Goal: Transaction & Acquisition: Purchase product/service

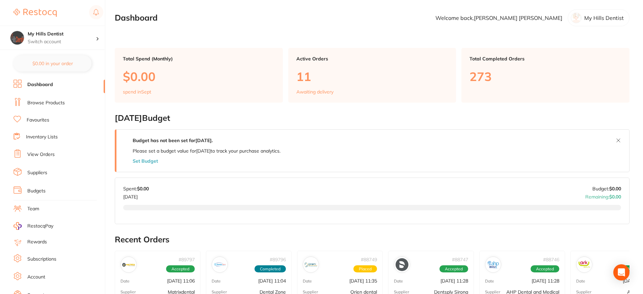
click at [324, 73] on p "11" at bounding box center [373, 77] width 152 height 14
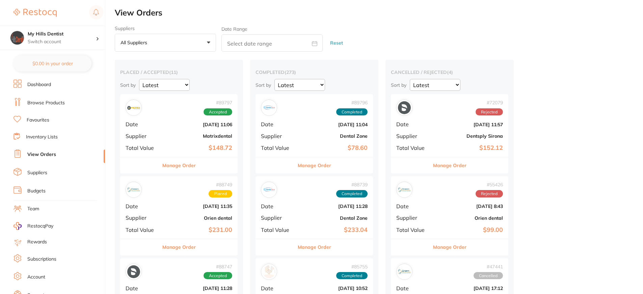
click at [184, 172] on button "Manage Order" at bounding box center [178, 165] width 33 height 16
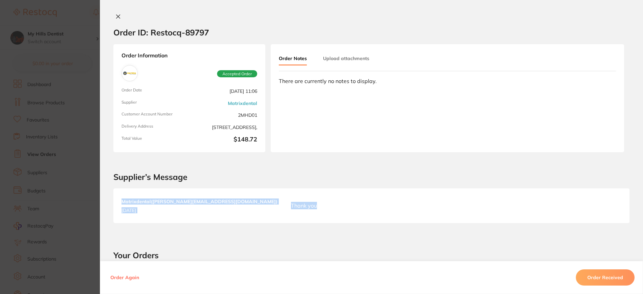
drag, startPoint x: 583, startPoint y: 236, endPoint x: 582, endPoint y: 244, distance: 7.2
click at [582, 243] on div "Order ID: Restocq- 89797 Order Information Accepted Order Order Date Aug 11 202…" at bounding box center [371, 154] width 543 height 281
click at [610, 275] on button "Order Received" at bounding box center [605, 278] width 59 height 16
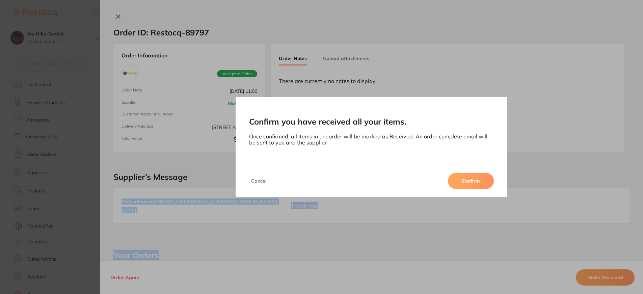
click at [473, 181] on button "Confirm" at bounding box center [471, 181] width 46 height 16
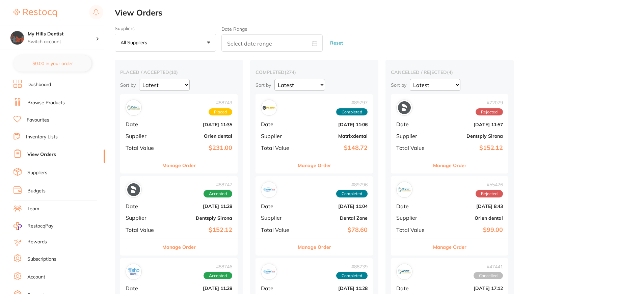
click at [182, 166] on button "Manage Order" at bounding box center [178, 165] width 33 height 16
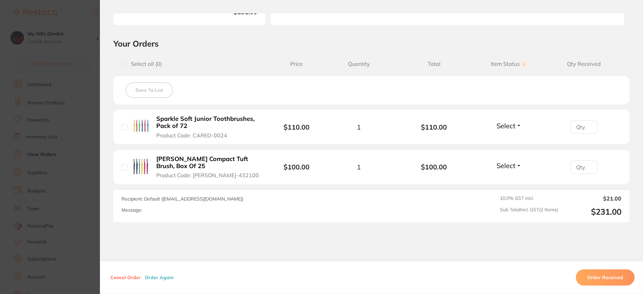
scroll to position [135, 0]
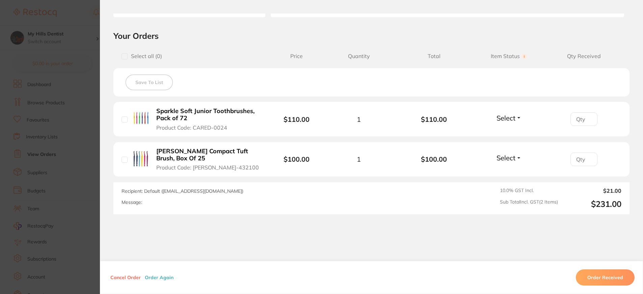
click at [605, 280] on button "Order Received" at bounding box center [605, 278] width 59 height 16
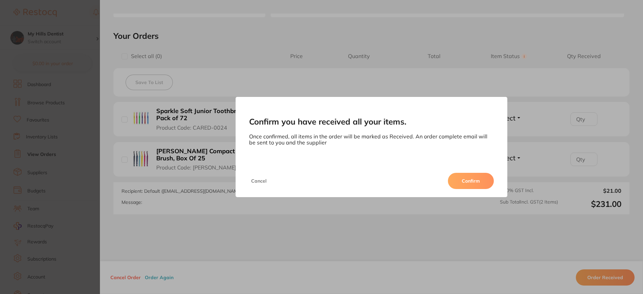
click at [471, 179] on button "Confirm" at bounding box center [471, 181] width 46 height 16
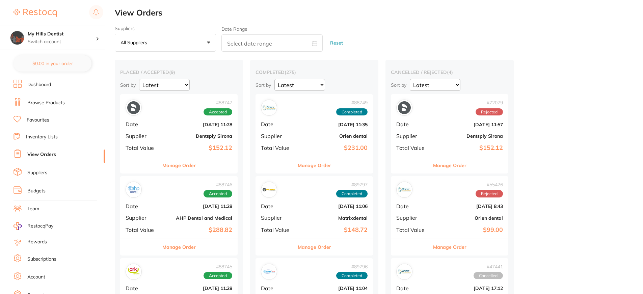
click at [192, 168] on button "Manage Order" at bounding box center [178, 165] width 33 height 16
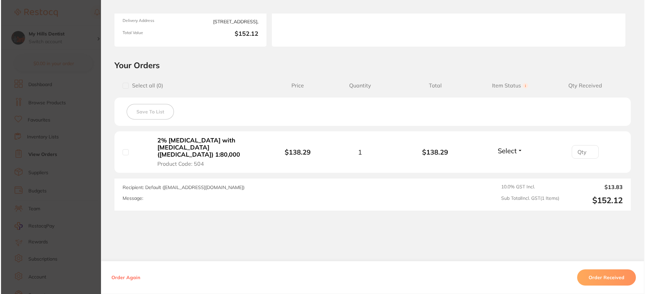
scroll to position [116, 0]
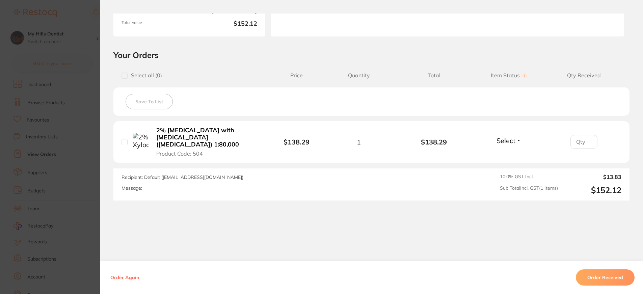
click at [234, 135] on b "2% Xylocaine DENTAL with adrenaline (epinephrine) 1:80,000" at bounding box center [207, 137] width 103 height 21
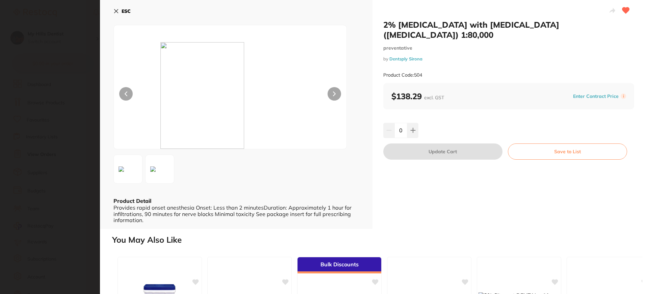
click at [115, 9] on icon at bounding box center [116, 11] width 4 height 4
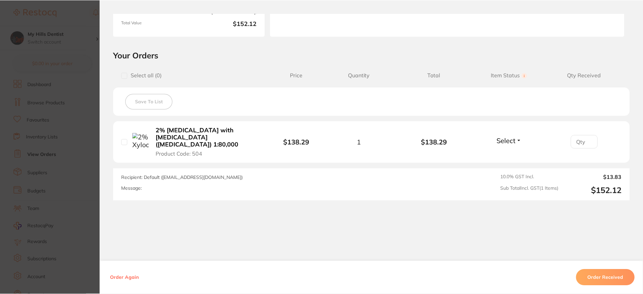
scroll to position [101, 0]
click at [618, 277] on button "Order Received" at bounding box center [605, 278] width 59 height 16
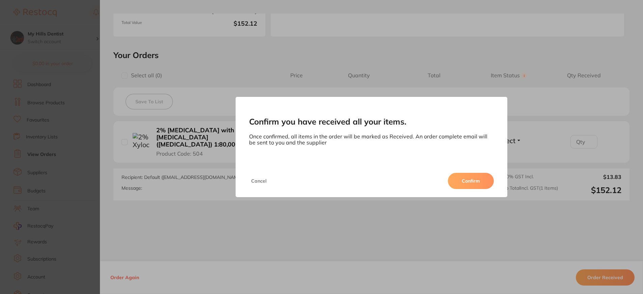
click at [476, 179] on button "Confirm" at bounding box center [471, 181] width 46 height 16
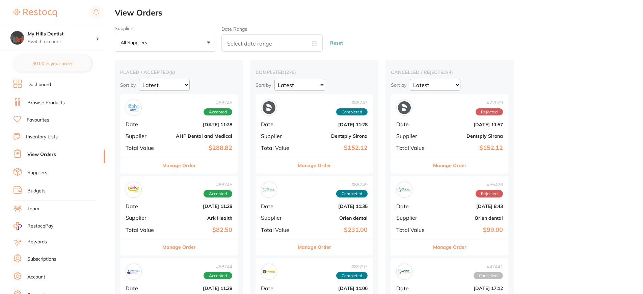
click at [182, 170] on button "Manage Order" at bounding box center [178, 165] width 33 height 16
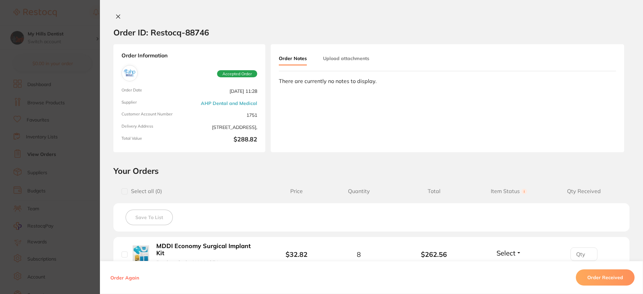
click at [604, 278] on button "Order Received" at bounding box center [605, 278] width 59 height 16
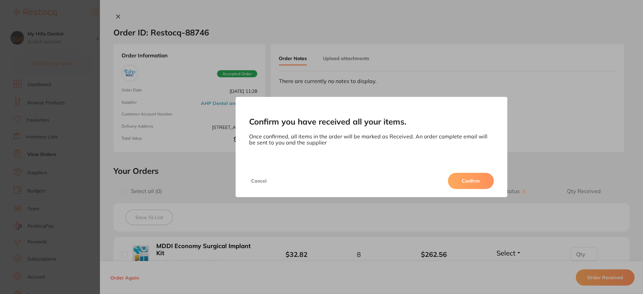
click at [481, 182] on button "Confirm" at bounding box center [471, 181] width 46 height 16
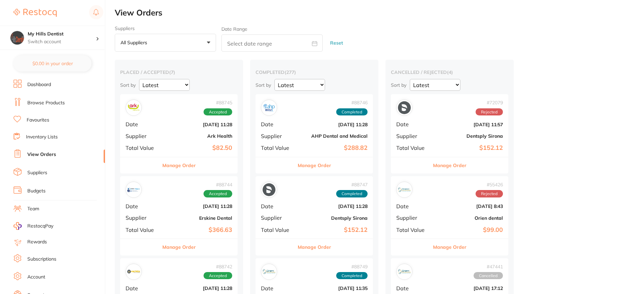
click at [172, 162] on button "Manage Order" at bounding box center [178, 165] width 33 height 16
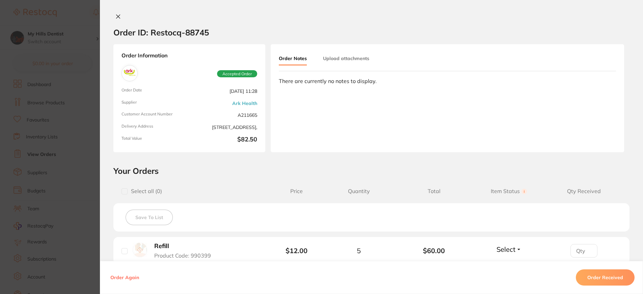
click at [591, 281] on button "Order Received" at bounding box center [605, 278] width 59 height 16
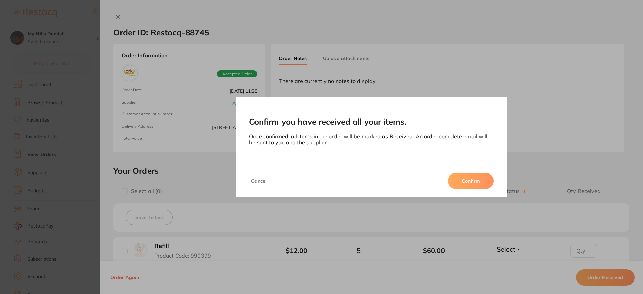
click at [450, 181] on button "Confirm" at bounding box center [471, 181] width 46 height 16
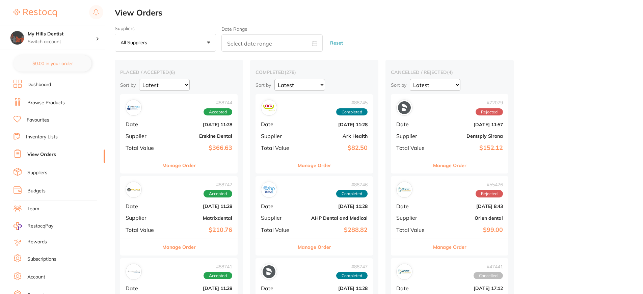
click at [184, 167] on button "Manage Order" at bounding box center [178, 165] width 33 height 16
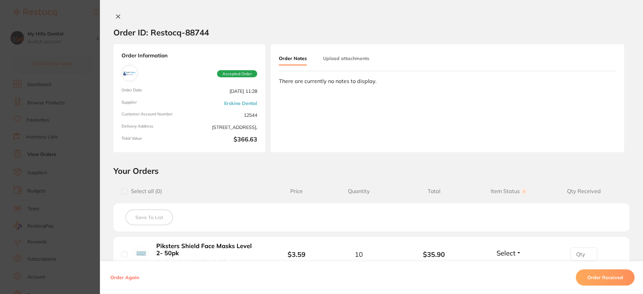
click at [590, 280] on button "Order Received" at bounding box center [605, 278] width 59 height 16
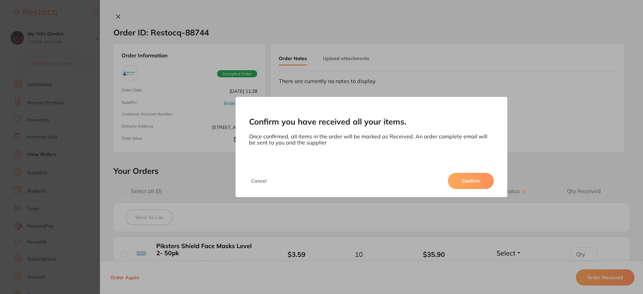
click at [481, 181] on button "Confirm" at bounding box center [471, 181] width 46 height 16
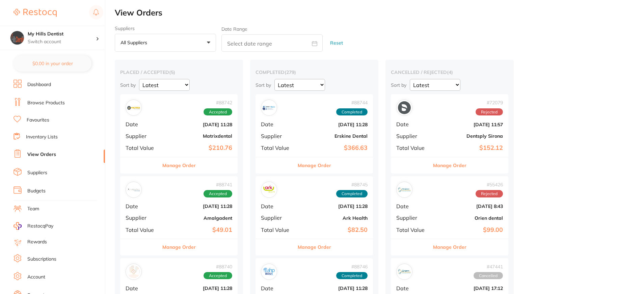
click at [189, 166] on button "Manage Order" at bounding box center [178, 165] width 33 height 16
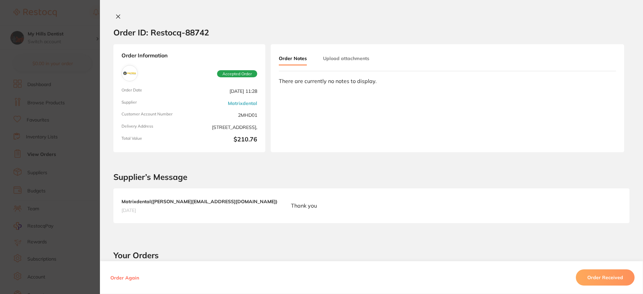
click at [600, 272] on button "Order Received" at bounding box center [605, 278] width 59 height 16
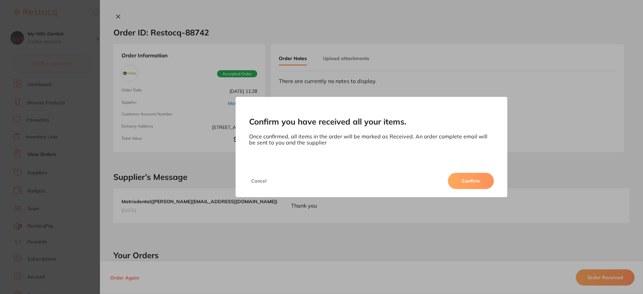
click at [480, 176] on button "Confirm" at bounding box center [471, 181] width 46 height 16
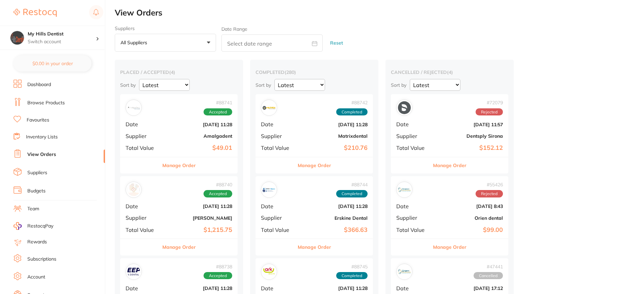
click at [187, 165] on button "Manage Order" at bounding box center [178, 165] width 33 height 16
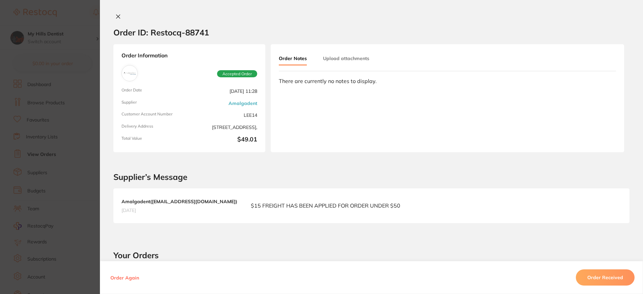
click at [597, 274] on button "Order Received" at bounding box center [605, 278] width 59 height 16
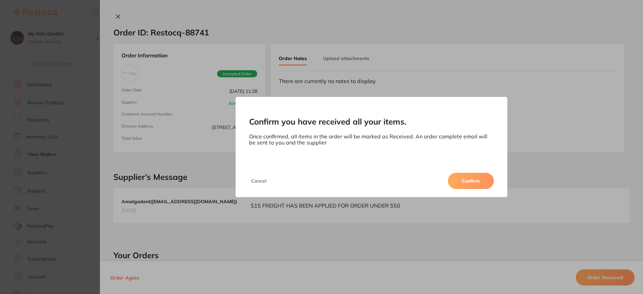
click at [465, 180] on button "Confirm" at bounding box center [471, 181] width 46 height 16
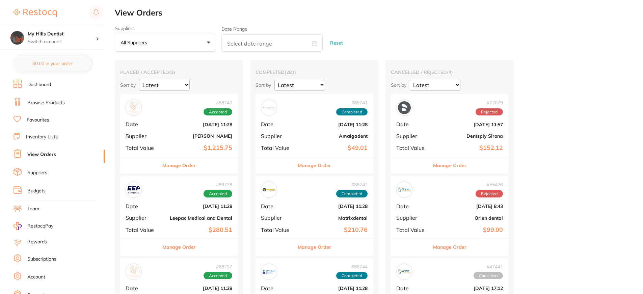
click at [177, 167] on button "Manage Order" at bounding box center [178, 165] width 33 height 16
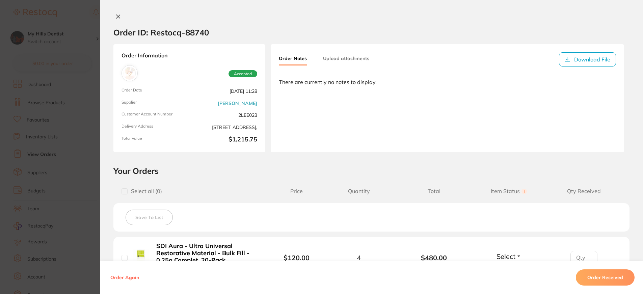
click at [615, 280] on button "Order Received" at bounding box center [605, 278] width 59 height 16
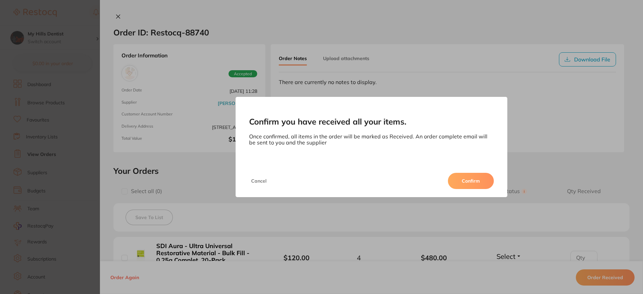
click at [463, 183] on button "Confirm" at bounding box center [471, 181] width 46 height 16
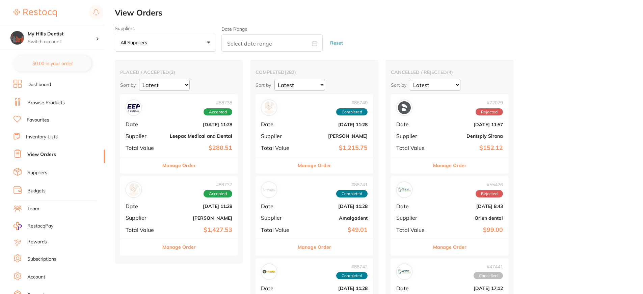
click at [190, 168] on button "Manage Order" at bounding box center [178, 165] width 33 height 16
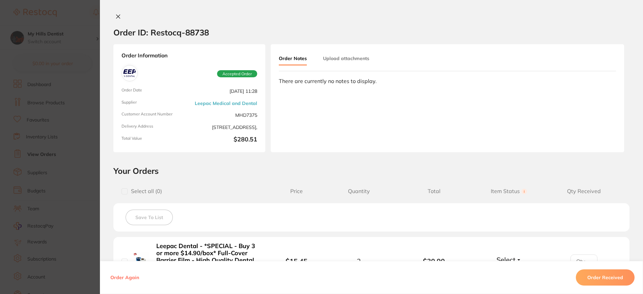
click at [609, 286] on div "Order Again Order Received" at bounding box center [371, 277] width 543 height 33
click at [608, 279] on button "Order Received" at bounding box center [605, 278] width 59 height 16
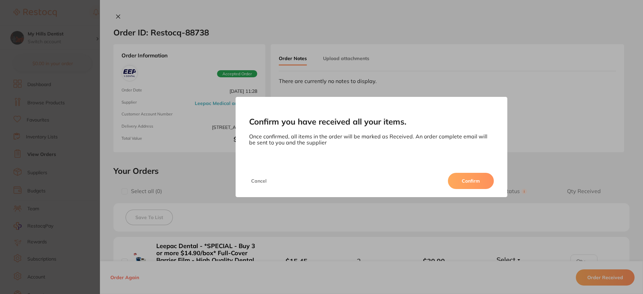
click at [454, 174] on button "Confirm" at bounding box center [471, 181] width 46 height 16
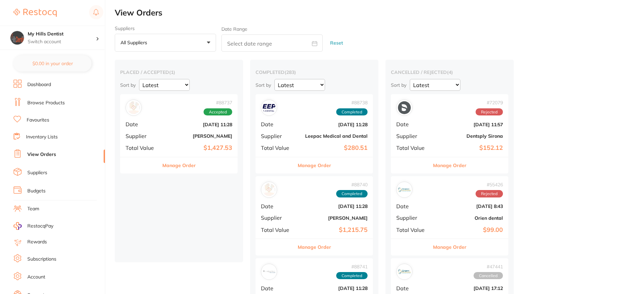
click at [176, 164] on button "Manage Order" at bounding box center [178, 165] width 33 height 16
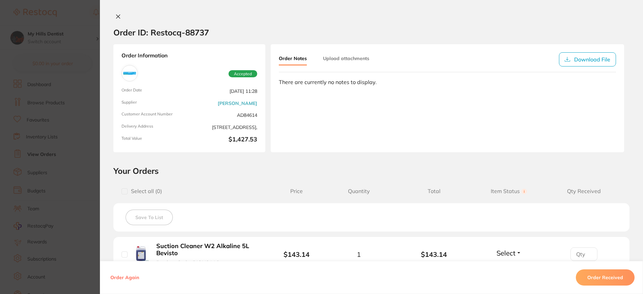
click at [598, 277] on button "Order Received" at bounding box center [605, 278] width 59 height 16
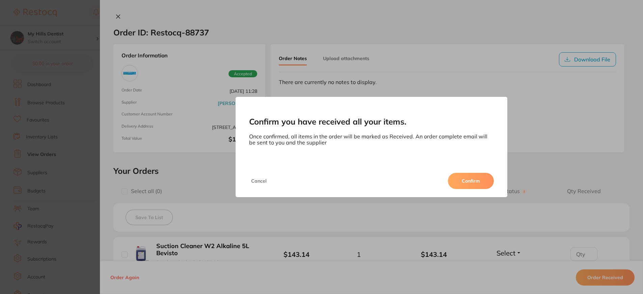
click at [471, 182] on button "Confirm" at bounding box center [471, 181] width 46 height 16
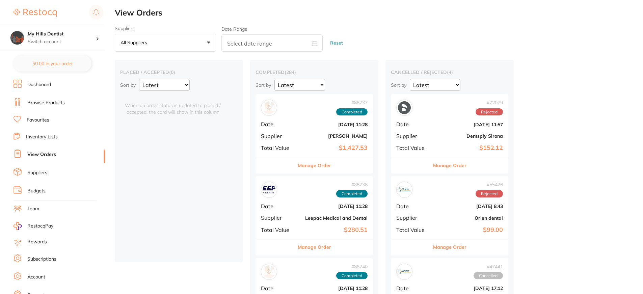
click at [49, 103] on link "Browse Products" at bounding box center [45, 103] width 37 height 7
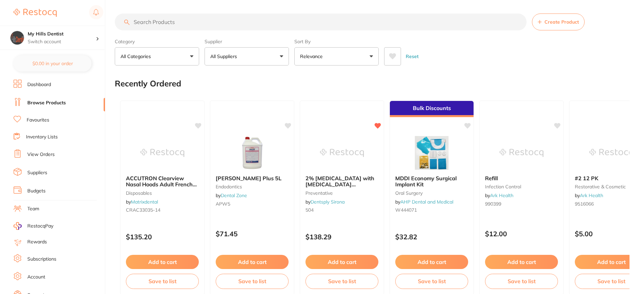
click at [185, 20] on input "search" at bounding box center [321, 22] width 412 height 17
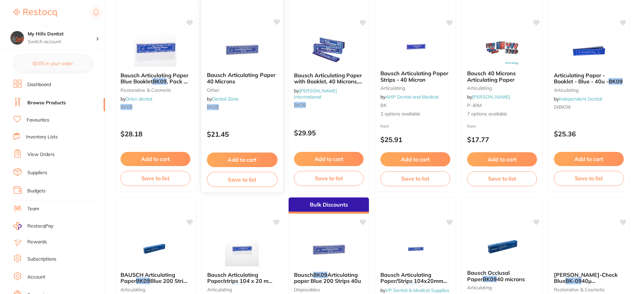
scroll to position [101, 0]
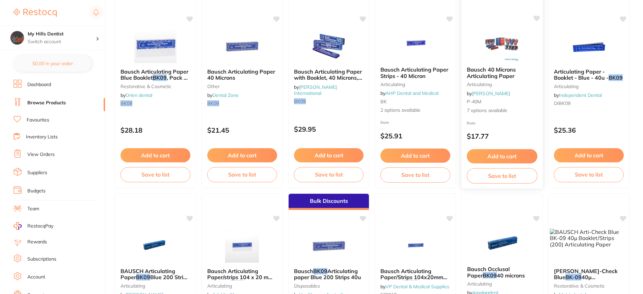
type input "bk09"
click at [502, 52] on img at bounding box center [502, 44] width 44 height 34
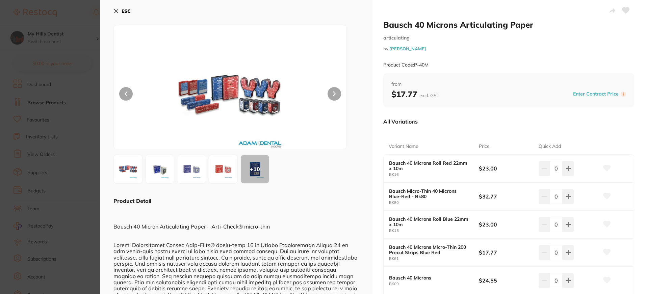
click at [128, 12] on b "ESC" at bounding box center [126, 11] width 9 height 6
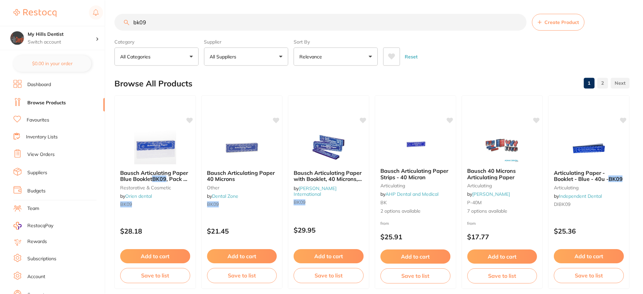
scroll to position [101, 0]
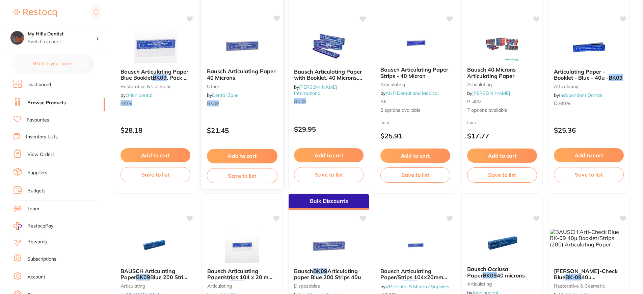
click at [244, 154] on button "Add to cart" at bounding box center [242, 156] width 71 height 15
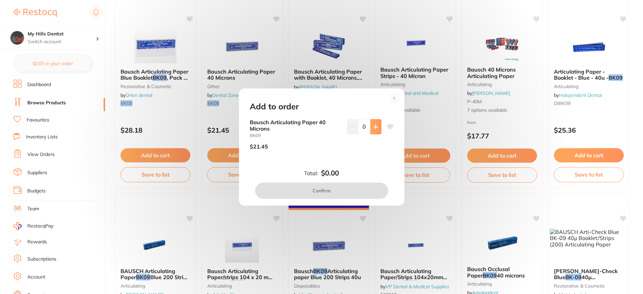
click at [379, 129] on button at bounding box center [376, 126] width 11 height 15
type input "2"
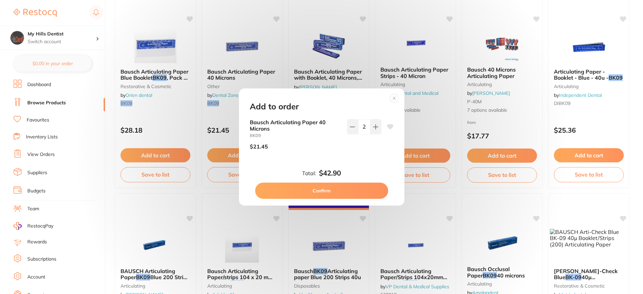
click at [333, 189] on button "Confirm" at bounding box center [321, 191] width 133 height 16
checkbox input "false"
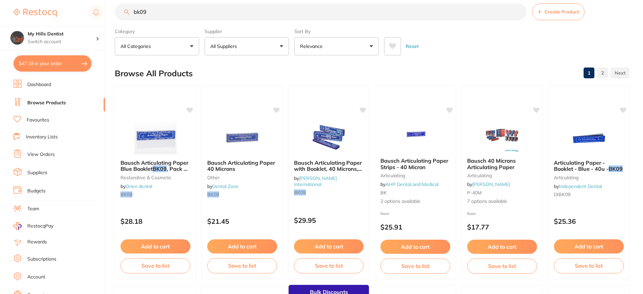
scroll to position [0, 0]
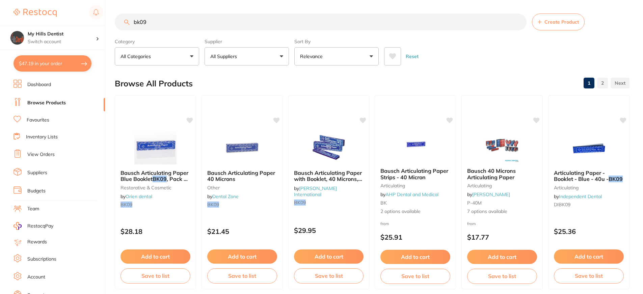
drag, startPoint x: 164, startPoint y: 22, endPoint x: 79, endPoint y: 15, distance: 85.7
click at [109, 13] on div "$47.19 My Hills Dentist Switch account My Hills Dentist $47.19 in your order Da…" at bounding box center [321, 147] width 643 height 294
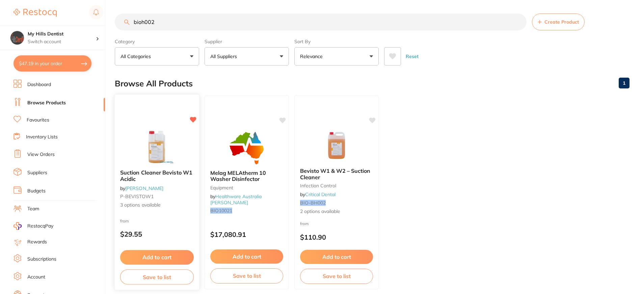
type input "bioh002"
click at [165, 257] on button "Add to cart" at bounding box center [157, 257] width 74 height 15
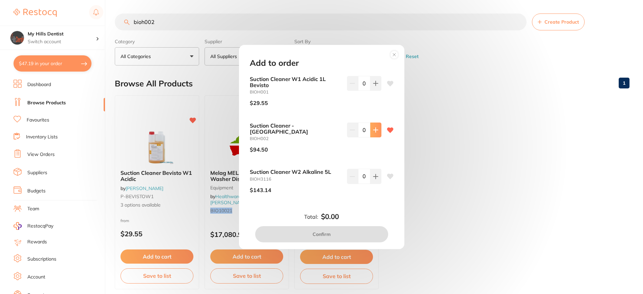
click at [376, 133] on icon at bounding box center [375, 129] width 5 height 5
type input "1"
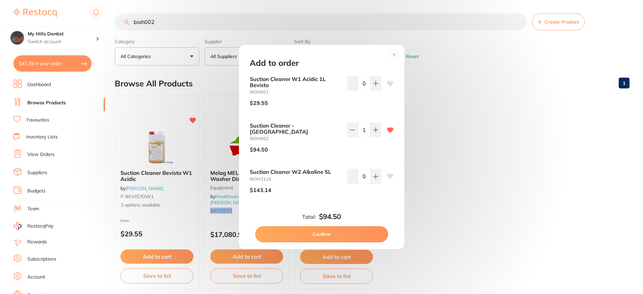
click at [326, 231] on button "Confirm" at bounding box center [321, 234] width 133 height 16
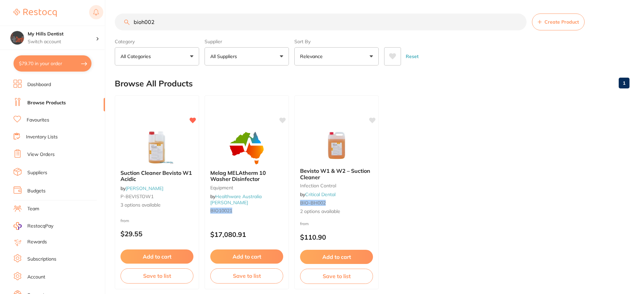
drag, startPoint x: 179, startPoint y: 20, endPoint x: 102, endPoint y: 20, distance: 77.0
click at [102, 20] on div "$79.70 My Hills Dentist Switch account My Hills Dentist $79.70 in your order Da…" at bounding box center [321, 147] width 643 height 294
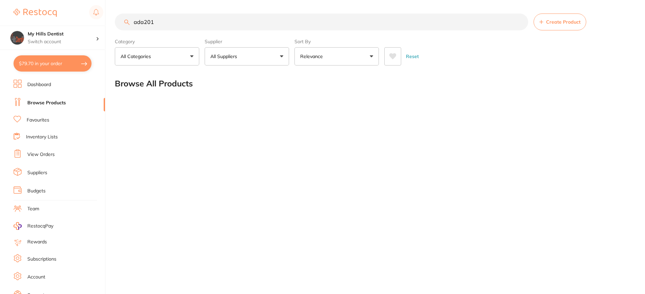
drag, startPoint x: 496, startPoint y: 19, endPoint x: 321, endPoint y: 28, distance: 175.5
click at [321, 28] on input "ada201" at bounding box center [321, 22] width 413 height 17
type input "a"
type input "ada201"
drag, startPoint x: 171, startPoint y: 23, endPoint x: 47, endPoint y: 22, distance: 124.6
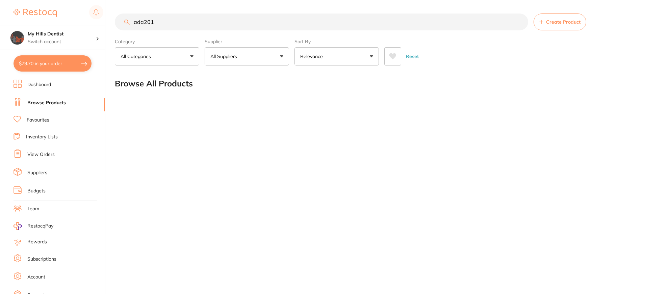
click at [51, 21] on div "$79.70 My Hills Dentist Switch account My Hills Dentist $79.70 in your order Da…" at bounding box center [322, 147] width 645 height 294
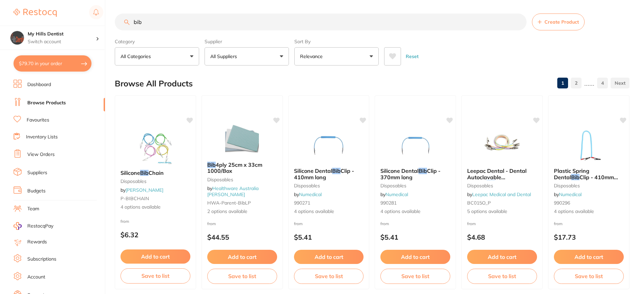
click at [271, 60] on button "All Suppliers" at bounding box center [247, 56] width 84 height 18
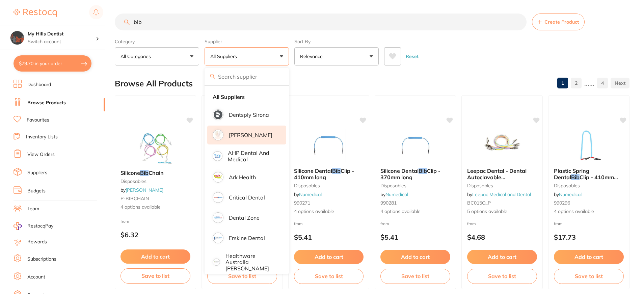
click at [259, 134] on p "[PERSON_NAME]" at bounding box center [251, 135] width 44 height 6
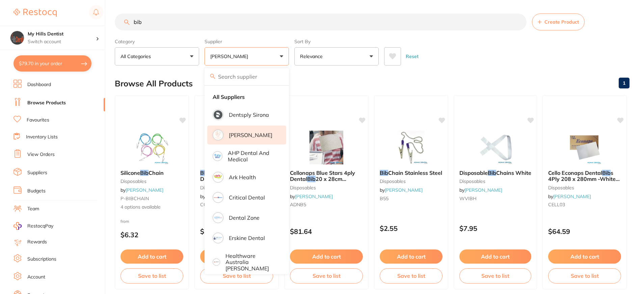
click at [585, 49] on div "Reset" at bounding box center [504, 54] width 240 height 24
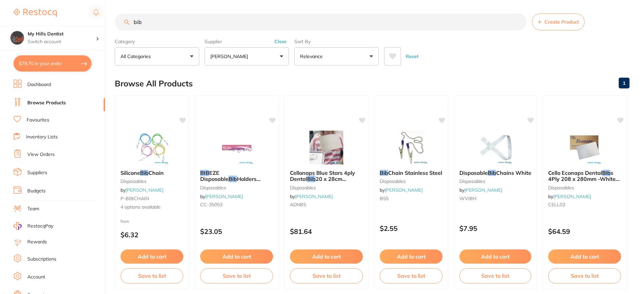
click at [284, 57] on button "[PERSON_NAME]" at bounding box center [247, 56] width 84 height 18
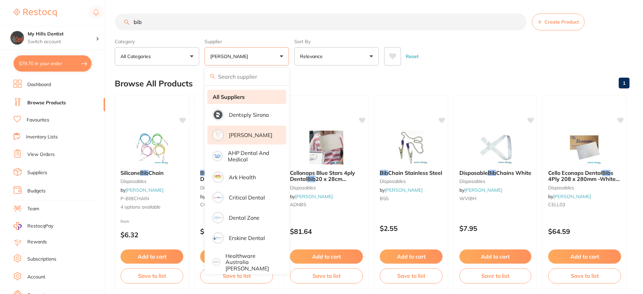
click at [263, 92] on li "All Suppliers" at bounding box center [246, 97] width 79 height 14
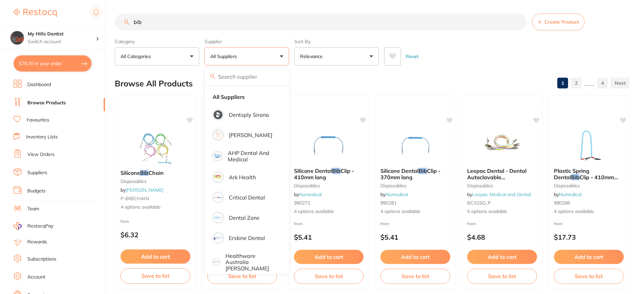
click at [164, 24] on input "bib" at bounding box center [321, 22] width 412 height 17
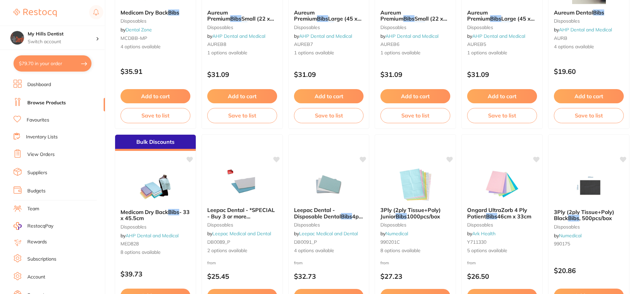
scroll to position [372, 0]
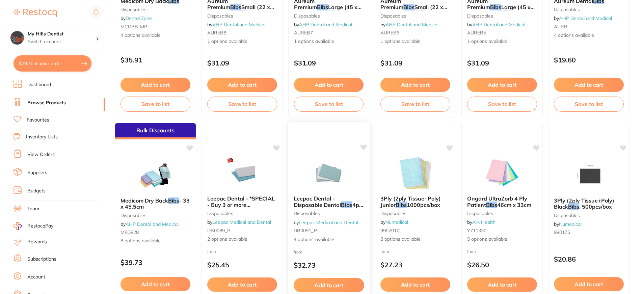
type input "bibs"
click at [324, 173] on img at bounding box center [329, 173] width 44 height 34
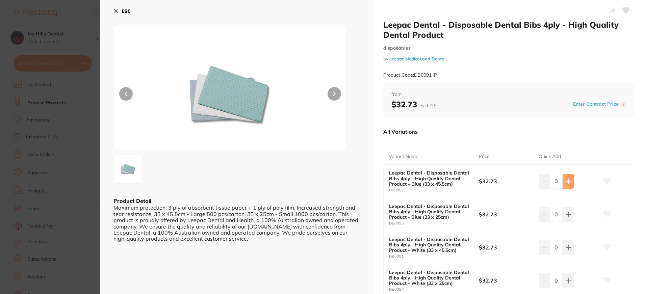
click at [566, 182] on icon at bounding box center [568, 181] width 5 height 5
type input "1"
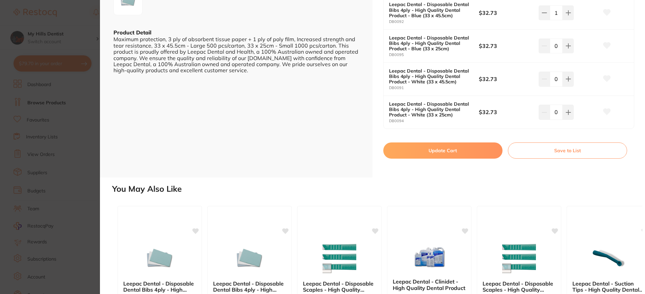
scroll to position [169, 0]
click at [454, 148] on button "Update Cart" at bounding box center [442, 150] width 119 height 16
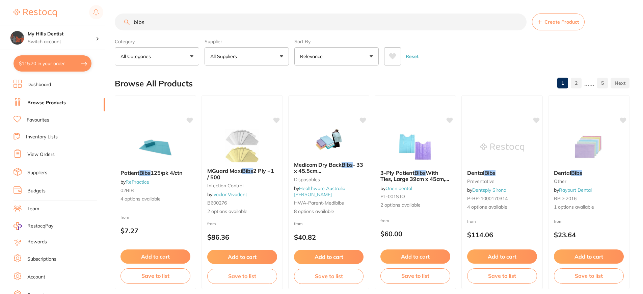
drag, startPoint x: 174, startPoint y: 17, endPoint x: 138, endPoint y: 19, distance: 35.9
click at [138, 19] on input "bibs" at bounding box center [321, 22] width 412 height 17
type input "b"
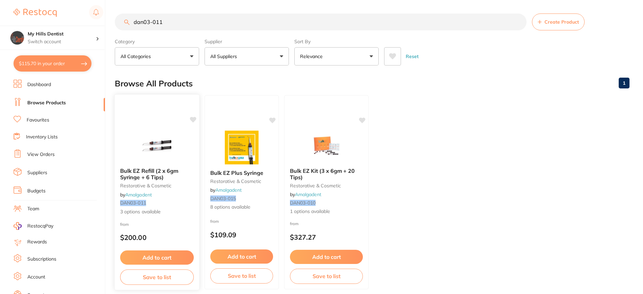
type input "dan03-011"
click at [167, 257] on button "Add to cart" at bounding box center [157, 257] width 73 height 14
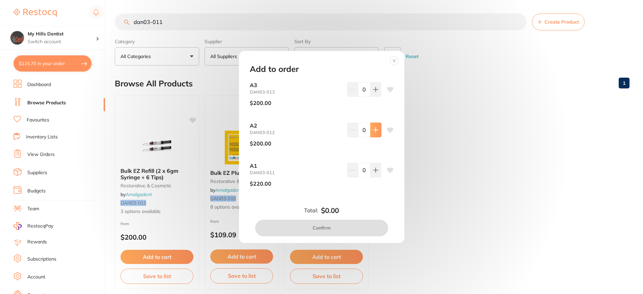
click at [372, 133] on button at bounding box center [376, 130] width 11 height 15
type input "1"
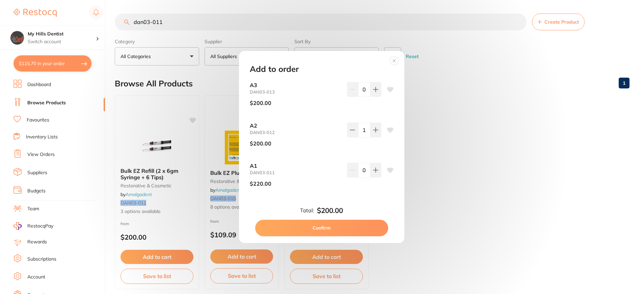
click at [366, 233] on button "Confirm" at bounding box center [321, 228] width 133 height 16
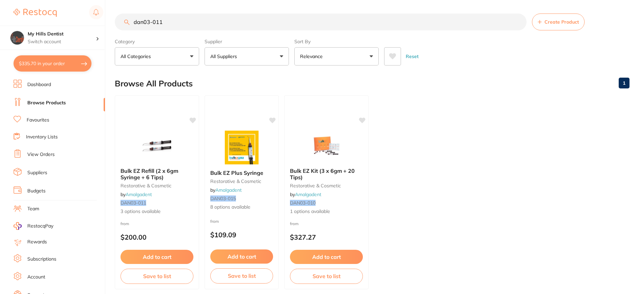
drag, startPoint x: 169, startPoint y: 20, endPoint x: 55, endPoint y: 27, distance: 114.7
click at [75, 19] on div "$335.70 My Hills Dentist Switch account My Hills Dentist $335.70 in your order …" at bounding box center [321, 147] width 643 height 294
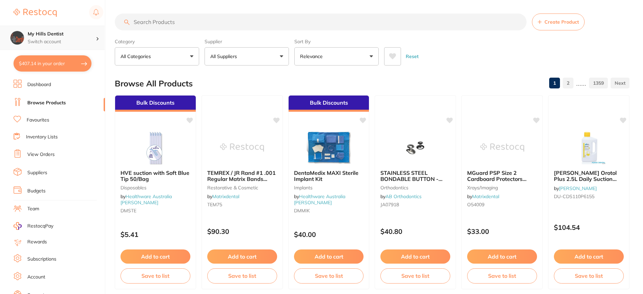
checkbox input "false"
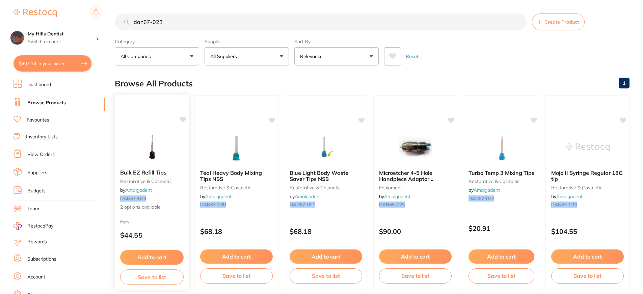
type input "dan67-023"
click at [151, 256] on button "Add to cart" at bounding box center [151, 257] width 63 height 15
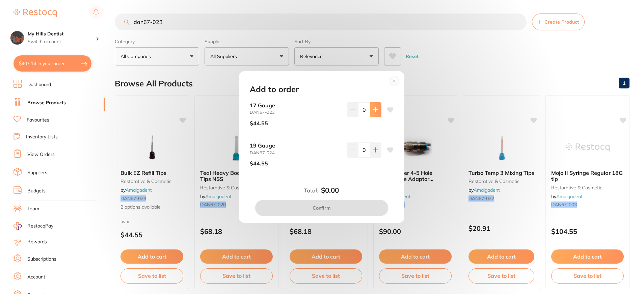
click at [373, 109] on icon at bounding box center [375, 109] width 5 height 5
type input "1"
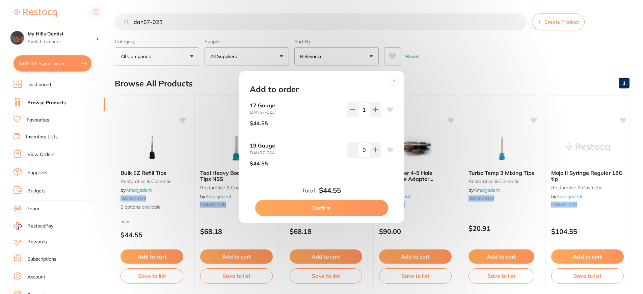
click at [350, 211] on button "Confirm" at bounding box center [321, 208] width 133 height 16
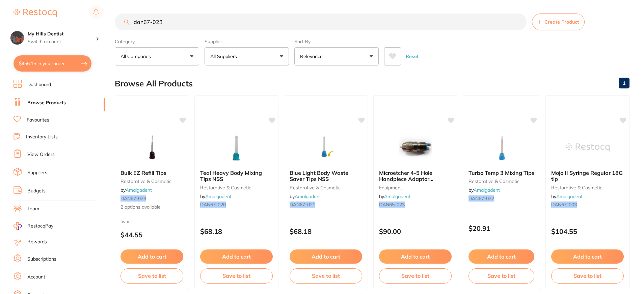
drag, startPoint x: 177, startPoint y: 20, endPoint x: 74, endPoint y: 23, distance: 102.7
click at [77, 22] on div "$456.15 My Hills Dentist Switch account My Hills Dentist $456.15 in your order …" at bounding box center [321, 147] width 643 height 294
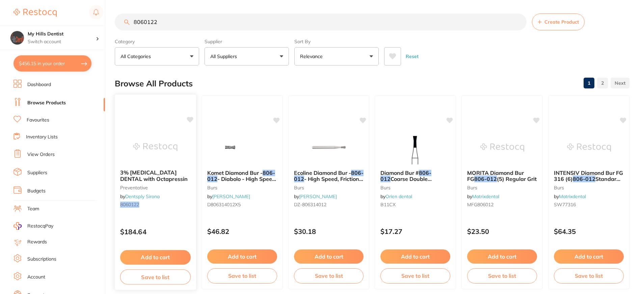
type input "8060122"
click at [159, 255] on button "Add to cart" at bounding box center [155, 257] width 71 height 15
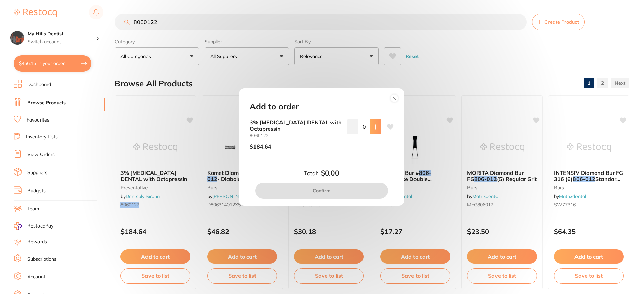
click at [375, 126] on icon at bounding box center [376, 127] width 4 height 4
type input "1"
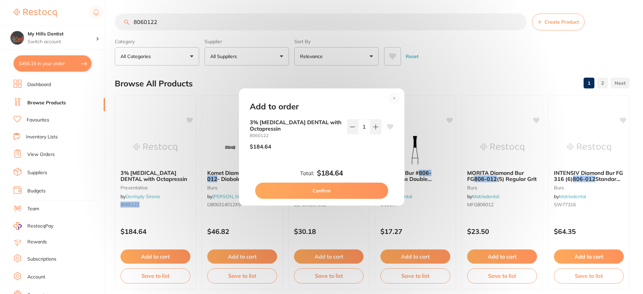
click at [353, 189] on button "Confirm" at bounding box center [321, 191] width 133 height 16
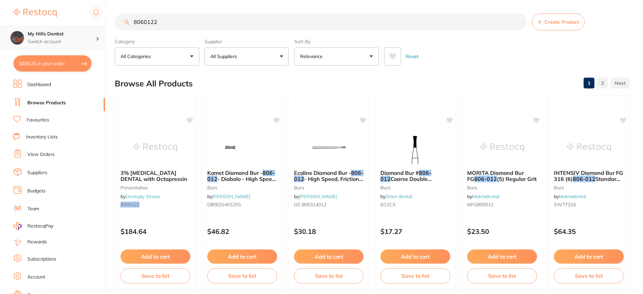
scroll to position [0, 0]
drag, startPoint x: 172, startPoint y: 15, endPoint x: 39, endPoint y: 36, distance: 134.8
click at [40, 36] on div "$659.25 My Hills Dentist Switch account My Hills Dentist $659.25 in your order …" at bounding box center [321, 147] width 643 height 294
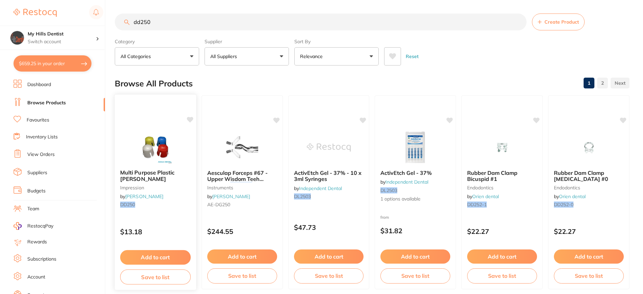
type input "dd250"
click at [176, 259] on button "Add to cart" at bounding box center [155, 257] width 71 height 15
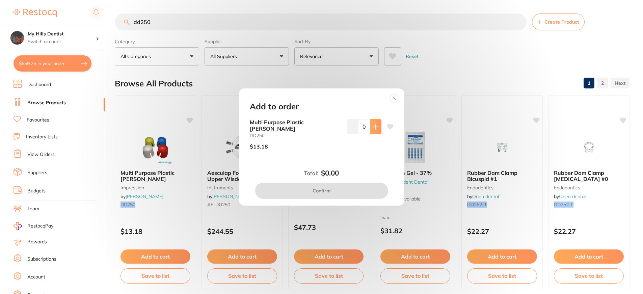
click at [374, 128] on icon at bounding box center [375, 126] width 5 height 5
type input "1"
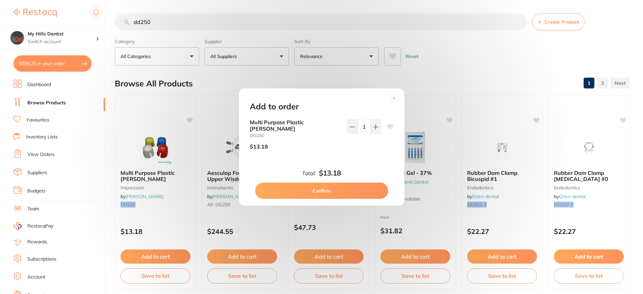
click at [364, 187] on button "Confirm" at bounding box center [321, 191] width 133 height 16
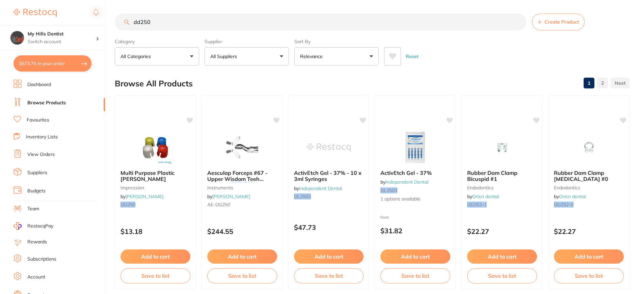
drag, startPoint x: 169, startPoint y: 24, endPoint x: 113, endPoint y: 21, distance: 56.2
click at [116, 21] on input "dd250" at bounding box center [321, 22] width 412 height 17
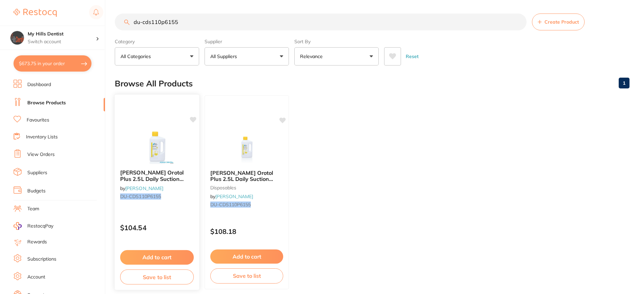
type input "du-cds110p6155"
click at [162, 253] on button "Add to cart" at bounding box center [157, 257] width 74 height 15
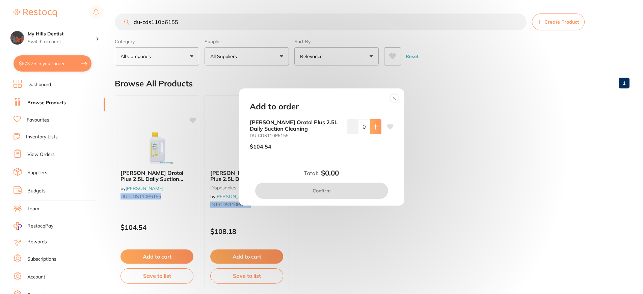
click at [377, 127] on button at bounding box center [376, 126] width 11 height 15
type input "1"
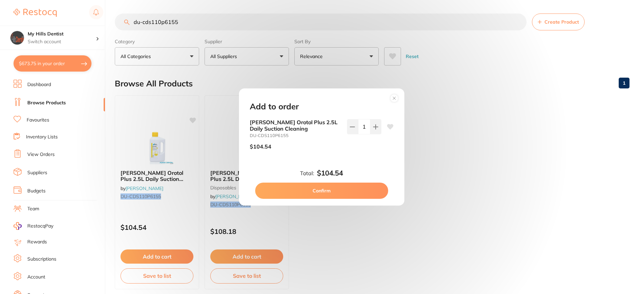
click at [356, 192] on button "Confirm" at bounding box center [321, 191] width 133 height 16
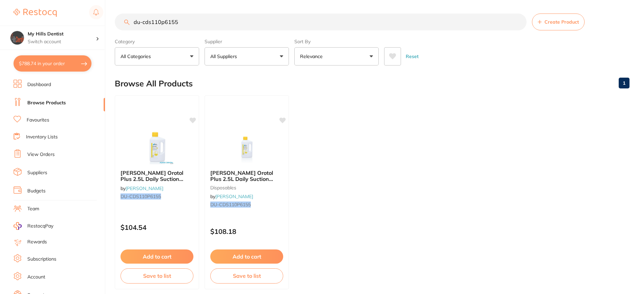
drag, startPoint x: 208, startPoint y: 26, endPoint x: 180, endPoint y: 18, distance: 29.1
click at [180, 18] on input "du-cds110p6155" at bounding box center [321, 22] width 412 height 17
drag, startPoint x: 196, startPoint y: 20, endPoint x: 20, endPoint y: 9, distance: 176.0
click at [20, 9] on div "$788.74 My Hills Dentist Switch account My Hills Dentist $788.74 in your order …" at bounding box center [321, 147] width 643 height 294
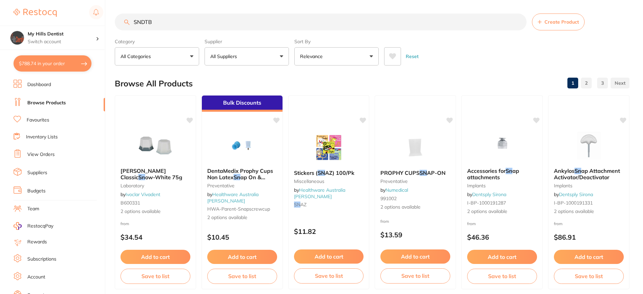
type input "SNDTBL"
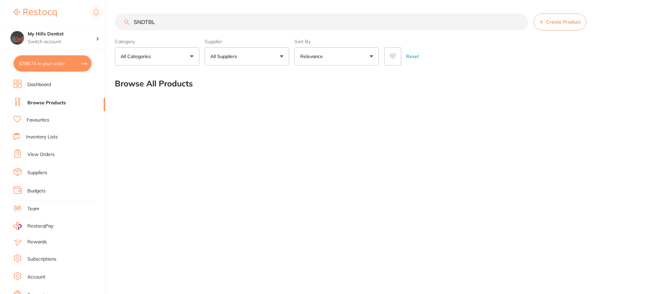
drag, startPoint x: 173, startPoint y: 20, endPoint x: 57, endPoint y: 20, distance: 115.5
click at [63, 19] on div "$788.74 My Hills Dentist Switch account My Hills Dentist $788.74 in your order …" at bounding box center [322, 147] width 645 height 294
type input "s"
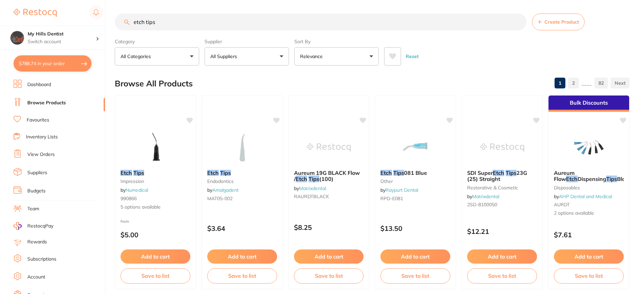
type input "etch tips"
click at [270, 63] on button "All Suppliers" at bounding box center [247, 56] width 84 height 18
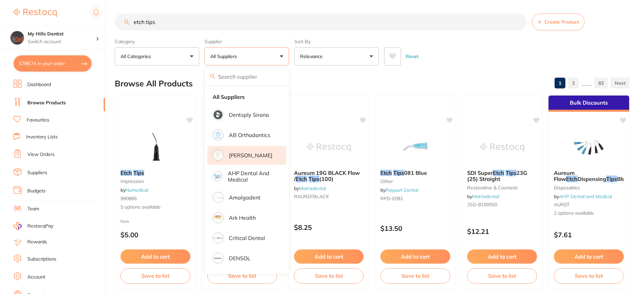
click at [252, 158] on p "[PERSON_NAME]" at bounding box center [251, 155] width 44 height 6
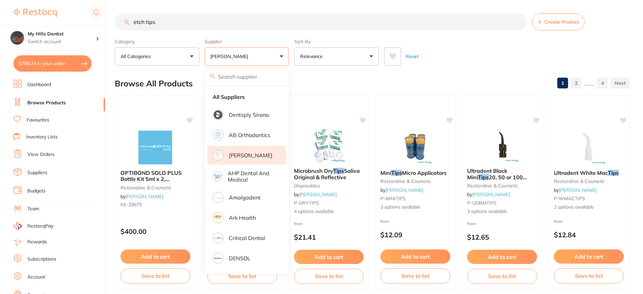
click at [448, 76] on div "Browse All Products 1 2 ...... 4" at bounding box center [372, 83] width 515 height 23
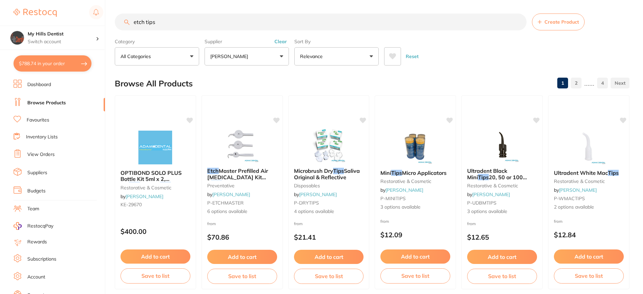
drag, startPoint x: 152, startPoint y: 12, endPoint x: 17, endPoint y: -8, distance: 136.6
click at [17, 0] on html "$788.74 My Hills Dentist Switch account My Hills Dentist $788.74 in your order …" at bounding box center [321, 147] width 643 height 294
type input "etch"
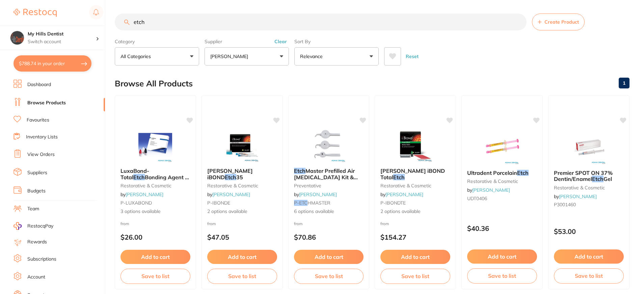
drag, startPoint x: 198, startPoint y: 28, endPoint x: 22, endPoint y: 24, distance: 176.0
click at [22, 24] on div "$788.74 My Hills Dentist Switch account My Hills Dentist $788.74 in your order …" at bounding box center [321, 147] width 643 height 294
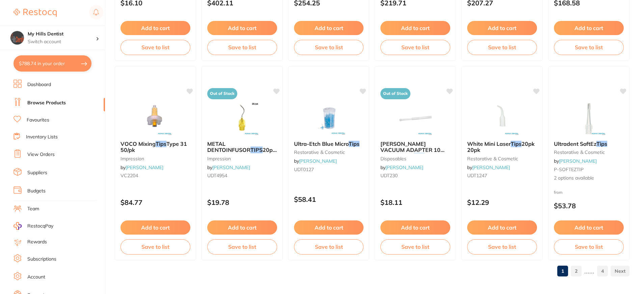
scroll to position [1627, 0]
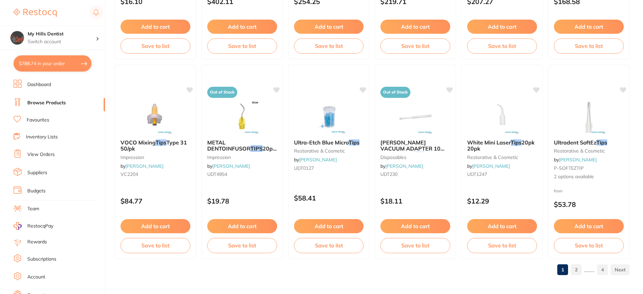
type input "tips"
click at [577, 273] on link "2" at bounding box center [576, 270] width 11 height 14
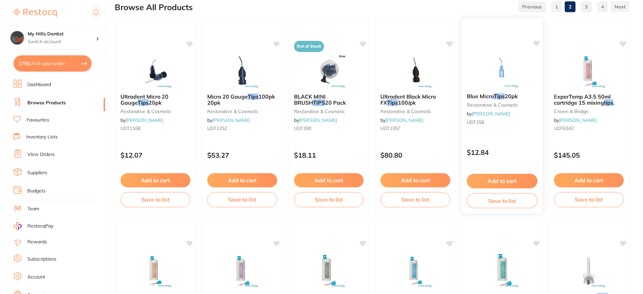
scroll to position [0, 0]
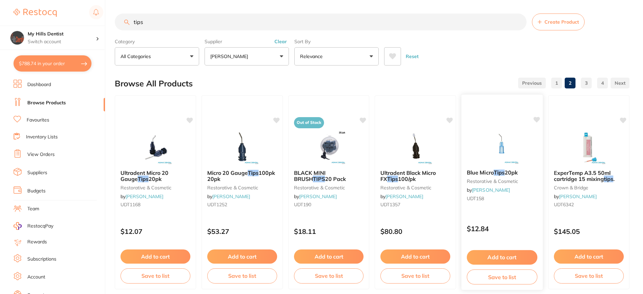
click at [497, 256] on button "Add to cart" at bounding box center [502, 257] width 71 height 15
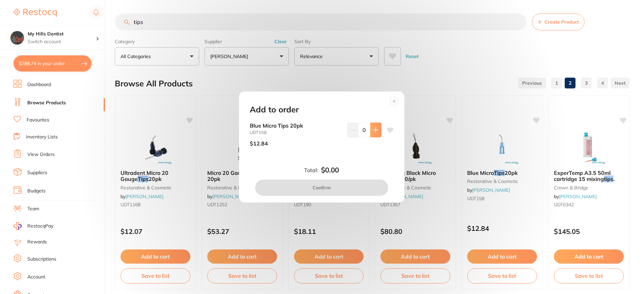
click at [371, 130] on button at bounding box center [376, 130] width 11 height 15
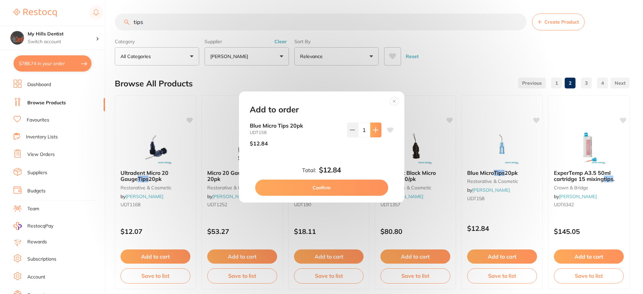
click at [371, 130] on button at bounding box center [376, 130] width 11 height 15
type input "2"
click at [365, 187] on button "Confirm" at bounding box center [321, 188] width 133 height 16
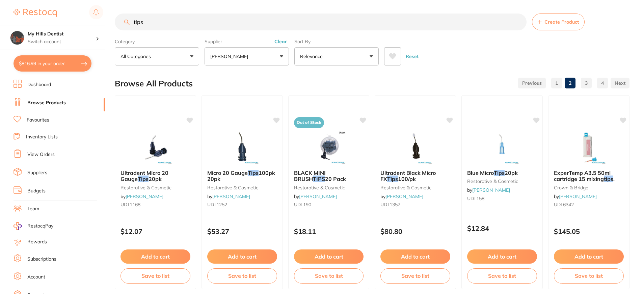
click at [267, 60] on button "[PERSON_NAME]" at bounding box center [247, 56] width 84 height 18
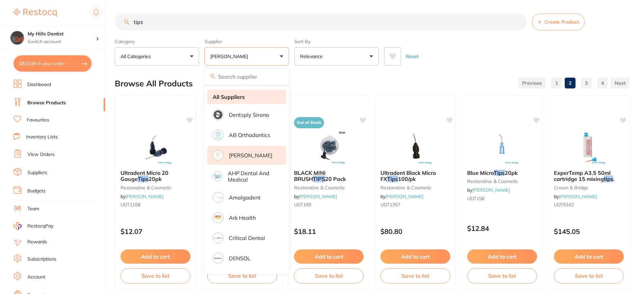
click at [262, 98] on li "All Suppliers" at bounding box center [246, 97] width 79 height 14
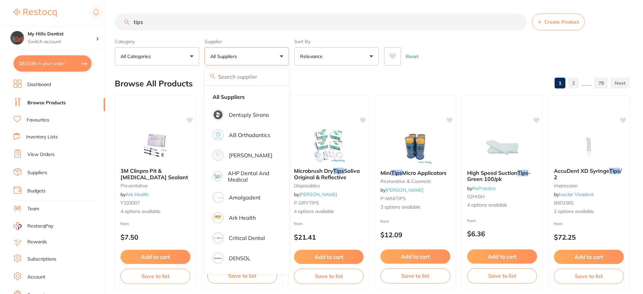
drag, startPoint x: 168, startPoint y: 23, endPoint x: 63, endPoint y: 25, distance: 104.4
click at [70, 24] on div "$816.99 My Hills Dentist Switch account My Hills Dentist $816.99 in your order …" at bounding box center [321, 147] width 643 height 294
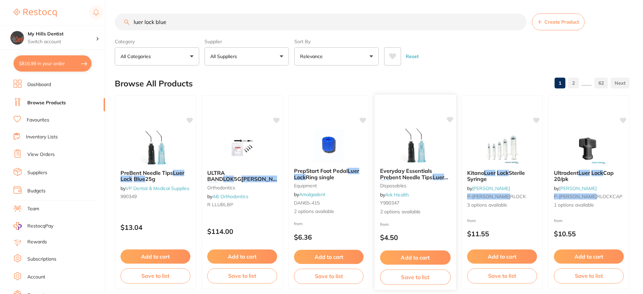
click at [420, 157] on img at bounding box center [415, 145] width 44 height 34
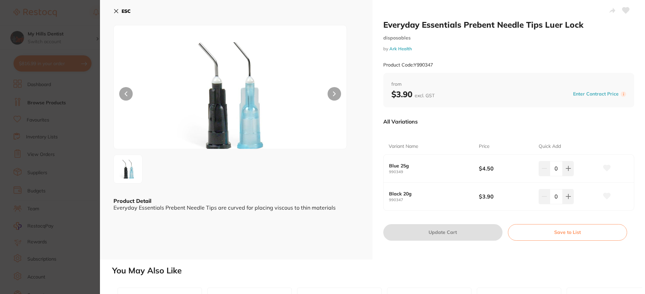
click at [120, 10] on button "ESC" at bounding box center [121, 10] width 17 height 11
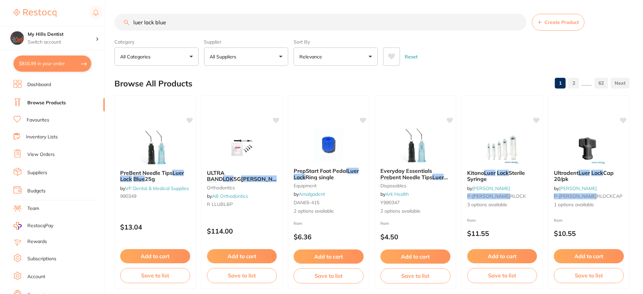
scroll to position [0, 0]
drag, startPoint x: 179, startPoint y: 19, endPoint x: 146, endPoint y: 17, distance: 32.5
click at [151, 15] on input "luer lock blue" at bounding box center [321, 21] width 412 height 17
click at [230, 19] on input "luer lock blue" at bounding box center [321, 21] width 412 height 17
type input "l"
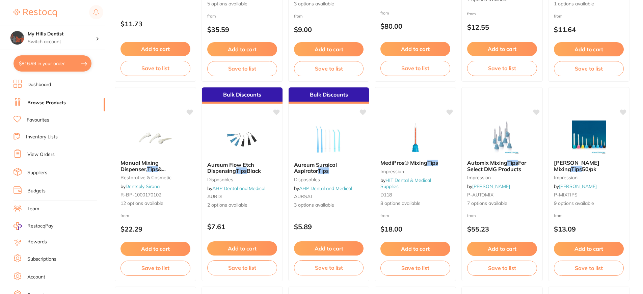
scroll to position [1013, 0]
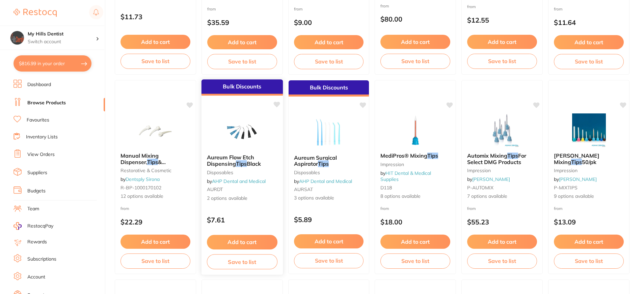
type input "blue tips"
click at [243, 142] on img at bounding box center [242, 132] width 44 height 34
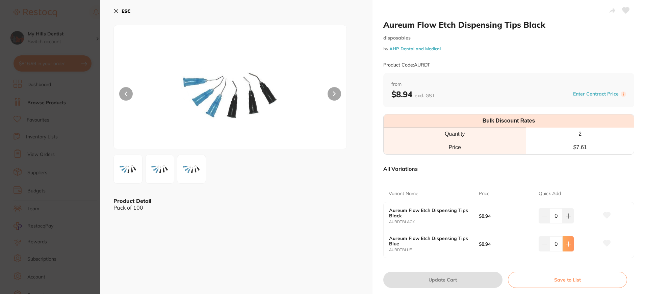
click at [570, 244] on button at bounding box center [568, 243] width 11 height 15
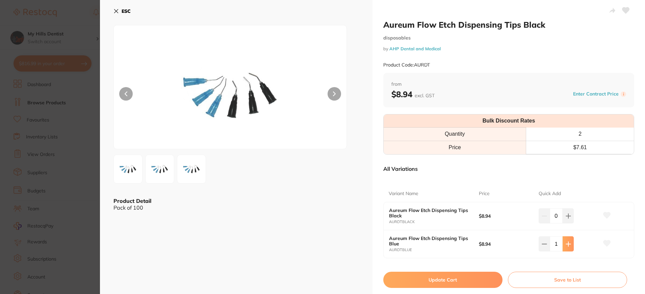
click at [566, 242] on icon at bounding box center [568, 243] width 5 height 5
type input "2"
click at [479, 278] on button "Update Cart" at bounding box center [442, 280] width 119 height 16
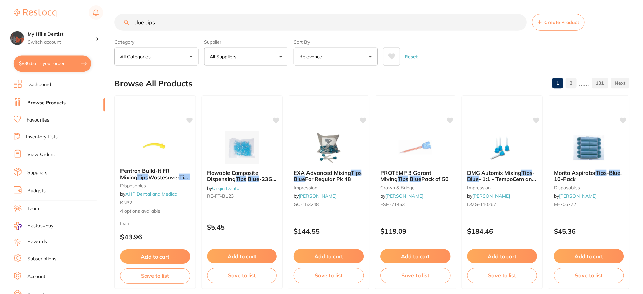
scroll to position [1013, 0]
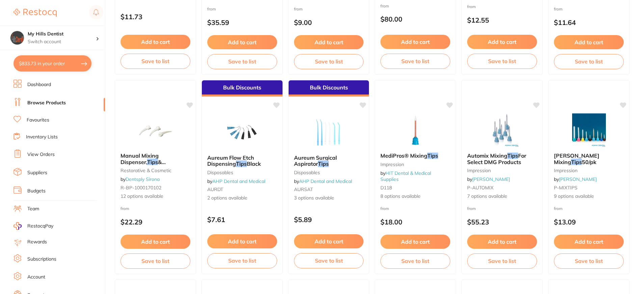
click at [40, 66] on button "$833.73 in your order" at bounding box center [53, 63] width 78 height 16
checkbox input "true"
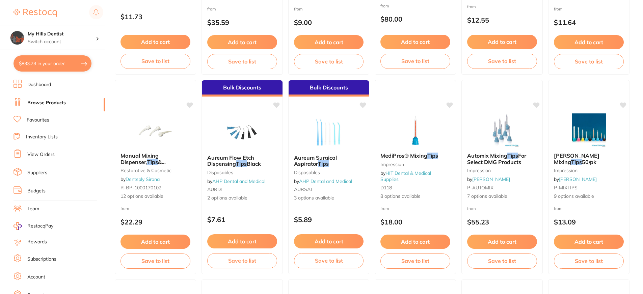
checkbox input "true"
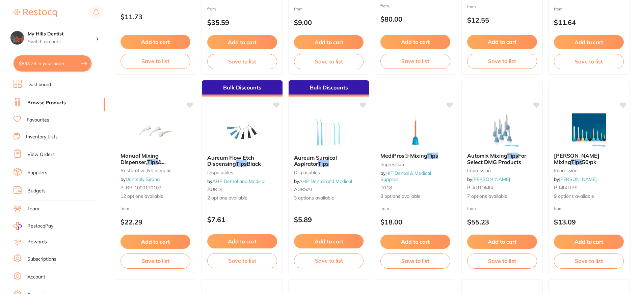
checkbox input "true"
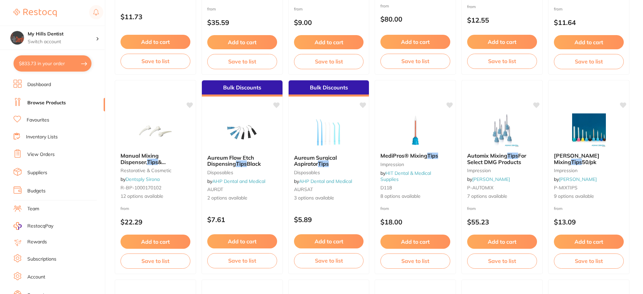
checkbox input "true"
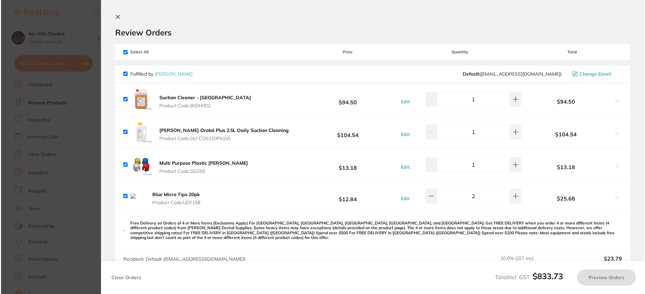
scroll to position [0, 0]
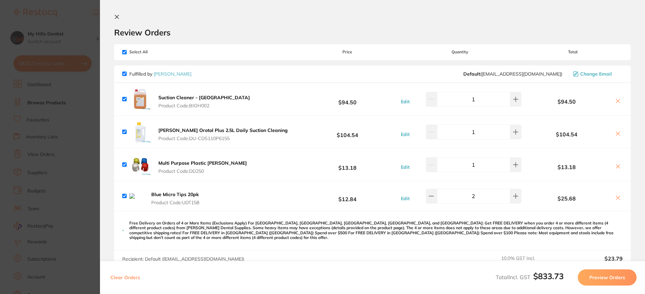
click at [617, 199] on icon at bounding box center [617, 197] width 5 height 5
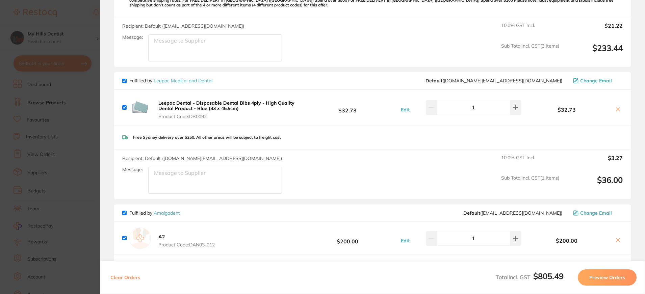
checkbox input "true"
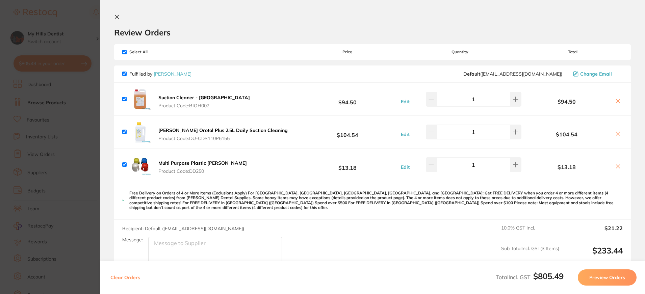
click at [120, 16] on button at bounding box center [118, 17] width 8 height 6
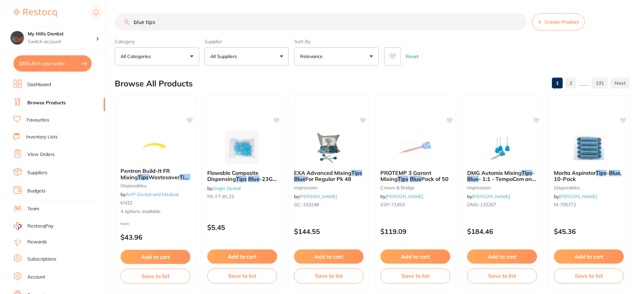
scroll to position [0, 0]
drag, startPoint x: 181, startPoint y: 23, endPoint x: 121, endPoint y: 31, distance: 61.0
click at [124, 29] on input "blue tips" at bounding box center [321, 22] width 412 height 17
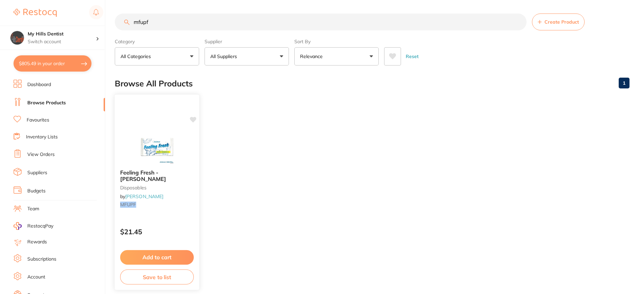
type input "mfupf"
click at [164, 258] on button "Add to cart" at bounding box center [157, 257] width 74 height 15
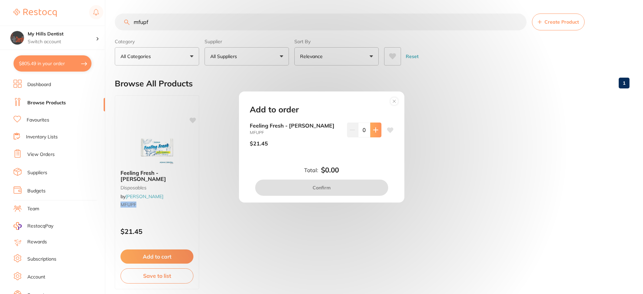
click at [377, 133] on button at bounding box center [376, 130] width 11 height 15
type input "1"
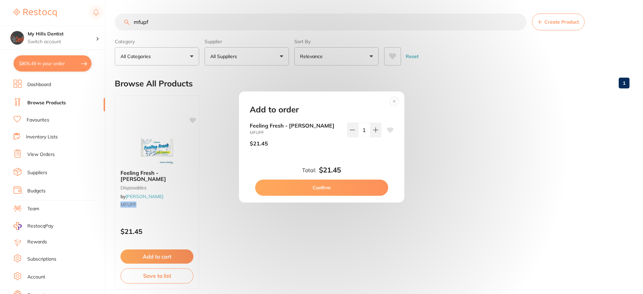
click at [359, 186] on button "Confirm" at bounding box center [321, 188] width 133 height 16
checkbox input "false"
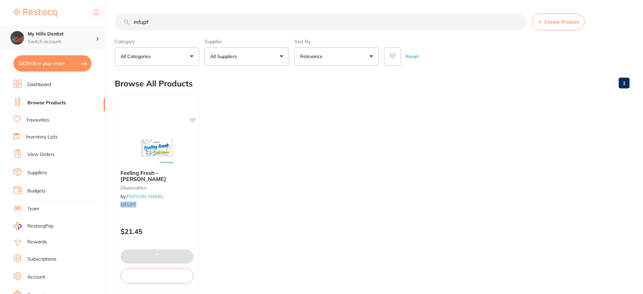
drag, startPoint x: 190, startPoint y: 26, endPoint x: 27, endPoint y: 27, distance: 162.5
click at [31, 24] on div "$829.08 My Hills Dentist Switch account My Hills Dentist $829.08 in your order …" at bounding box center [321, 147] width 643 height 294
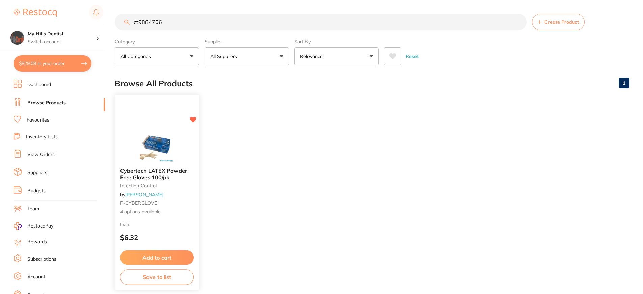
type input "ct9884706"
click at [188, 254] on button "Add to cart" at bounding box center [157, 258] width 74 height 15
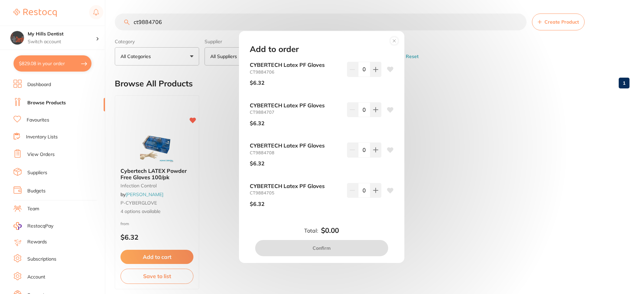
click at [393, 39] on circle at bounding box center [394, 41] width 8 height 8
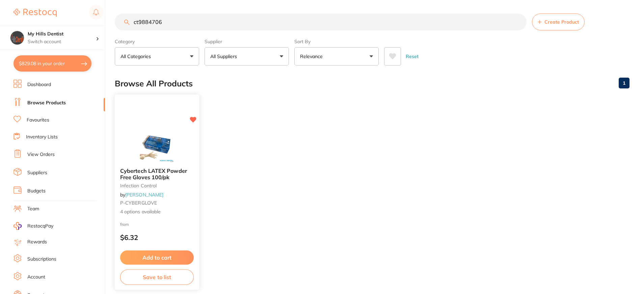
click at [153, 138] on img at bounding box center [157, 145] width 44 height 34
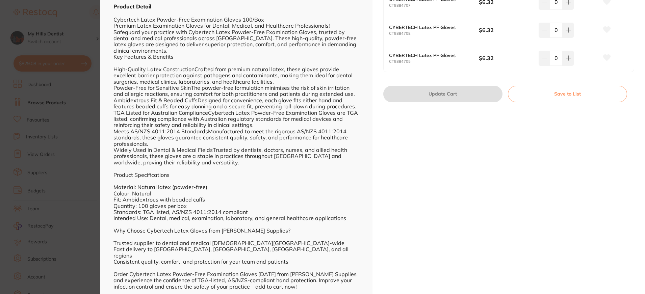
scroll to position [26, 0]
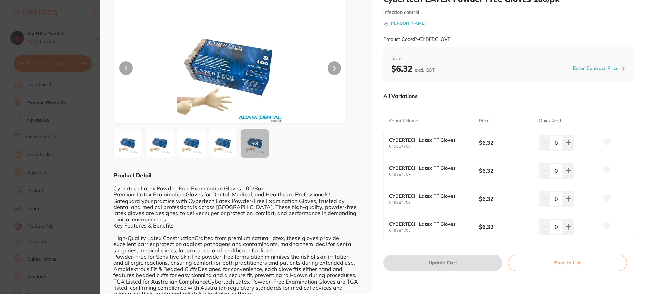
click at [555, 142] on input "0" at bounding box center [556, 142] width 13 height 15
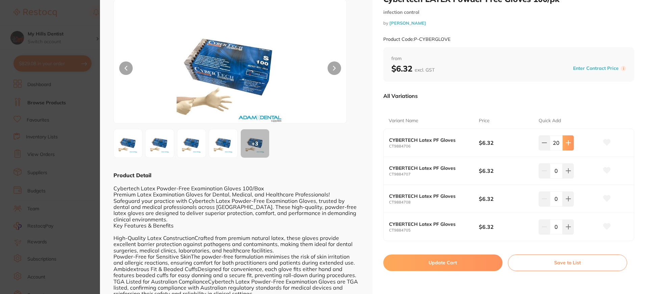
click at [566, 145] on icon at bounding box center [568, 142] width 5 height 5
click at [546, 147] on button at bounding box center [544, 142] width 11 height 15
type input "20"
click at [479, 264] on button "Update Cart" at bounding box center [442, 263] width 119 height 16
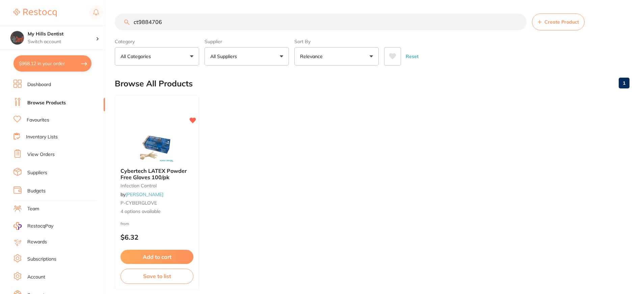
drag, startPoint x: 173, startPoint y: 22, endPoint x: -2, endPoint y: -5, distance: 176.4
click at [0, 0] on html "$968.12 My Hills Dentist Switch account My Hills Dentist $968.12 in your order …" at bounding box center [321, 147] width 643 height 294
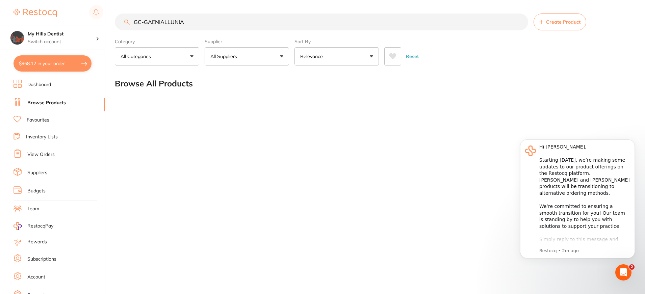
type input "GC-GAENIALLUNIA2"
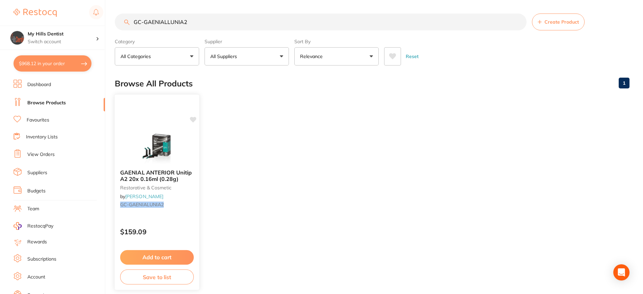
type input "GC-GAENIALLUNIA2"
click at [171, 161] on img at bounding box center [157, 147] width 44 height 34
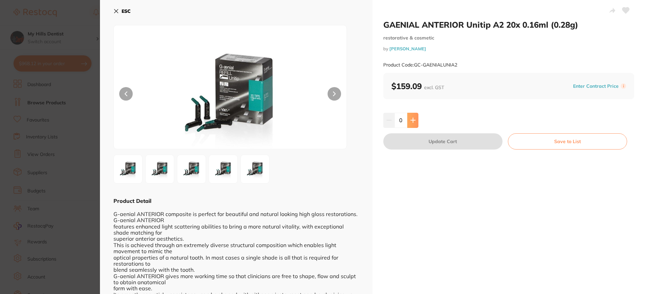
click at [409, 118] on button at bounding box center [412, 120] width 11 height 15
type input "1"
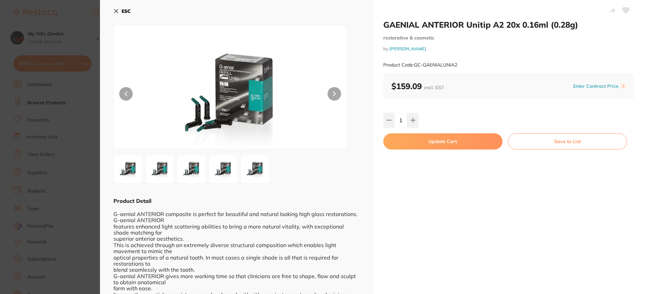
click at [428, 146] on button "Update Cart" at bounding box center [442, 141] width 119 height 16
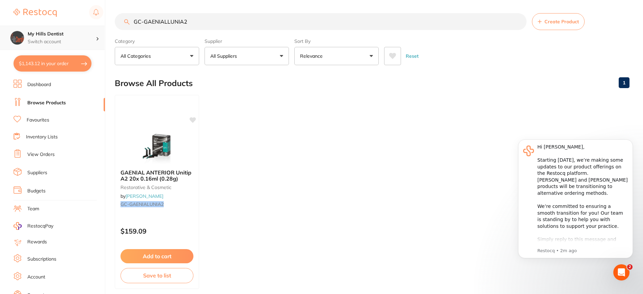
scroll to position [0, 0]
drag, startPoint x: 239, startPoint y: 21, endPoint x: 86, endPoint y: 28, distance: 153.2
click at [86, 28] on div "$1,143.12 My Hills Dentist Switch account My Hills Dentist $1,143.12 in your or…" at bounding box center [321, 147] width 643 height 294
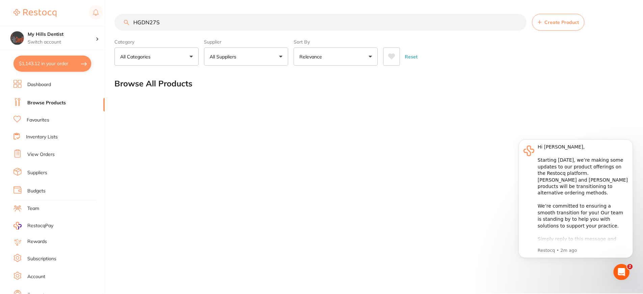
scroll to position [0, 0]
type input "HGDN27S"
click at [631, 141] on button "Dismiss notification" at bounding box center [633, 141] width 9 height 9
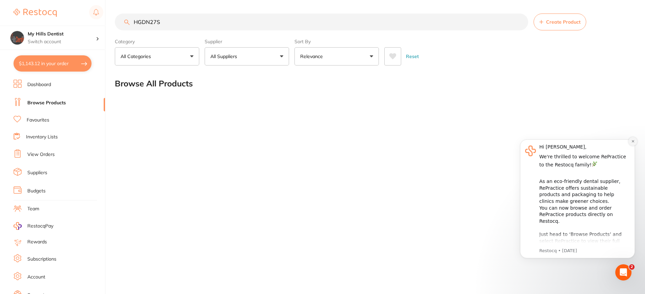
click at [631, 142] on icon "Dismiss notification" at bounding box center [633, 141] width 4 height 4
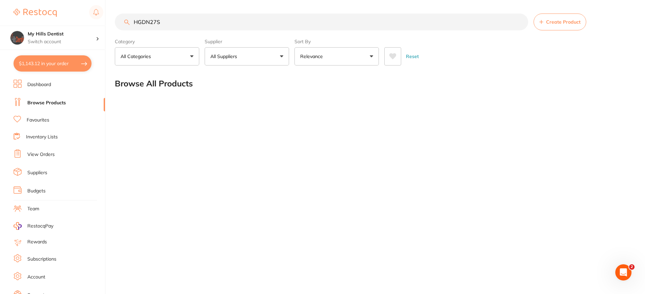
click at [247, 57] on button "All Suppliers" at bounding box center [247, 56] width 84 height 18
click at [245, 89] on ul "All Suppliers No suppliers found" at bounding box center [247, 104] width 84 height 37
drag, startPoint x: 214, startPoint y: 24, endPoint x: -2, endPoint y: -6, distance: 217.5
click at [0, 0] on html "$1,143.12 My Hills Dentist Switch account My Hills Dentist $1,143.12 in your or…" at bounding box center [322, 147] width 645 height 294
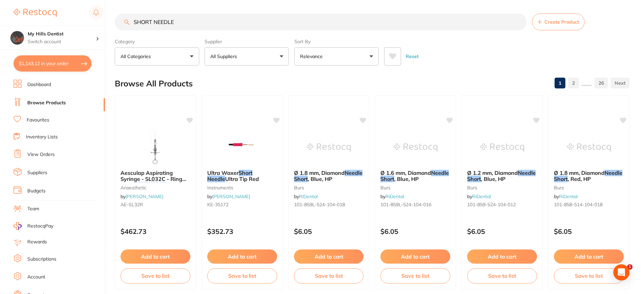
type input "SHORT NEEDLE"
click at [272, 59] on button "All Suppliers" at bounding box center [247, 56] width 84 height 18
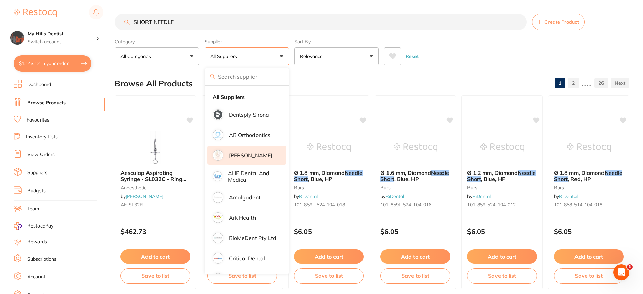
click at [251, 158] on p "[PERSON_NAME]" at bounding box center [251, 155] width 44 height 6
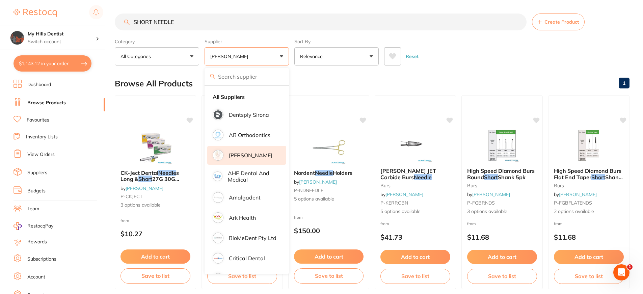
click at [495, 61] on div "Reset" at bounding box center [504, 54] width 240 height 24
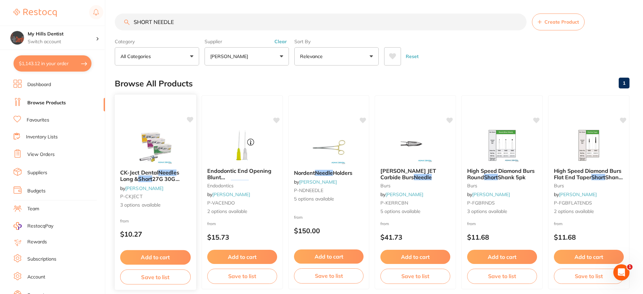
click at [137, 151] on img at bounding box center [155, 147] width 44 height 34
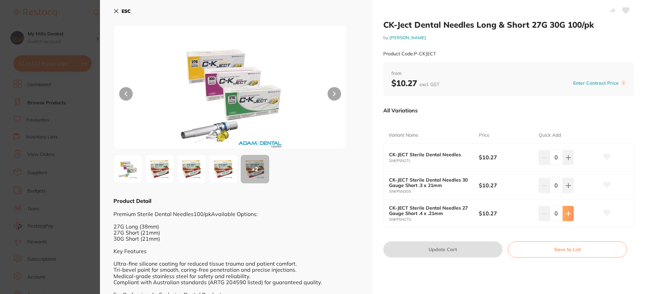
click at [571, 215] on button at bounding box center [568, 213] width 11 height 15
type input "1"
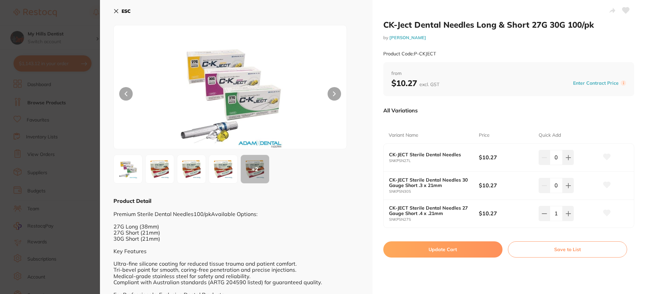
click at [448, 251] on button "Update Cart" at bounding box center [442, 249] width 119 height 16
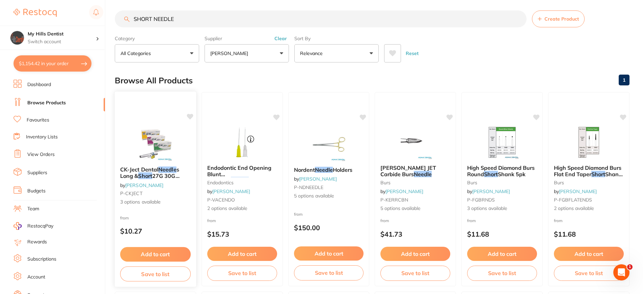
click at [149, 152] on img at bounding box center [155, 144] width 44 height 34
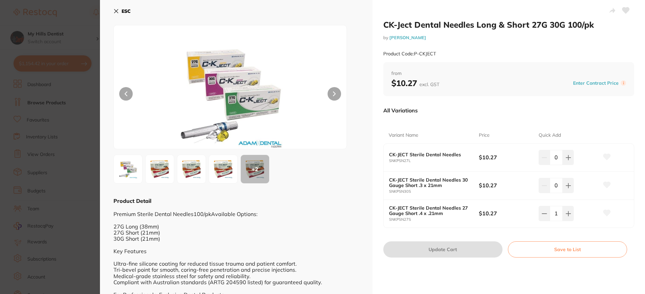
click at [127, 13] on b "ESC" at bounding box center [126, 11] width 9 height 6
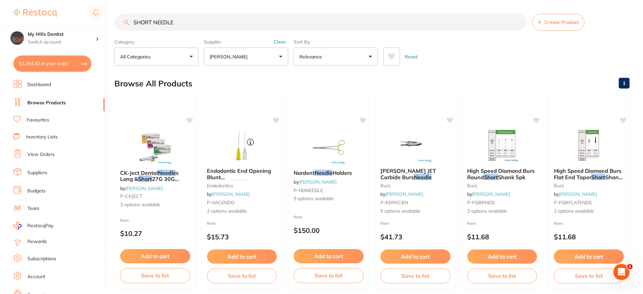
scroll to position [3, 0]
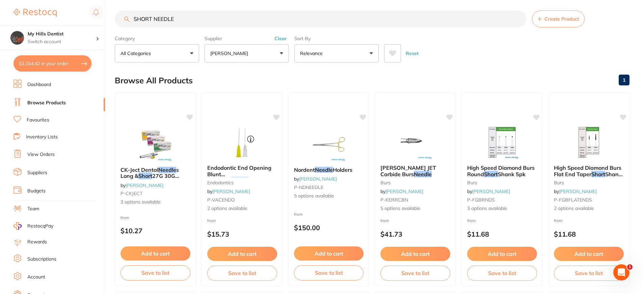
drag, startPoint x: 190, startPoint y: 16, endPoint x: 32, endPoint y: 10, distance: 157.8
click at [32, 10] on div "$1,154.42 My Hills Dentist Switch account My Hills Dentist $1,154.42 in your or…" at bounding box center [321, 144] width 643 height 294
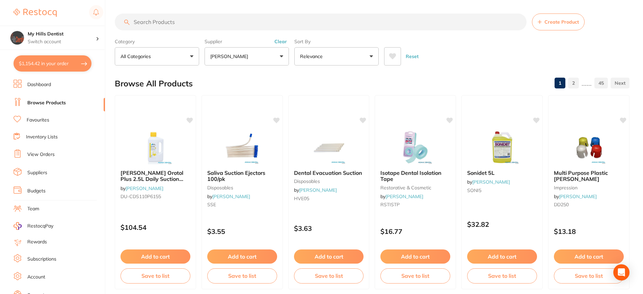
click at [183, 23] on input "search" at bounding box center [321, 22] width 412 height 17
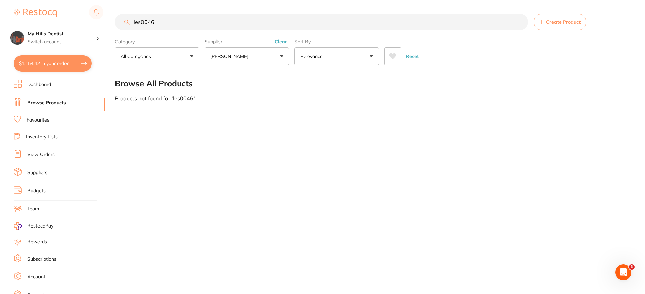
type input "les0046"
click at [258, 51] on button "[PERSON_NAME]" at bounding box center [247, 56] width 84 height 18
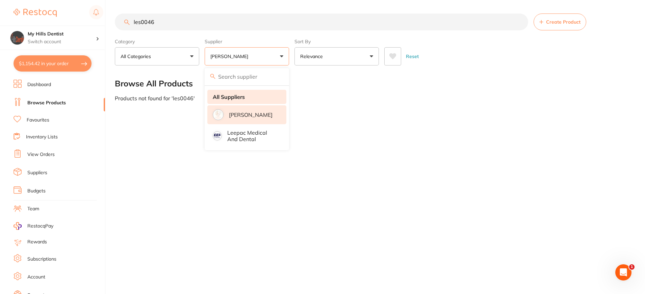
click at [245, 96] on li "All Suppliers" at bounding box center [246, 97] width 79 height 14
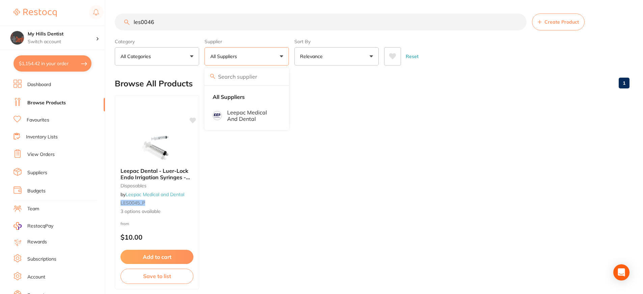
click at [354, 174] on ul "Leepac Dental - Luer-Lock Endo Irrigation Syringes - High Quality Dental Produc…" at bounding box center [372, 192] width 515 height 194
click at [132, 254] on button "Add to cart" at bounding box center [157, 258] width 74 height 15
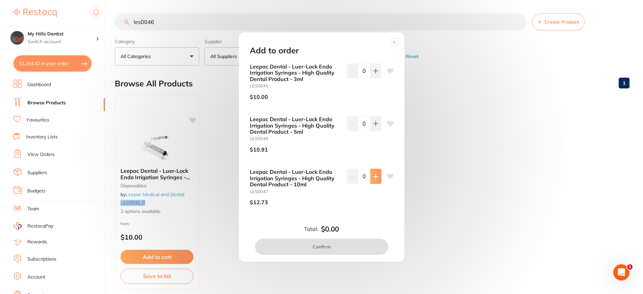
click at [376, 179] on icon at bounding box center [375, 176] width 5 height 5
type input "2"
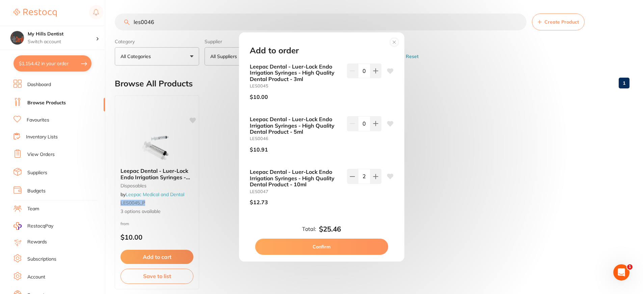
click at [361, 246] on button "Confirm" at bounding box center [321, 247] width 133 height 16
checkbox input "false"
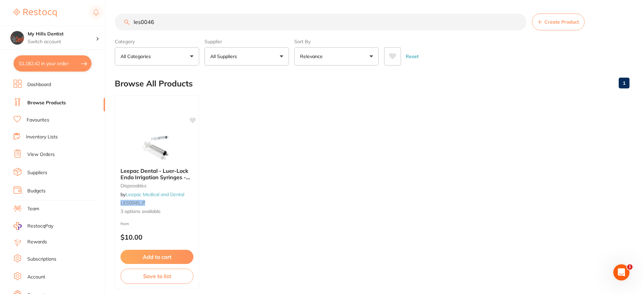
drag, startPoint x: 178, startPoint y: 22, endPoint x: 21, endPoint y: 12, distance: 157.4
click at [35, 8] on div "$1,182.42 My Hills Dentist Switch account My Hills Dentist $1,182.42 in your or…" at bounding box center [321, 147] width 643 height 294
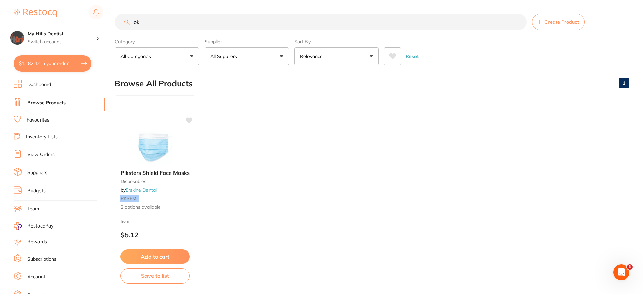
type input "o"
type input "pksfml"
click at [147, 153] on img at bounding box center [155, 147] width 44 height 34
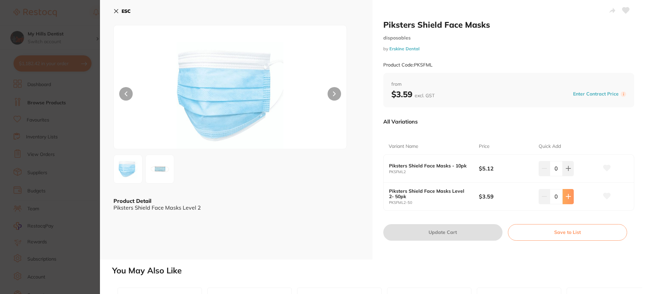
click at [567, 199] on icon at bounding box center [568, 196] width 5 height 5
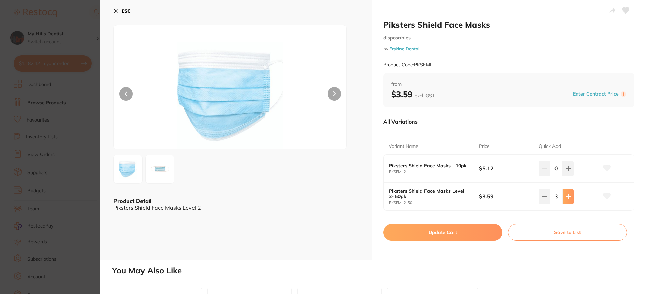
click at [567, 199] on icon at bounding box center [568, 196] width 5 height 5
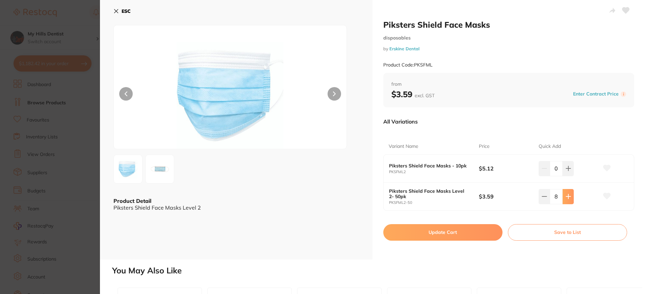
click at [567, 199] on icon at bounding box center [568, 196] width 5 height 5
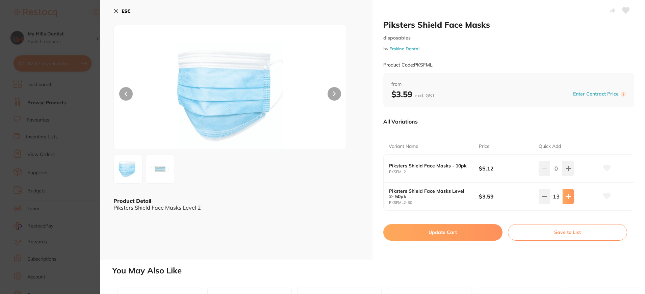
click at [567, 199] on icon at bounding box center [568, 196] width 5 height 5
type input "15"
click at [460, 233] on button "Update Cart" at bounding box center [442, 232] width 119 height 16
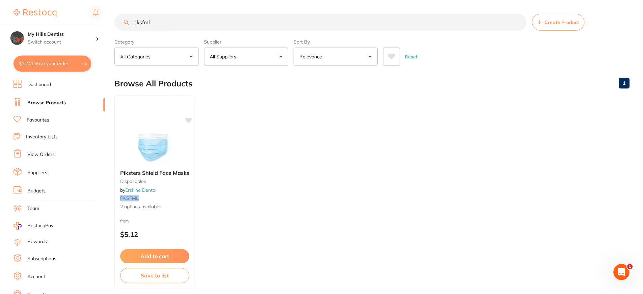
scroll to position [3, 0]
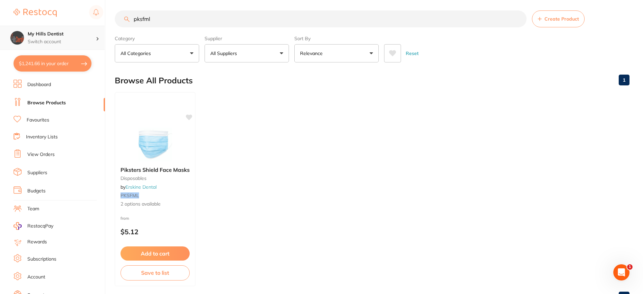
drag, startPoint x: 154, startPoint y: 16, endPoint x: 31, endPoint y: 29, distance: 123.6
click at [37, 27] on div "$1,241.66 My Hills Dentist Switch account My Hills Dentist $1,241.66 in your or…" at bounding box center [321, 144] width 643 height 294
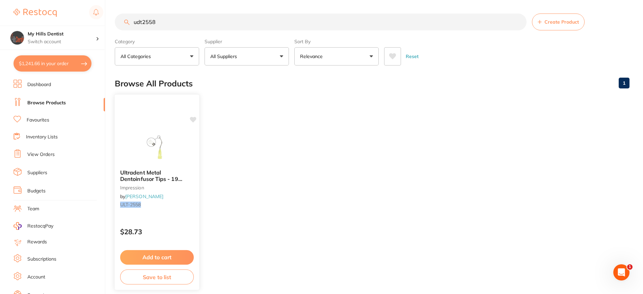
scroll to position [0, 0]
type input "udt2558"
click at [170, 253] on button "Add to cart" at bounding box center [157, 257] width 74 height 15
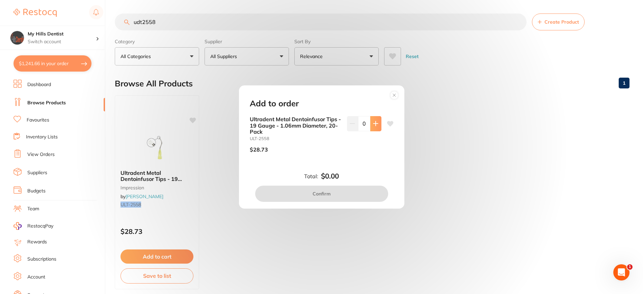
click at [375, 120] on button at bounding box center [376, 123] width 11 height 15
type input "1"
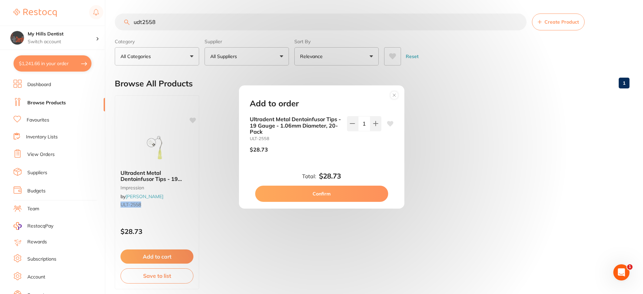
click at [363, 192] on button "Confirm" at bounding box center [321, 194] width 133 height 16
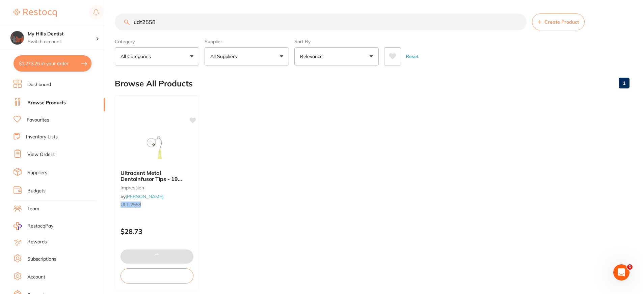
drag, startPoint x: 171, startPoint y: 21, endPoint x: 43, endPoint y: 17, distance: 128.1
click at [43, 17] on div "$1,273.26 My Hills Dentist Switch account My Hills Dentist $1,273.26 in your or…" at bounding box center [321, 147] width 643 height 294
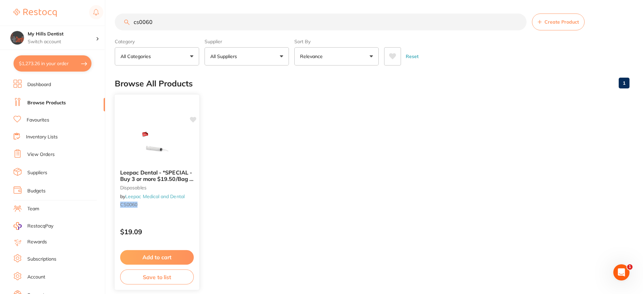
type input "cs0060"
click at [162, 259] on button "Add to cart" at bounding box center [157, 257] width 74 height 15
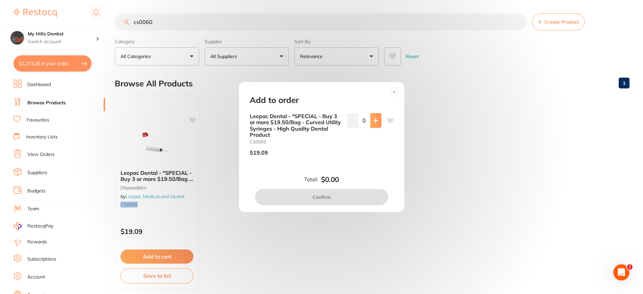
click at [373, 122] on icon at bounding box center [375, 120] width 5 height 5
type input "1"
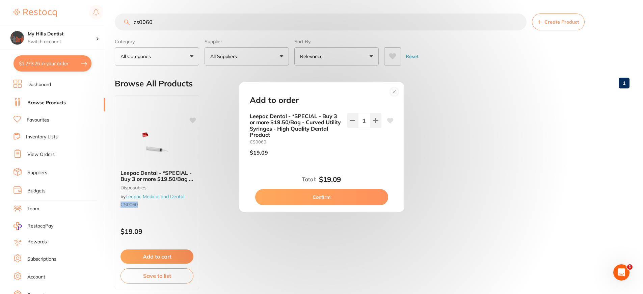
click at [347, 202] on button "Confirm" at bounding box center [321, 197] width 133 height 16
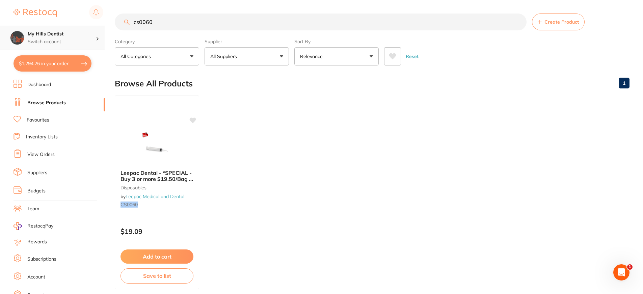
scroll to position [0, 0]
drag, startPoint x: 162, startPoint y: 23, endPoint x: 48, endPoint y: 46, distance: 116.4
click at [48, 46] on div "$1,294.26 My Hills Dentist Switch account My Hills Dentist $1,294.26 in your or…" at bounding box center [321, 147] width 643 height 294
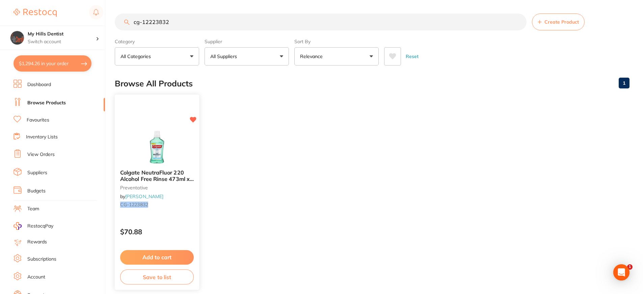
scroll to position [0, 0]
type input "cg-12223832"
click at [149, 261] on button "Add to cart" at bounding box center [157, 257] width 74 height 15
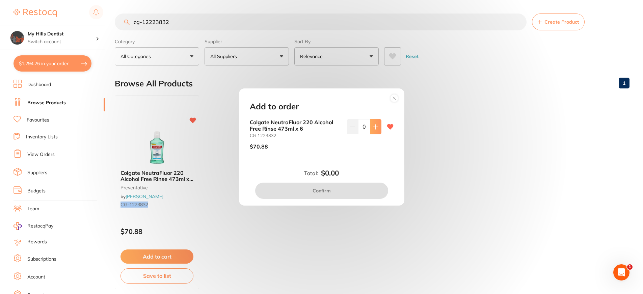
click at [376, 127] on icon at bounding box center [376, 127] width 4 height 4
type input "2"
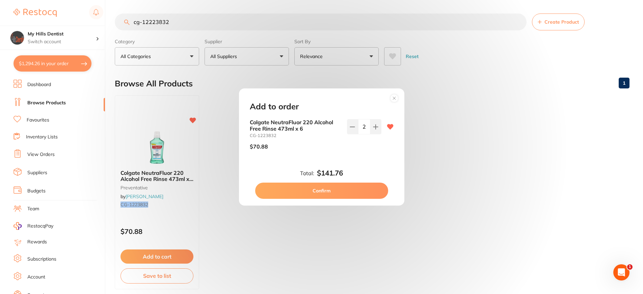
click at [365, 190] on button "Confirm" at bounding box center [321, 191] width 133 height 16
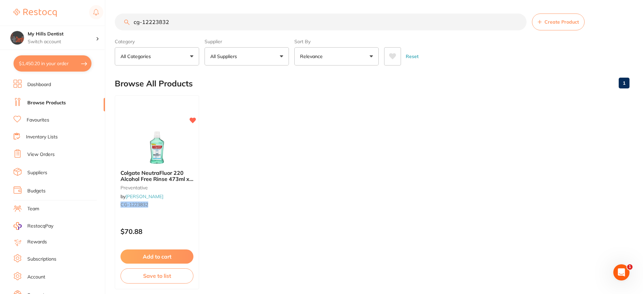
scroll to position [0, 0]
drag, startPoint x: 184, startPoint y: 20, endPoint x: -2, endPoint y: 42, distance: 186.7
click at [0, 42] on html "$1,450.20 My Hills Dentist Switch account My Hills Dentist $1,450.20 in your or…" at bounding box center [321, 147] width 643 height 294
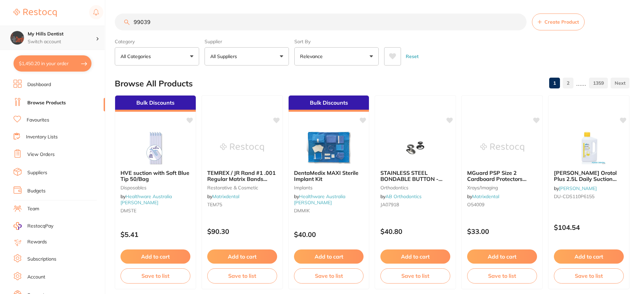
type input "990399"
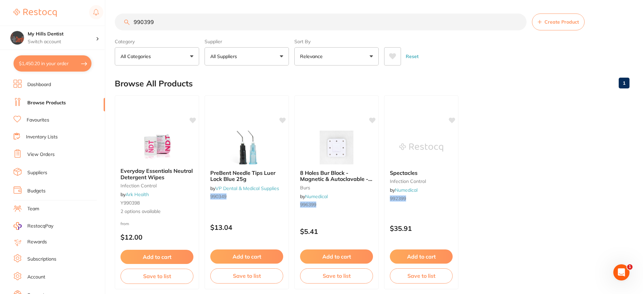
drag, startPoint x: 193, startPoint y: 20, endPoint x: 2, endPoint y: 20, distance: 190.2
click at [3, 19] on div "$1,450.20 My Hills Dentist Switch account My Hills Dentist $1,450.20 in your or…" at bounding box center [321, 147] width 643 height 294
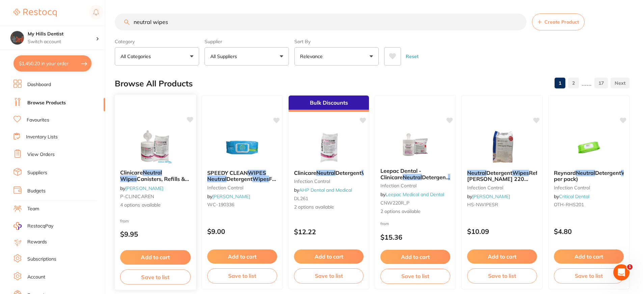
type input "neutral wipes"
click at [132, 131] on div at bounding box center [155, 147] width 81 height 34
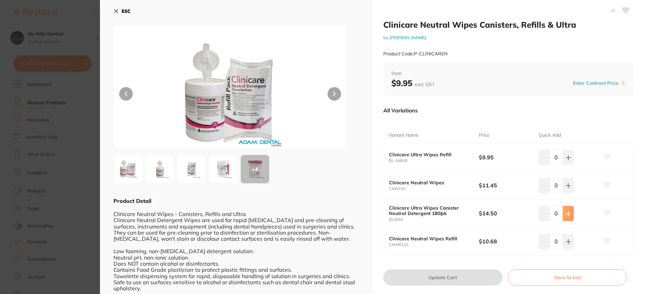
click at [568, 217] on button at bounding box center [568, 213] width 11 height 15
type input "4"
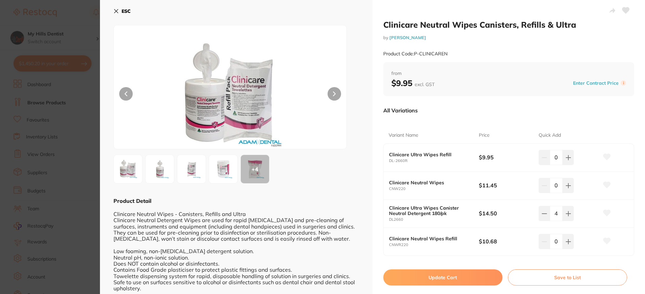
click at [472, 277] on button "Update Cart" at bounding box center [442, 278] width 119 height 16
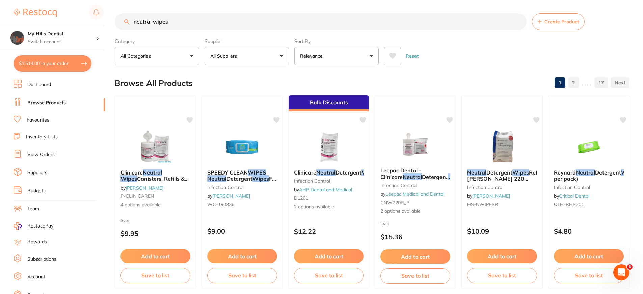
scroll to position [0, 0]
drag, startPoint x: 191, startPoint y: 22, endPoint x: -2, endPoint y: 35, distance: 193.0
click at [0, 35] on html "$1,514.00 My Hills Dentist Switch account My Hills Dentist $1,514.00 in your or…" at bounding box center [321, 147] width 643 height 294
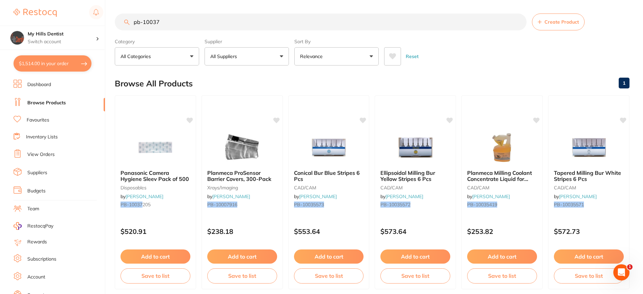
scroll to position [0, 0]
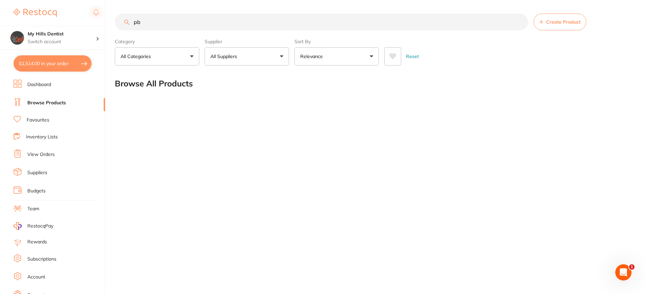
type input "p"
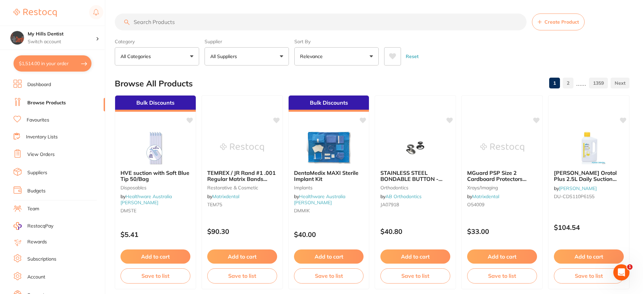
drag, startPoint x: 205, startPoint y: 22, endPoint x: -2, endPoint y: 26, distance: 206.7
click at [0, 26] on html "$1,514.00 My Hills Dentist Switch account My Hills Dentist $1,514.00 in your or…" at bounding box center [321, 147] width 643 height 294
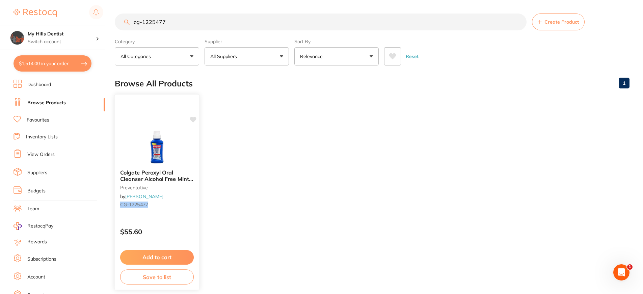
type input "cg-1225477"
click at [163, 260] on button "Add to cart" at bounding box center [157, 257] width 74 height 15
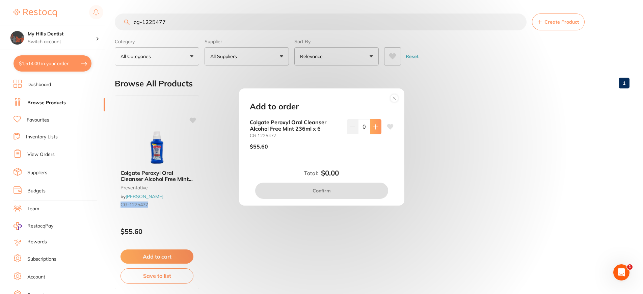
click at [376, 127] on icon at bounding box center [376, 127] width 4 height 4
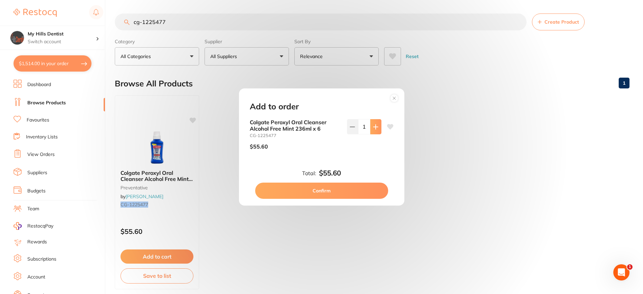
click at [376, 127] on icon at bounding box center [376, 127] width 4 height 4
type input "2"
click at [368, 187] on button "Confirm" at bounding box center [321, 191] width 133 height 16
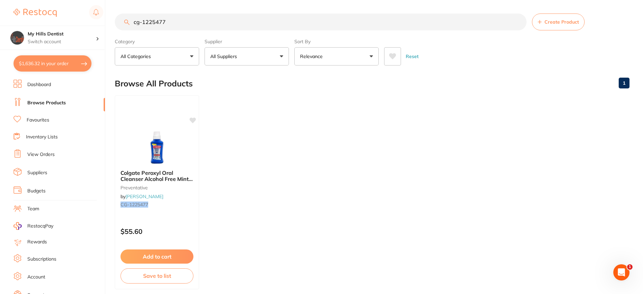
drag, startPoint x: 181, startPoint y: 24, endPoint x: -2, endPoint y: 17, distance: 183.2
click at [0, 17] on html "$1,636.32 My Hills Dentist Switch account My Hills Dentist $1,636.32 in your or…" at bounding box center [321, 147] width 643 height 294
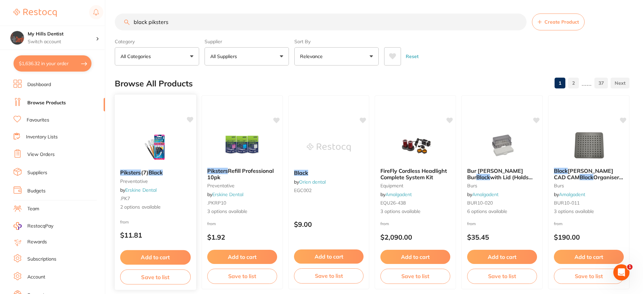
type input "black piksters"
click at [177, 138] on img at bounding box center [155, 147] width 44 height 34
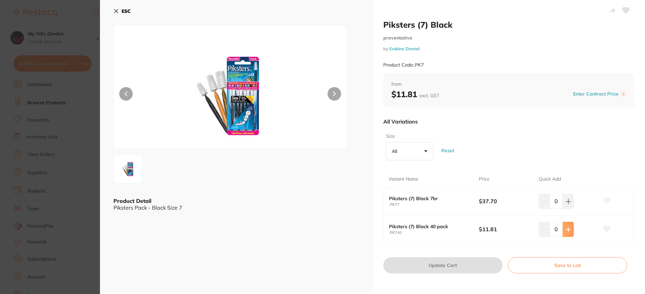
click at [568, 233] on button at bounding box center [568, 229] width 11 height 15
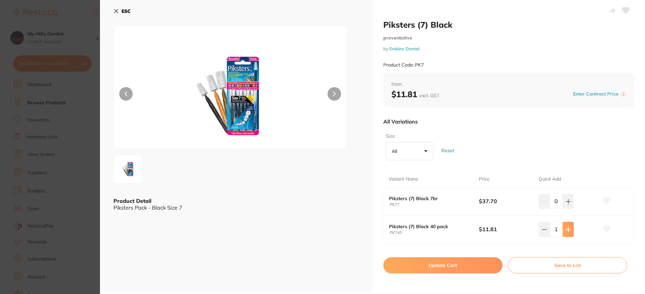
click at [568, 233] on button at bounding box center [568, 229] width 11 height 15
type input "5"
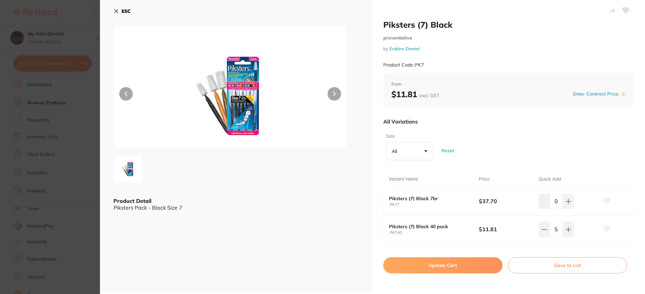
click at [474, 267] on button "Update Cart" at bounding box center [442, 265] width 119 height 16
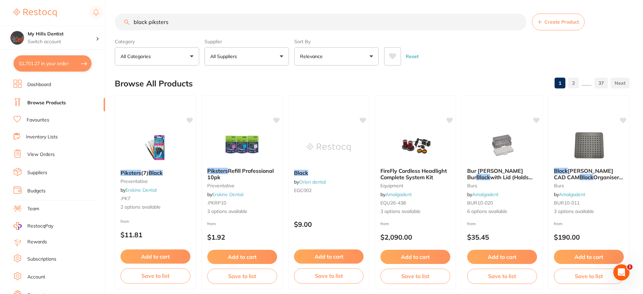
drag, startPoint x: 192, startPoint y: 20, endPoint x: 88, endPoint y: 20, distance: 103.7
click at [88, 20] on div "$1,701.27 My Hills Dentist Switch account My Hills Dentist $1,701.27 in your or…" at bounding box center [321, 147] width 643 height 294
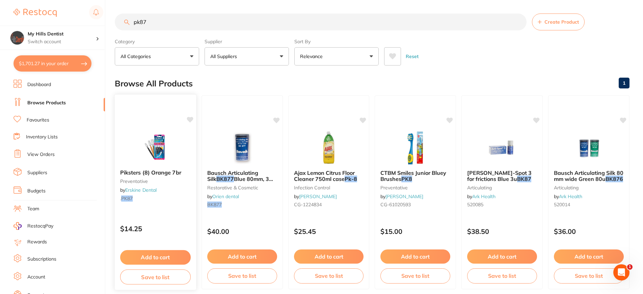
type input "pk87"
click at [164, 162] on img at bounding box center [155, 148] width 44 height 34
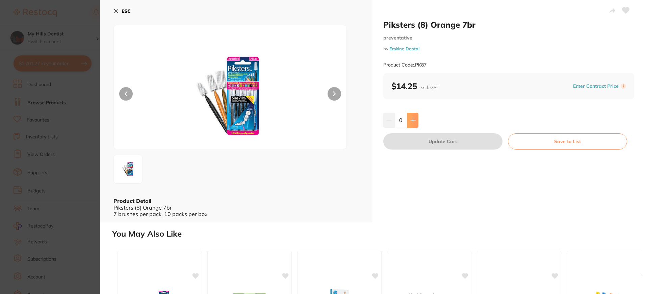
click at [408, 122] on button at bounding box center [412, 120] width 11 height 15
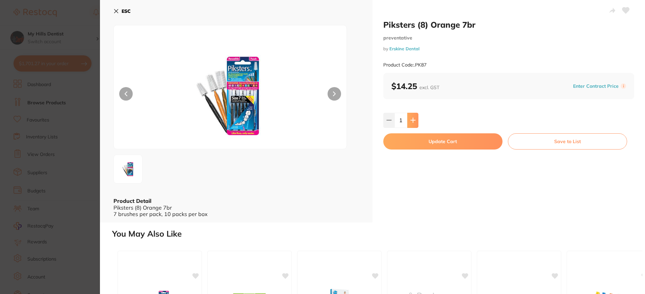
click at [412, 122] on icon at bounding box center [413, 120] width 4 height 4
click at [391, 120] on button at bounding box center [388, 120] width 11 height 15
type input "2"
click at [434, 144] on button "Update Cart" at bounding box center [442, 141] width 119 height 16
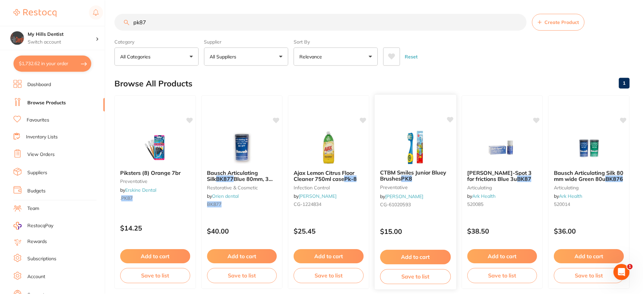
scroll to position [0, 0]
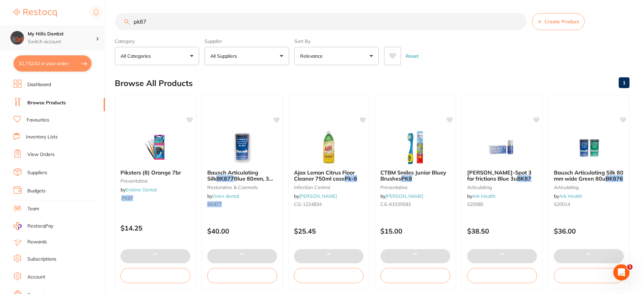
drag, startPoint x: 155, startPoint y: 24, endPoint x: 35, endPoint y: 26, distance: 119.9
click at [41, 24] on div "$1,732.62 My Hills Dentist Switch account My Hills Dentist $1,732.62 in your or…" at bounding box center [321, 147] width 643 height 294
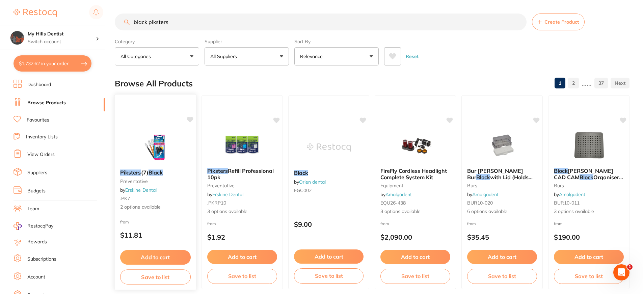
type input "black piksters"
click at [156, 160] on img at bounding box center [155, 147] width 44 height 34
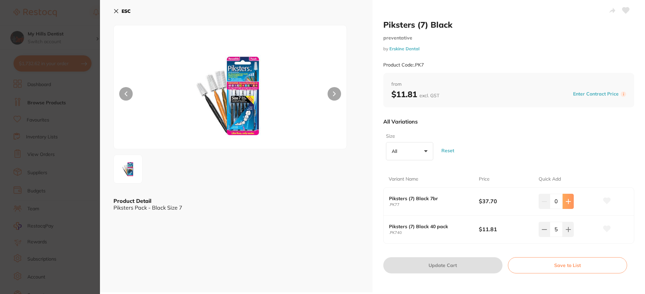
click at [567, 205] on button at bounding box center [568, 201] width 11 height 15
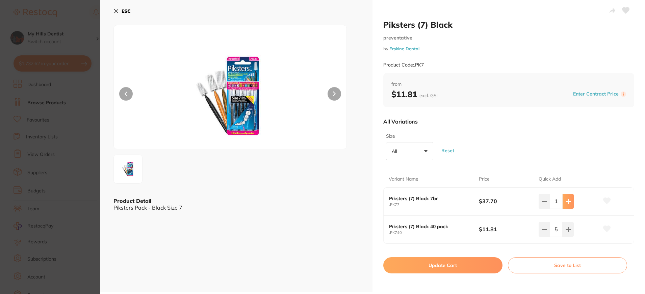
click at [567, 205] on button at bounding box center [568, 201] width 11 height 15
type input "2"
click at [466, 268] on button "Update Cart" at bounding box center [442, 265] width 119 height 16
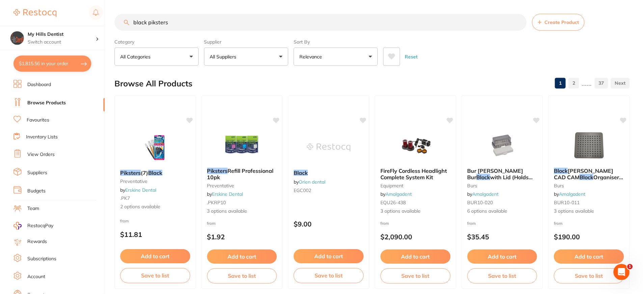
scroll to position [0, 0]
click at [44, 60] on button "$1,815.56 in your order" at bounding box center [53, 63] width 78 height 16
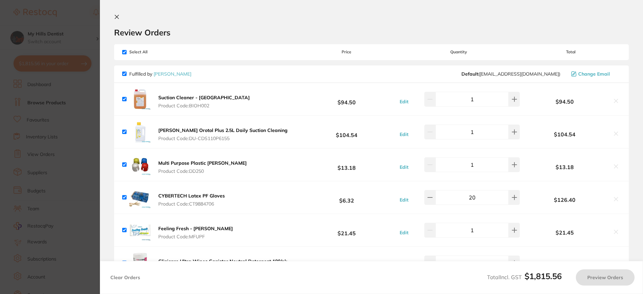
checkbox input "true"
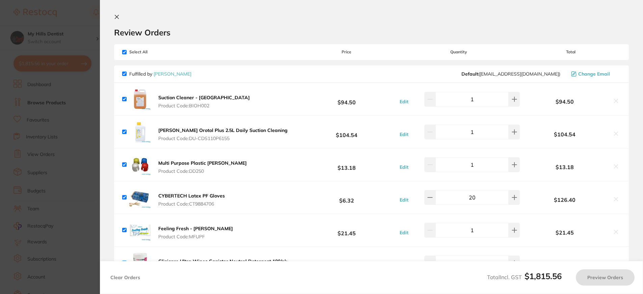
checkbox input "true"
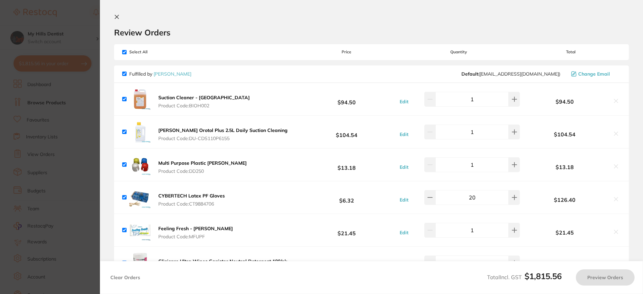
checkbox input "true"
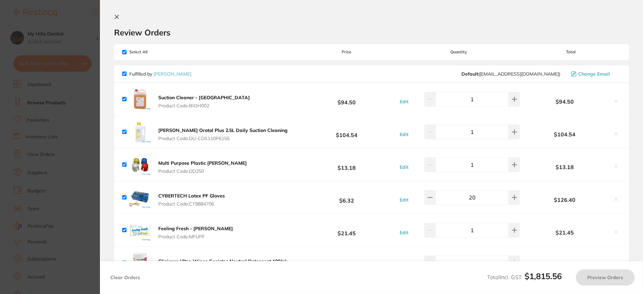
checkbox input "true"
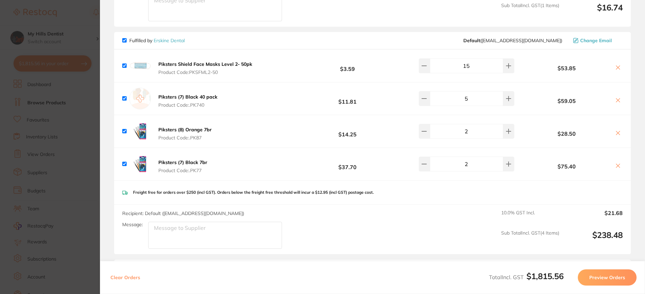
scroll to position [1250, 0]
click at [617, 97] on icon at bounding box center [617, 99] width 5 height 5
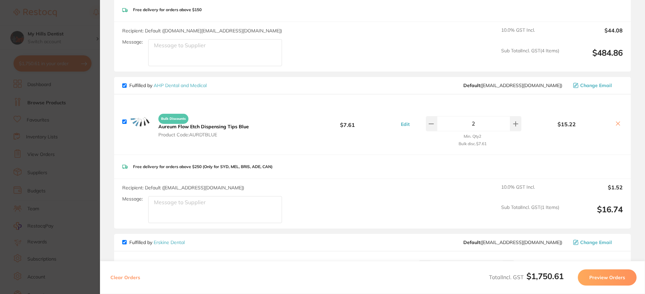
checkbox input "true"
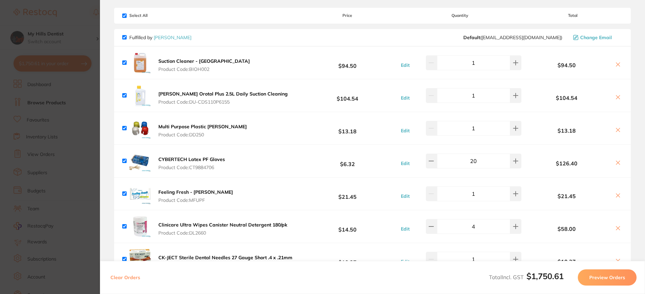
scroll to position [0, 0]
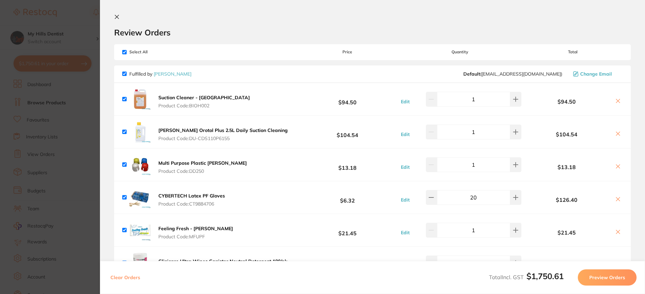
click at [118, 17] on icon at bounding box center [116, 16] width 5 height 5
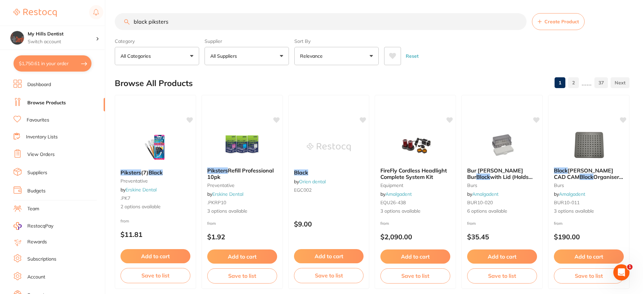
scroll to position [0, 0]
drag, startPoint x: 186, startPoint y: 21, endPoint x: 2, endPoint y: 37, distance: 185.5
click at [0, 37] on html "$1,750.61 My Hills Dentist Switch account My Hills Dentist $1,750.61 in your or…" at bounding box center [321, 147] width 643 height 294
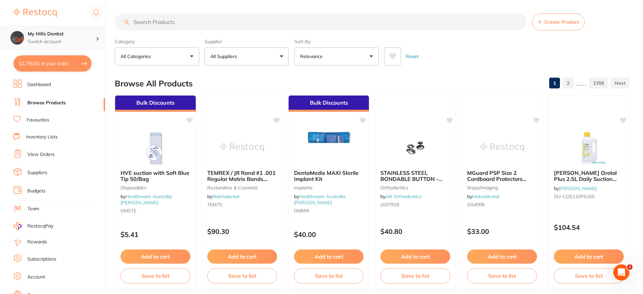
scroll to position [0, 0]
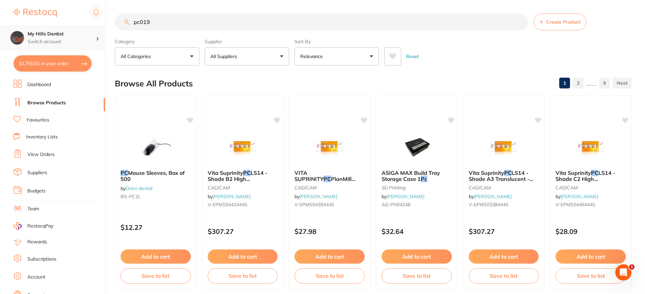
type input "pc0190"
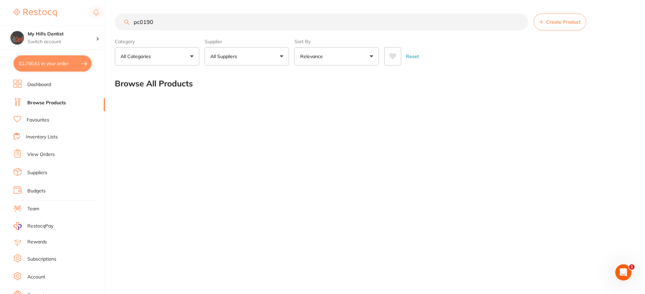
scroll to position [0, 0]
drag, startPoint x: 203, startPoint y: 16, endPoint x: -2, endPoint y: 38, distance: 205.6
click at [0, 38] on html "$1,750.61 My Hills Dentist Switch account My Hills Dentist $1,750.61 in your or…" at bounding box center [322, 147] width 645 height 294
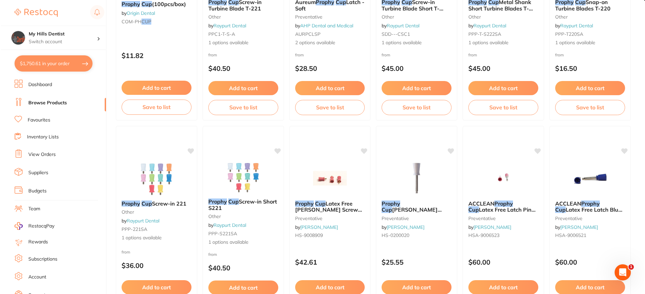
scroll to position [0, 0]
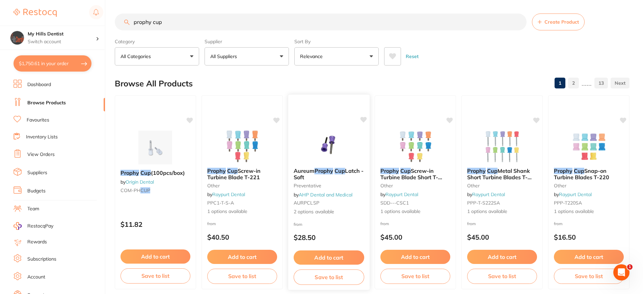
type input "prophy cup"
click at [349, 157] on img at bounding box center [329, 145] width 44 height 34
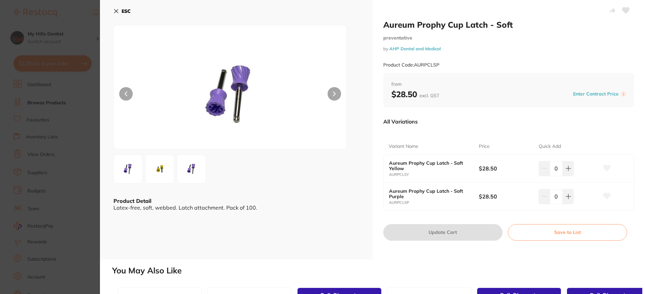
click at [120, 12] on button "ESC" at bounding box center [121, 10] width 17 height 11
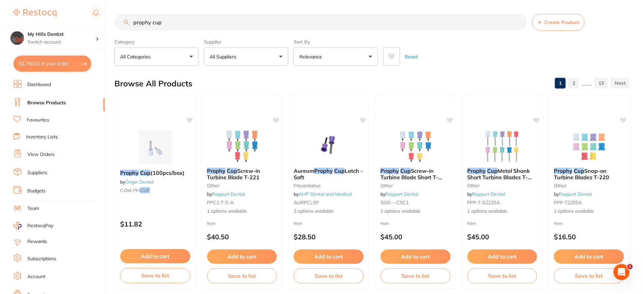
scroll to position [6, 0]
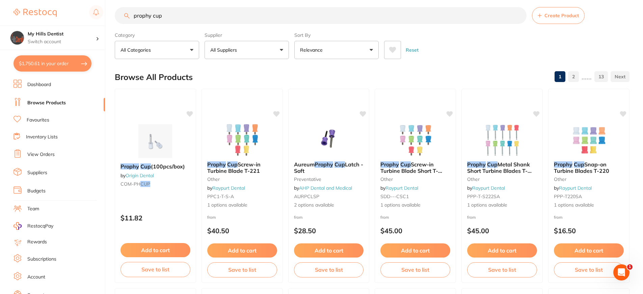
click at [246, 55] on button "All Suppliers" at bounding box center [247, 50] width 84 height 18
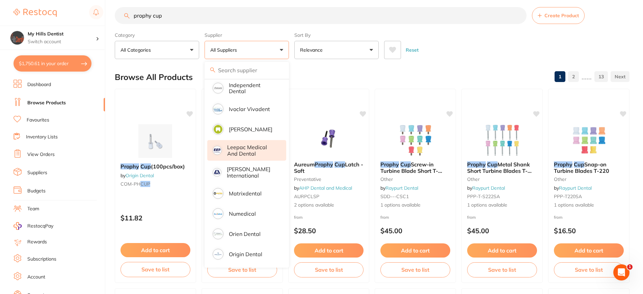
scroll to position [304, 0]
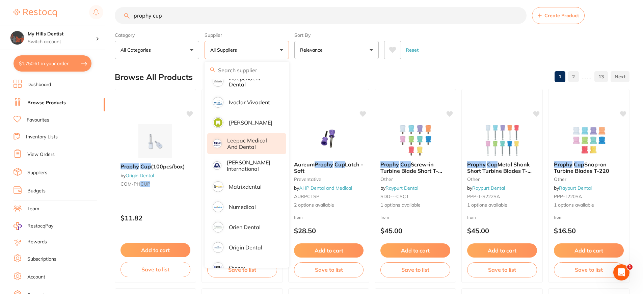
click at [251, 140] on p "Leepac Medical and Dental" at bounding box center [252, 143] width 50 height 12
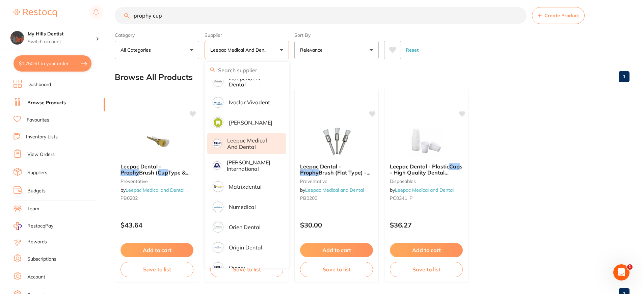
scroll to position [0, 0]
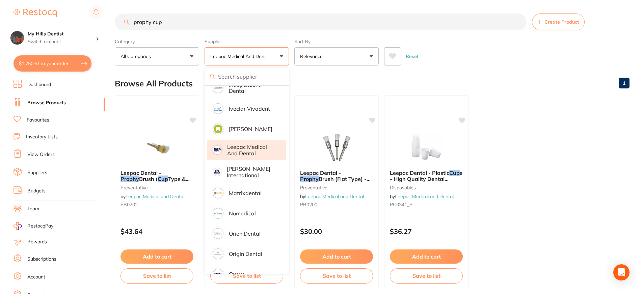
click at [430, 67] on main "prophy cup Create Product Category All Categories All Categories disposables pr…" at bounding box center [379, 162] width 529 height 325
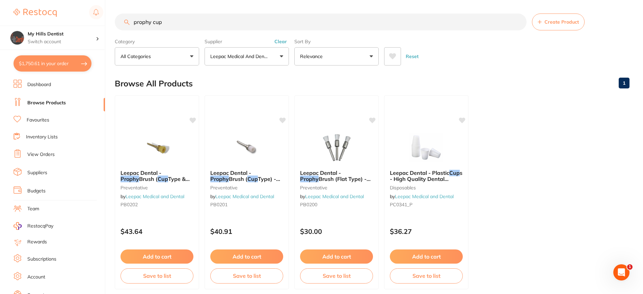
click at [263, 54] on p "Leepac Medical and Dental" at bounding box center [240, 56] width 61 height 7
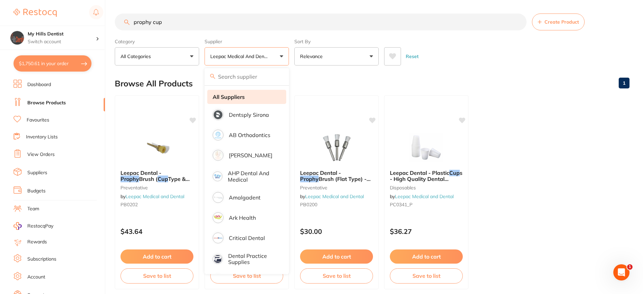
click at [257, 96] on li "All Suppliers" at bounding box center [246, 97] width 79 height 14
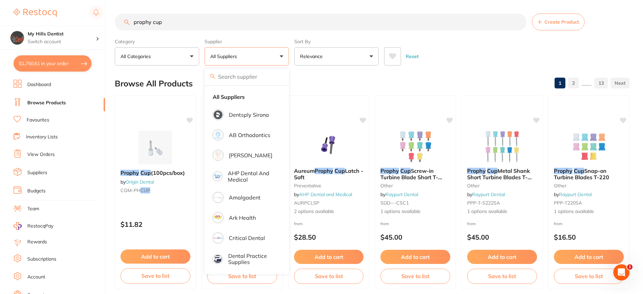
click at [489, 61] on div "Reset" at bounding box center [504, 54] width 240 height 24
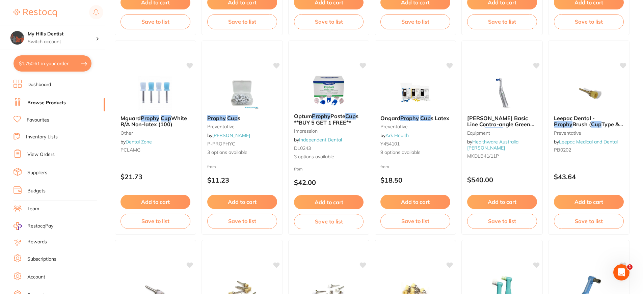
scroll to position [1452, 0]
click at [262, 95] on img at bounding box center [242, 92] width 44 height 34
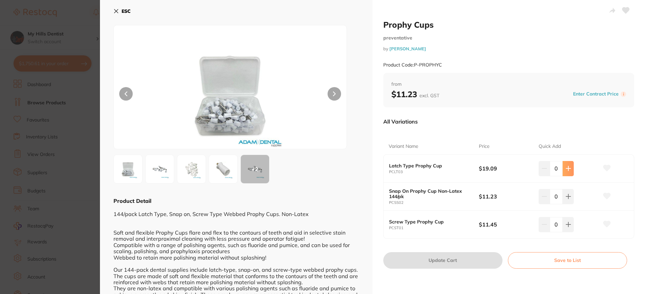
click at [569, 170] on icon at bounding box center [568, 168] width 5 height 5
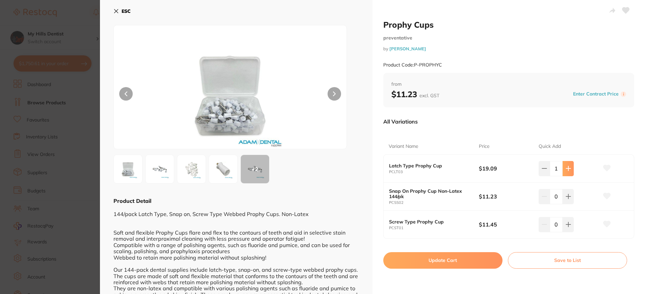
click at [569, 170] on icon at bounding box center [568, 168] width 5 height 5
type input "2"
click at [454, 258] on button "Update Cart" at bounding box center [442, 260] width 119 height 16
checkbox input "false"
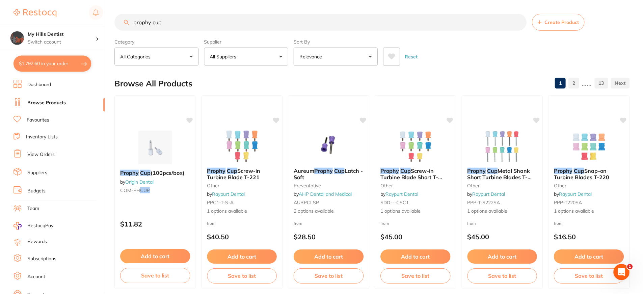
scroll to position [1452, 0]
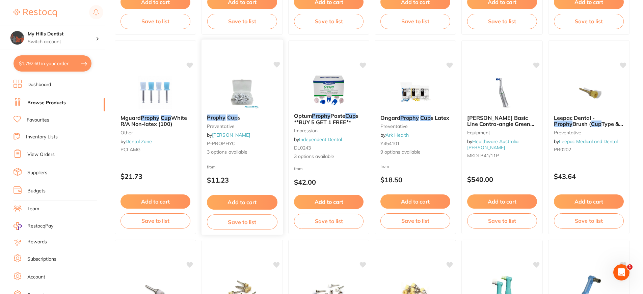
click at [247, 88] on img at bounding box center [242, 92] width 44 height 34
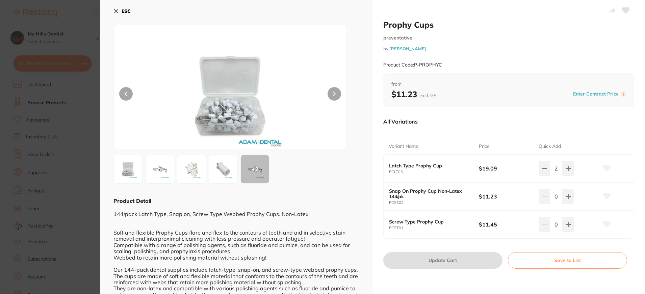
click at [116, 10] on icon at bounding box center [115, 10] width 5 height 5
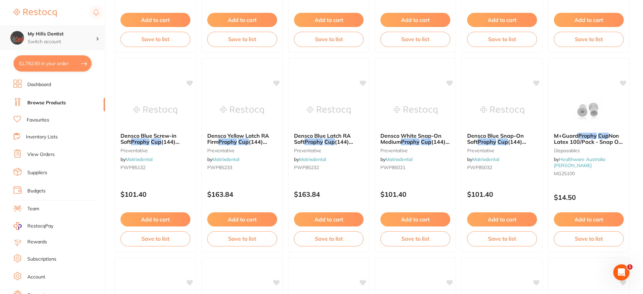
scroll to position [1013, 0]
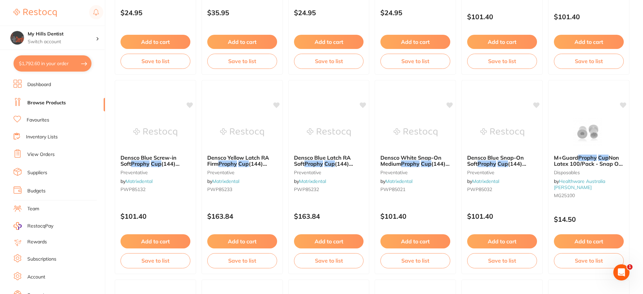
click at [60, 61] on button "$1,792.60 in your order" at bounding box center [53, 63] width 78 height 16
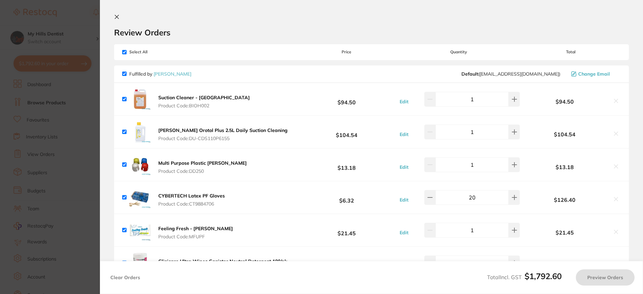
checkbox input "true"
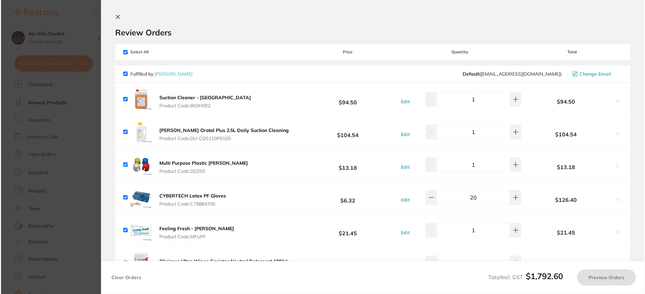
scroll to position [0, 0]
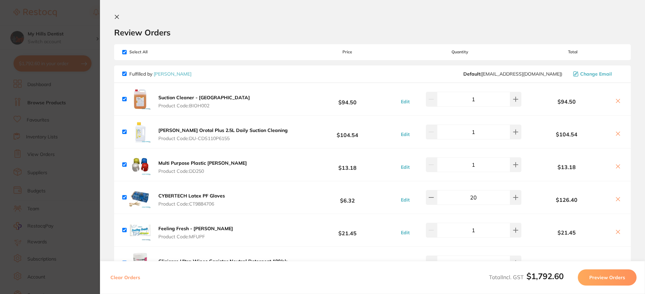
click at [120, 18] on button at bounding box center [118, 17] width 8 height 6
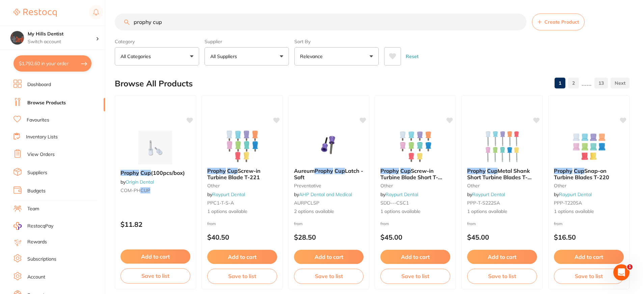
drag, startPoint x: 201, startPoint y: 21, endPoint x: -2, endPoint y: 38, distance: 203.7
click at [0, 38] on html "$1,792.60 My Hills Dentist Switch account My Hills Dentist $1,792.60 in your or…" at bounding box center [321, 147] width 643 height 294
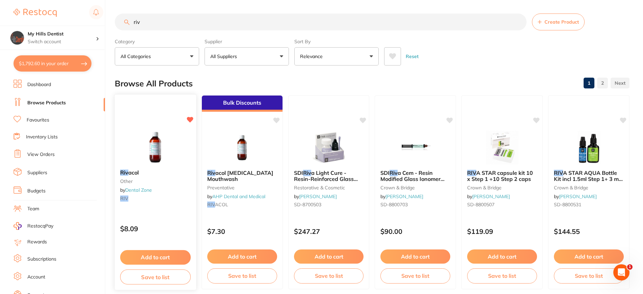
type input "riv"
click at [165, 255] on button "Add to cart" at bounding box center [155, 257] width 71 height 15
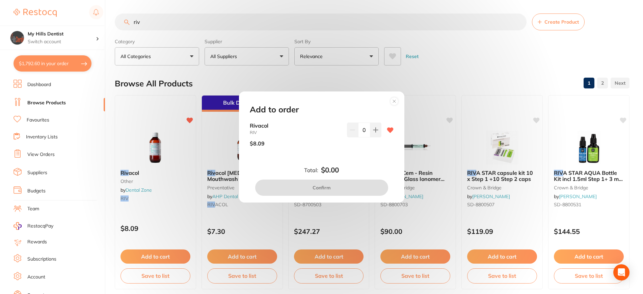
click at [363, 132] on input "0" at bounding box center [364, 130] width 12 height 15
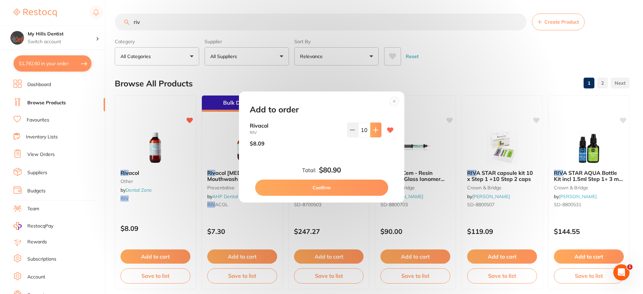
drag, startPoint x: 352, startPoint y: 128, endPoint x: 375, endPoint y: 129, distance: 23.0
click at [354, 128] on icon at bounding box center [352, 129] width 5 height 5
click at [378, 132] on button at bounding box center [376, 130] width 11 height 15
type input "10"
click at [366, 186] on button "Confirm" at bounding box center [321, 188] width 133 height 16
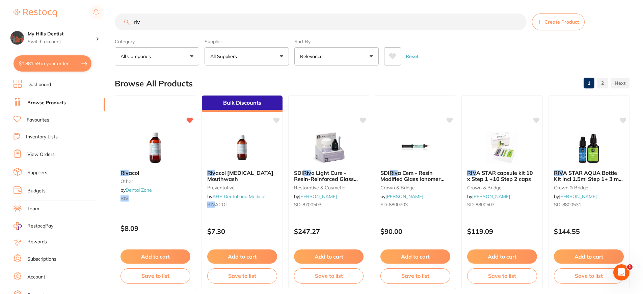
checkbox input "false"
drag, startPoint x: 154, startPoint y: 23, endPoint x: -2, endPoint y: 37, distance: 156.0
click at [0, 37] on html "$1,881.59 My Hills Dentist Switch account My Hills Dentist $1,881.59 in your or…" at bounding box center [321, 147] width 643 height 294
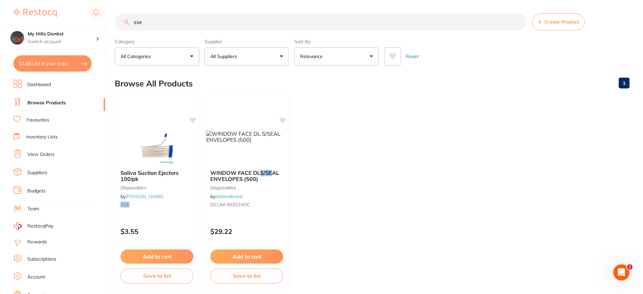
scroll to position [0, 0]
type input "sse"
click at [159, 256] on button "Add to cart" at bounding box center [157, 257] width 74 height 15
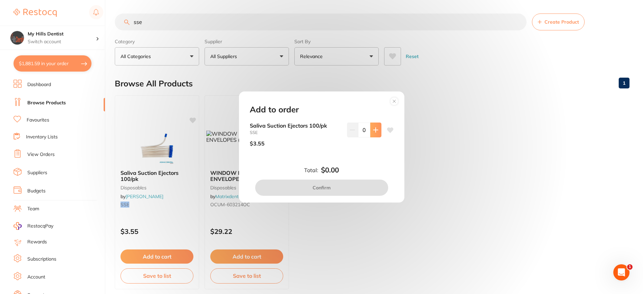
click at [378, 131] on button at bounding box center [376, 130] width 11 height 15
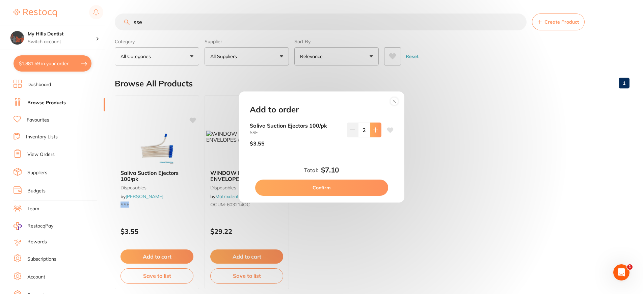
click at [378, 131] on button at bounding box center [376, 130] width 11 height 15
type input "3"
click at [372, 183] on button "Confirm" at bounding box center [321, 188] width 133 height 16
checkbox input "false"
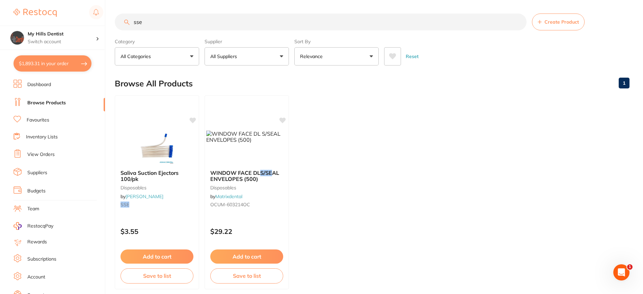
drag, startPoint x: 161, startPoint y: 22, endPoint x: -2, endPoint y: 23, distance: 162.8
click at [0, 23] on html "$1,893.31 My Hills Dentist Switch account My Hills Dentist $1,893.31 in your or…" at bounding box center [321, 147] width 643 height 294
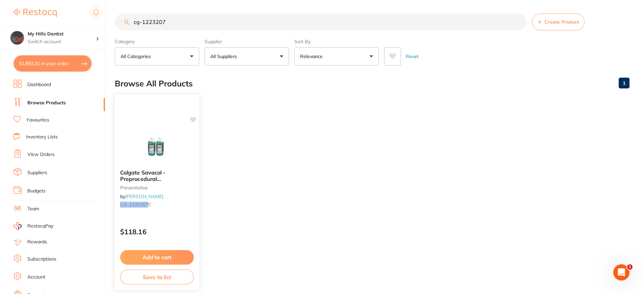
type input "cg-1223207"
click at [169, 258] on button "Add to cart" at bounding box center [157, 257] width 74 height 15
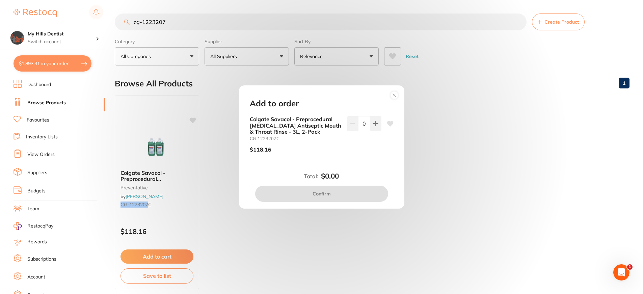
drag, startPoint x: 379, startPoint y: 122, endPoint x: 369, endPoint y: 144, distance: 24.9
click at [379, 121] on button at bounding box center [376, 123] width 11 height 15
type input "1"
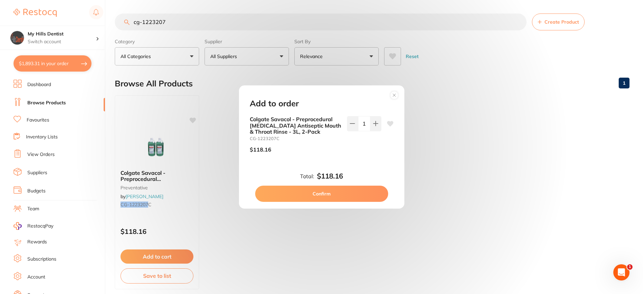
click at [349, 196] on button "Confirm" at bounding box center [321, 194] width 133 height 16
checkbox input "false"
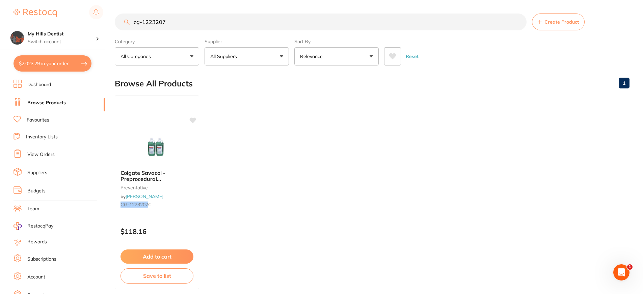
drag, startPoint x: 177, startPoint y: 23, endPoint x: 31, endPoint y: 23, distance: 145.9
click at [31, 23] on div "$2,023.29 My Hills Dentist Switch account My Hills Dentist $2,023.29 in your or…" at bounding box center [321, 147] width 643 height 294
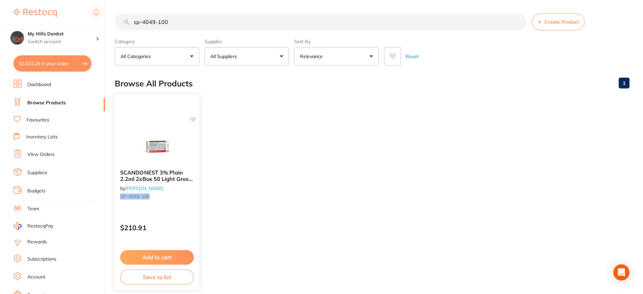
type input "sp-4049-100"
click at [154, 256] on button "Add to cart" at bounding box center [157, 257] width 74 height 15
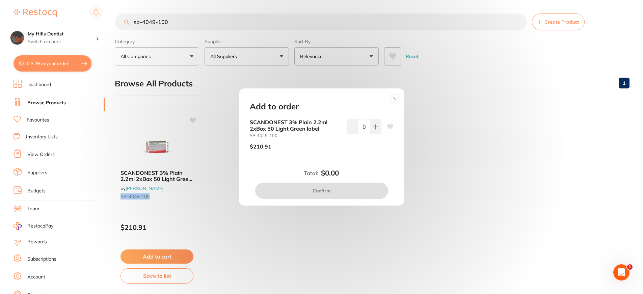
click at [380, 132] on div "SCANDONEST 3% Plain 2.2ml 2xBox 50 Light Green label SP-4049-100 $210.91 0" at bounding box center [322, 137] width 144 height 36
click at [380, 130] on button at bounding box center [376, 126] width 11 height 15
type input "1"
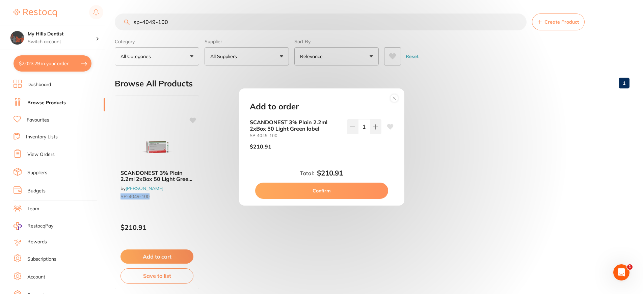
click at [364, 190] on button "Confirm" at bounding box center [321, 191] width 133 height 16
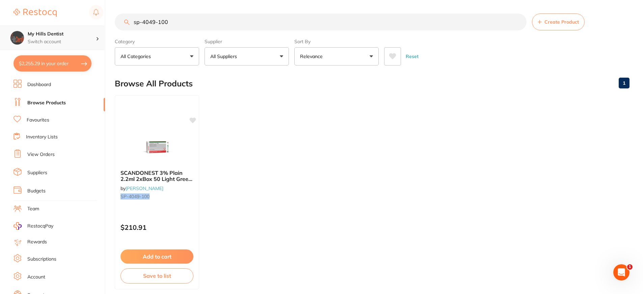
scroll to position [0, 0]
drag, startPoint x: 181, startPoint y: 25, endPoint x: 63, endPoint y: 31, distance: 118.7
click at [63, 31] on div "$2,255.29 My Hills Dentist Switch account My Hills Dentist $2,255.29 in your or…" at bounding box center [321, 147] width 643 height 294
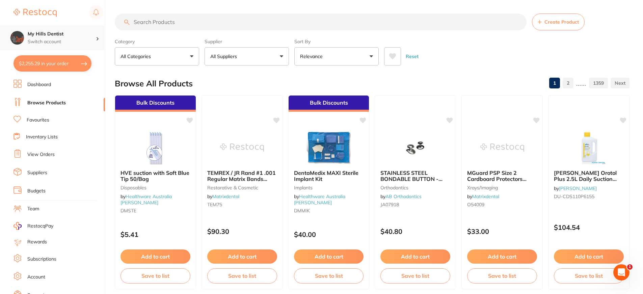
scroll to position [0, 0]
type input "m"
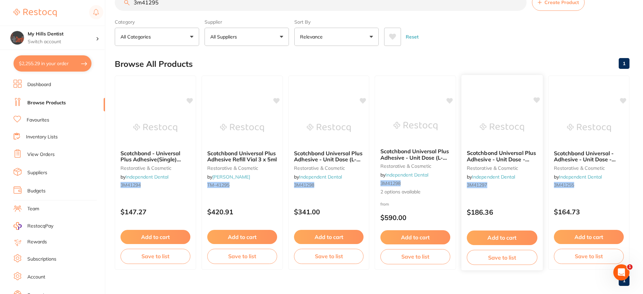
scroll to position [30, 0]
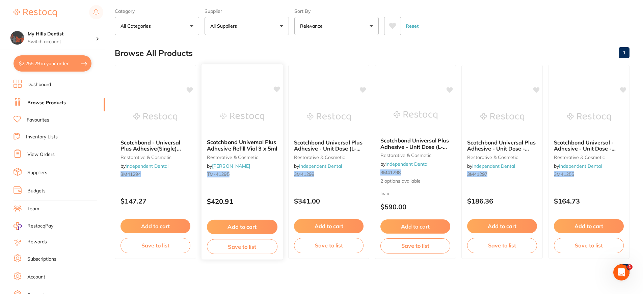
type input "3m41295"
click at [240, 106] on img at bounding box center [242, 117] width 44 height 34
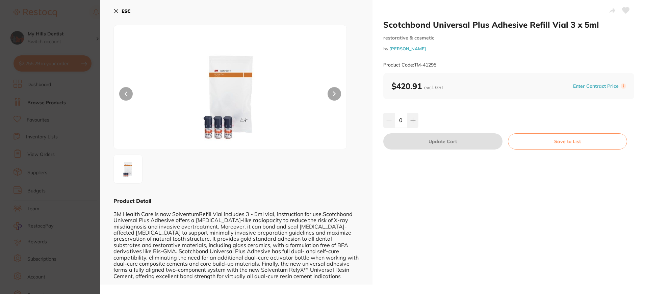
click at [129, 6] on button "ESC" at bounding box center [121, 10] width 17 height 11
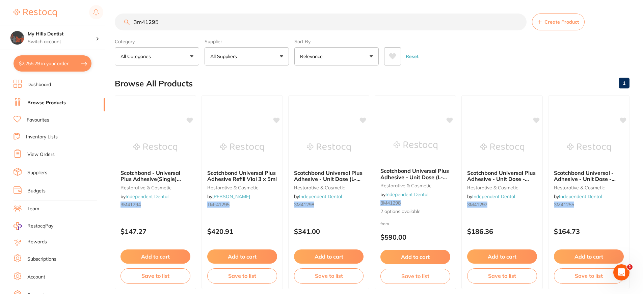
drag, startPoint x: 201, startPoint y: 23, endPoint x: 43, endPoint y: 3, distance: 159.6
click at [40, 0] on div "$2,255.29 My Hills Dentist Switch account My Hills Dentist $2,255.29 in your or…" at bounding box center [321, 147] width 643 height 294
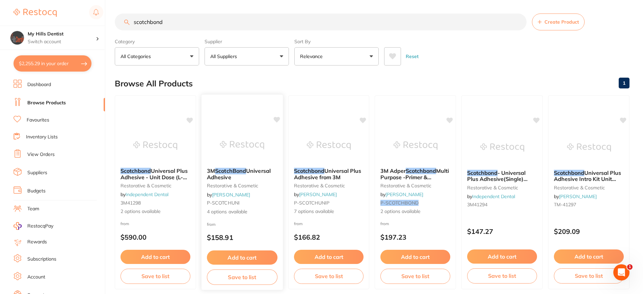
type input "scotchbond"
click at [236, 139] on img at bounding box center [242, 145] width 44 height 34
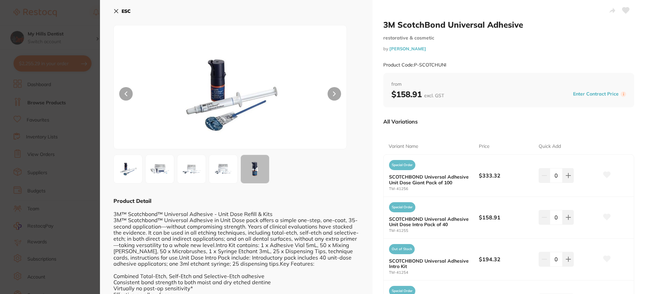
click at [119, 11] on button "ESC" at bounding box center [121, 10] width 17 height 11
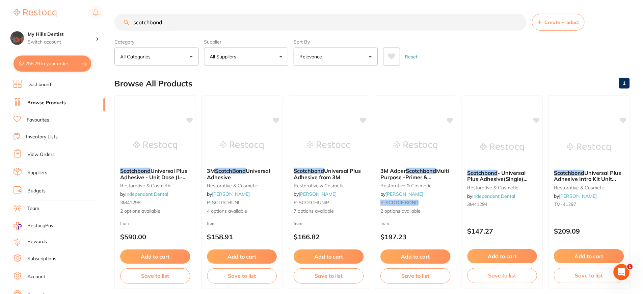
scroll to position [0, 0]
click at [418, 129] on img at bounding box center [415, 145] width 44 height 34
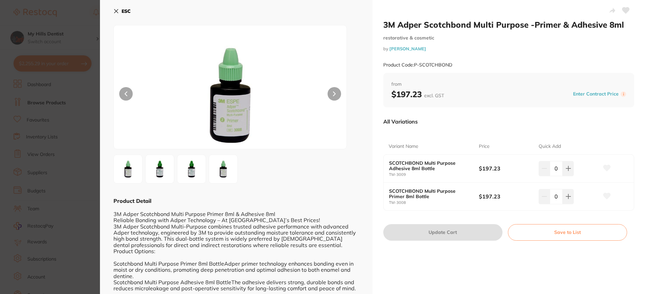
click at [127, 9] on b "ESC" at bounding box center [126, 11] width 9 height 6
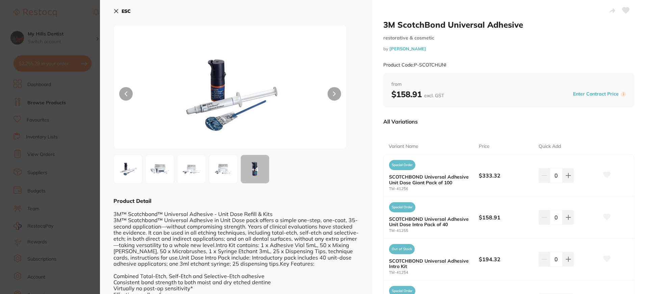
click at [127, 10] on b "ESC" at bounding box center [126, 11] width 9 height 6
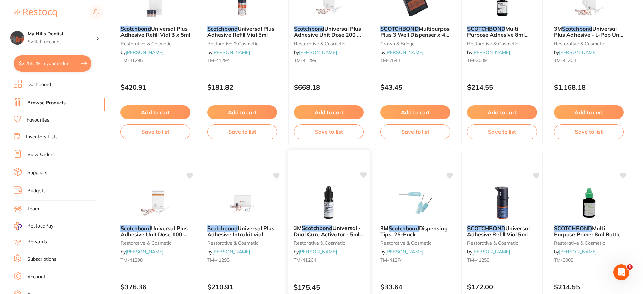
scroll to position [271, 0]
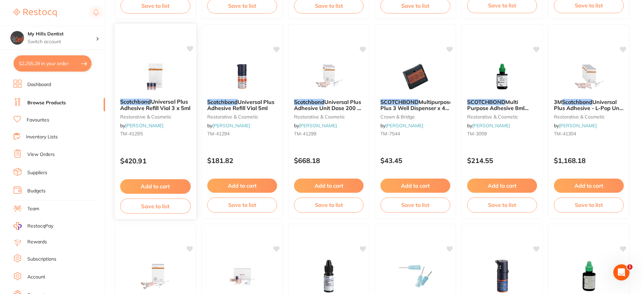
click at [180, 74] on div at bounding box center [155, 76] width 81 height 34
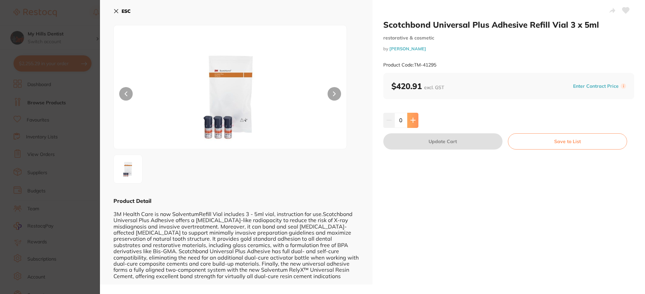
click at [410, 121] on icon at bounding box center [412, 120] width 5 height 5
type input "1"
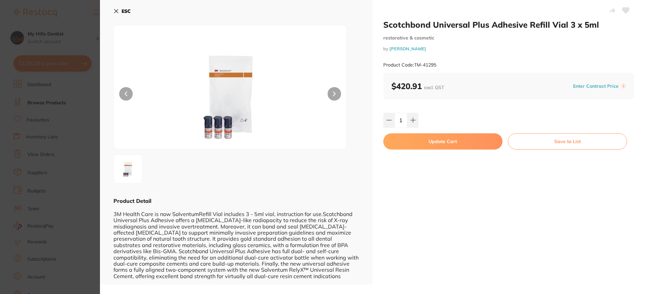
click at [442, 138] on button "Update Cart" at bounding box center [442, 141] width 119 height 16
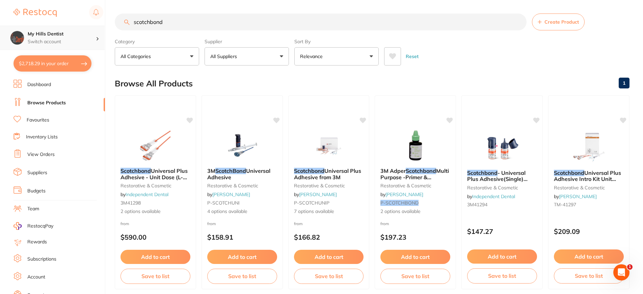
scroll to position [0, 0]
drag, startPoint x: 180, startPoint y: 12, endPoint x: 58, endPoint y: 29, distance: 123.5
click at [58, 29] on div "$2,718.29 My Hills Dentist Switch account My Hills Dentist $2,718.29 in your or…" at bounding box center [321, 147] width 643 height 294
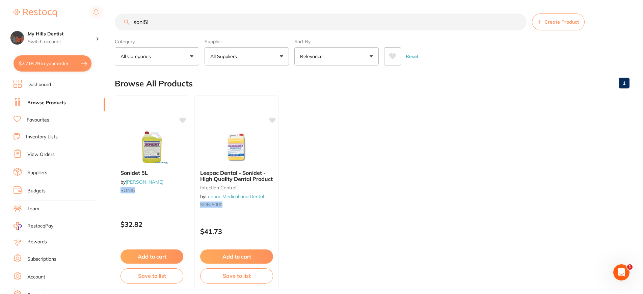
scroll to position [0, 0]
type input "soni5l"
click at [165, 258] on button "Add to cart" at bounding box center [151, 257] width 63 height 15
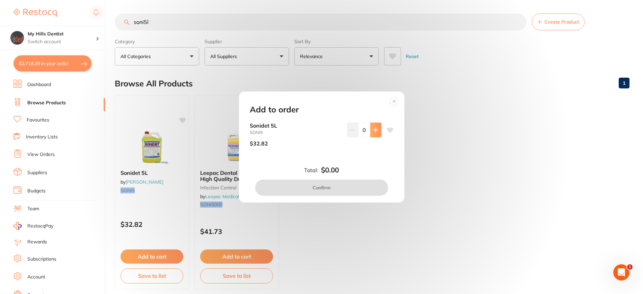
click at [374, 126] on button at bounding box center [376, 130] width 11 height 15
type input "1"
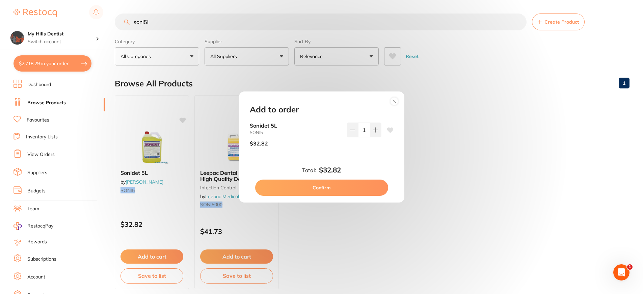
click at [372, 185] on button "Confirm" at bounding box center [321, 188] width 133 height 16
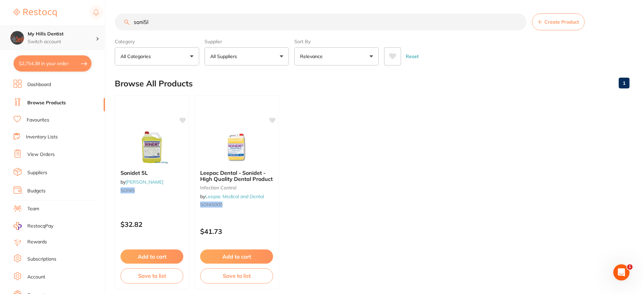
scroll to position [0, 0]
drag, startPoint x: 161, startPoint y: 21, endPoint x: 69, endPoint y: 27, distance: 91.7
click at [69, 27] on div "$2,754.39 My Hills Dentist Switch account My Hills Dentist $2,754.39 in your or…" at bounding box center [321, 147] width 643 height 294
type input "2"
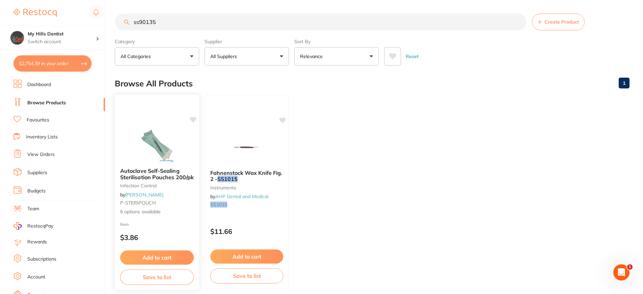
type input "ss90135"
click at [173, 148] on img at bounding box center [157, 145] width 44 height 34
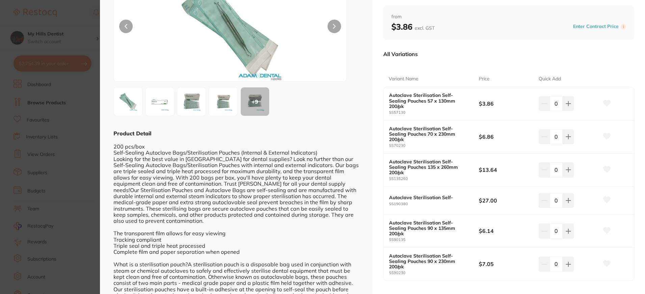
scroll to position [101, 0]
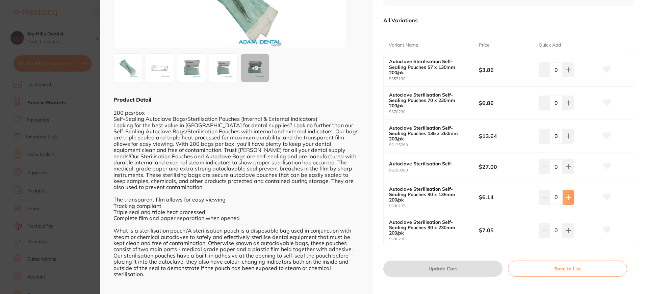
click at [566, 196] on icon at bounding box center [568, 197] width 5 height 5
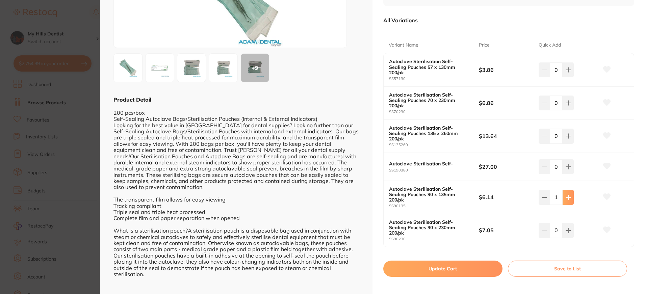
click at [566, 196] on icon at bounding box center [568, 197] width 5 height 5
type input "3"
click at [566, 104] on icon at bounding box center [568, 102] width 5 height 5
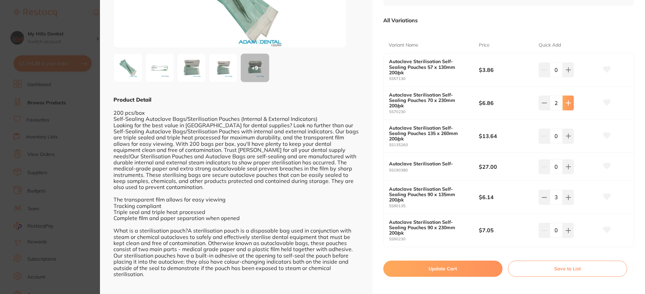
click at [566, 104] on icon at bounding box center [568, 102] width 5 height 5
type input "4"
click at [570, 229] on button at bounding box center [568, 230] width 11 height 15
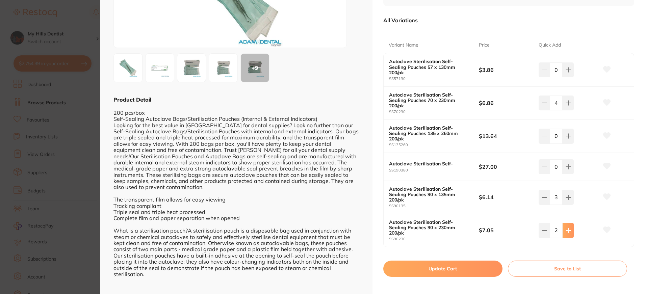
click at [570, 229] on button at bounding box center [568, 230] width 11 height 15
type input "4"
click at [461, 266] on button "Update Cart" at bounding box center [442, 269] width 119 height 16
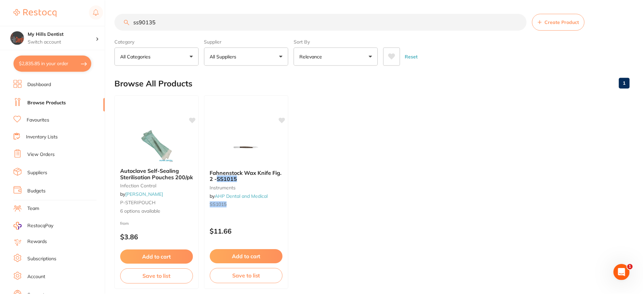
scroll to position [5, 0]
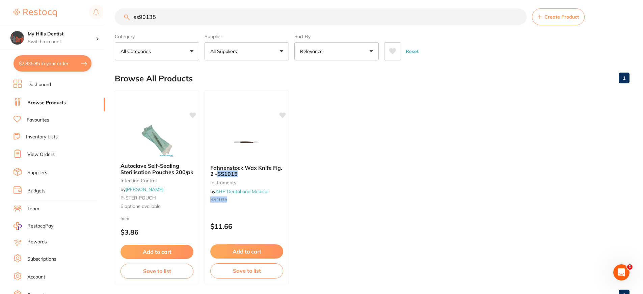
drag, startPoint x: 170, startPoint y: 20, endPoint x: 85, endPoint y: 12, distance: 84.8
click at [85, 12] on div "$2,835.85 My Hills Dentist Switch account My Hills Dentist $2,835.85 in your or…" at bounding box center [321, 142] width 643 height 294
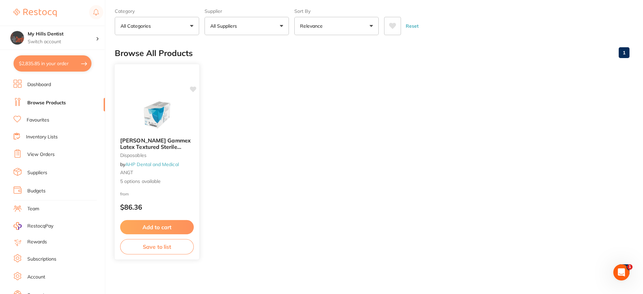
scroll to position [0, 0]
click at [167, 124] on img at bounding box center [157, 115] width 44 height 34
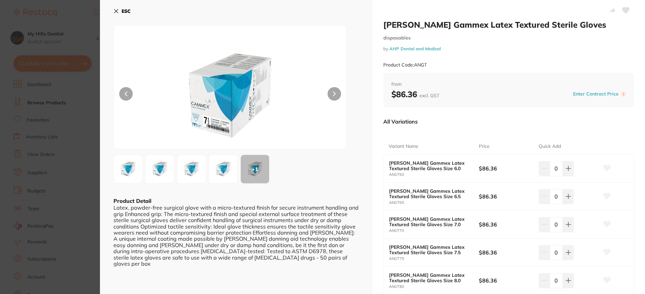
click at [122, 8] on button "ESC" at bounding box center [121, 10] width 17 height 11
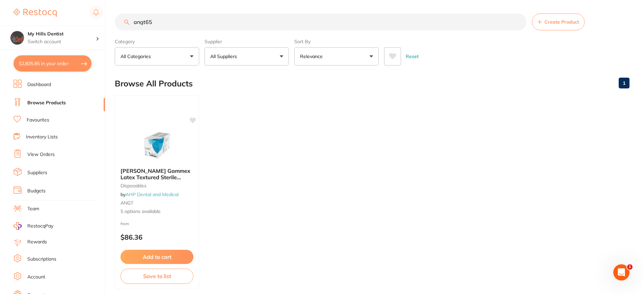
drag, startPoint x: 164, startPoint y: 27, endPoint x: 136, endPoint y: 19, distance: 29.5
click at [136, 19] on input "angt65" at bounding box center [321, 22] width 412 height 17
type input "a"
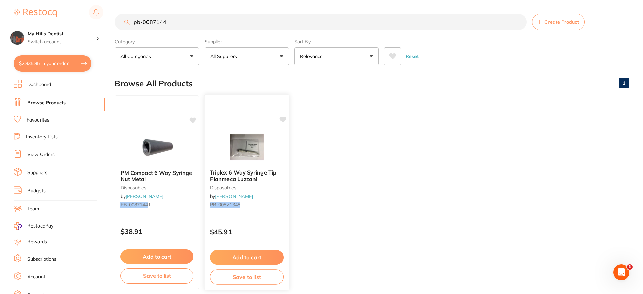
type input "pb-0087144"
click at [249, 261] on button "Add to cart" at bounding box center [247, 257] width 74 height 15
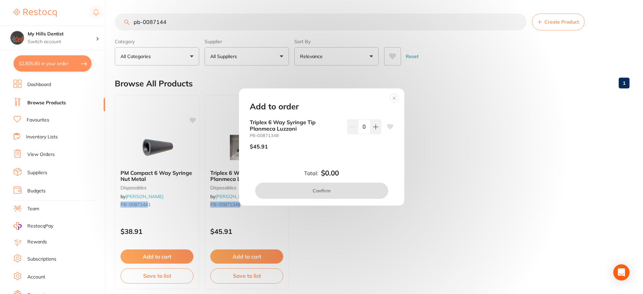
click at [381, 129] on div "Triplex 6 Way Syringe Tip Planmeca Luzzani PB-00871348 $45.91 0" at bounding box center [322, 137] width 144 height 36
click at [377, 129] on icon at bounding box center [375, 126] width 5 height 5
type input "2"
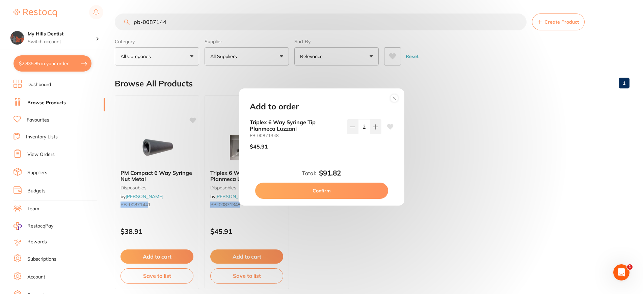
click at [364, 197] on button "Confirm" at bounding box center [321, 191] width 133 height 16
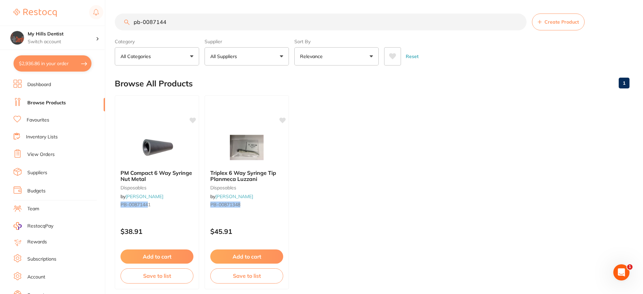
drag, startPoint x: 179, startPoint y: 18, endPoint x: 97, endPoint y: 24, distance: 81.7
click at [98, 24] on div "$2,936.86 My Hills Dentist Switch account My Hills Dentist $2,936.86 in your or…" at bounding box center [321, 147] width 643 height 294
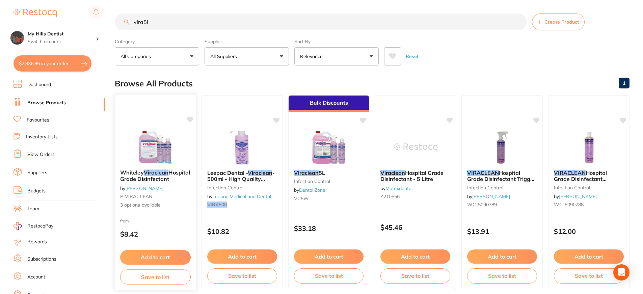
type input "vira5l"
click at [172, 157] on img at bounding box center [155, 147] width 44 height 34
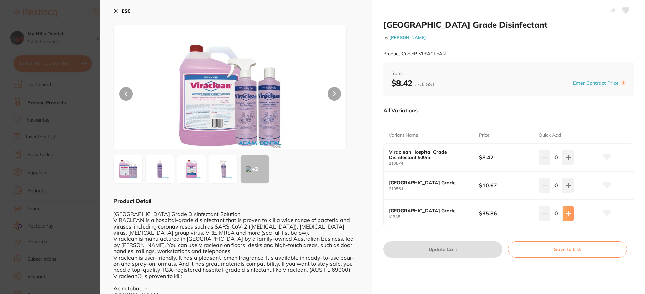
click at [572, 219] on button at bounding box center [568, 213] width 11 height 15
type input "1"
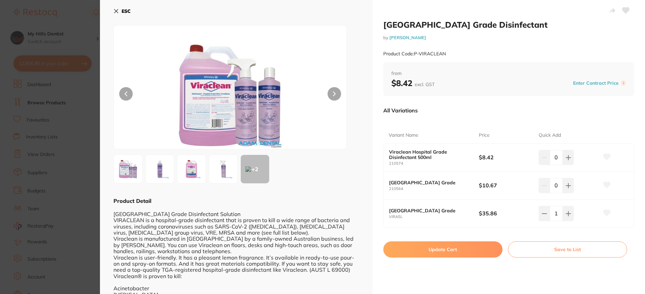
click at [480, 253] on button "Update Cart" at bounding box center [442, 249] width 119 height 16
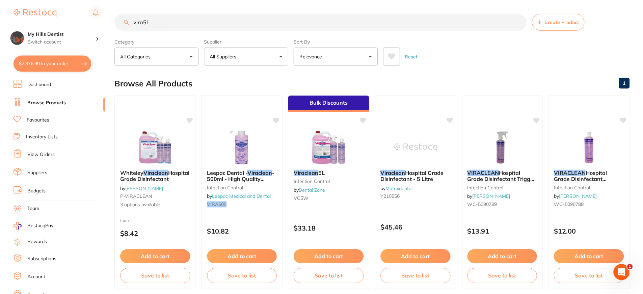
scroll to position [0, 0]
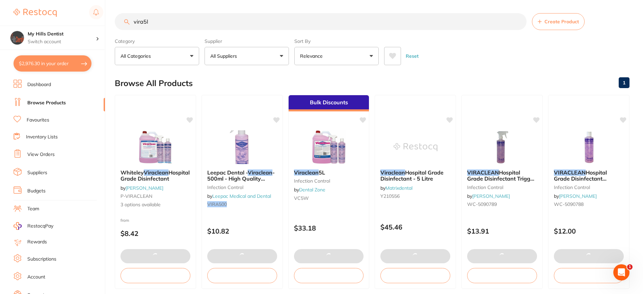
drag, startPoint x: 183, startPoint y: 24, endPoint x: 44, endPoint y: 22, distance: 138.8
click at [44, 22] on div "$2,976.30 My Hills Dentist Switch account My Hills Dentist $2,976.30 in your or…" at bounding box center [321, 147] width 643 height 294
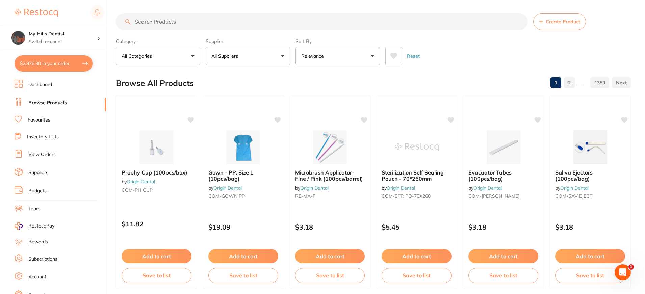
scroll to position [0, 0]
click at [62, 59] on button "$2,976.30 in your order" at bounding box center [53, 63] width 78 height 16
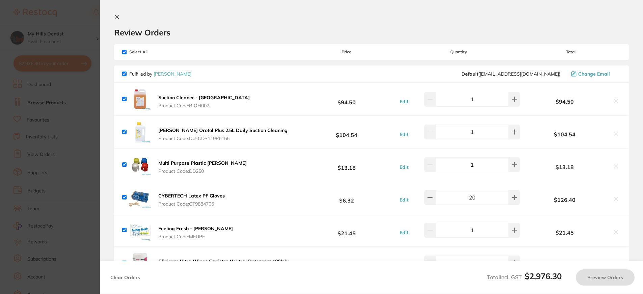
checkbox input "true"
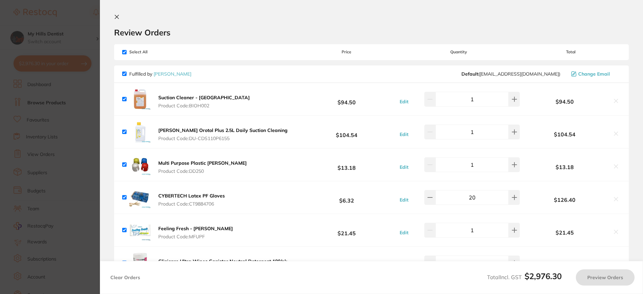
checkbox input "true"
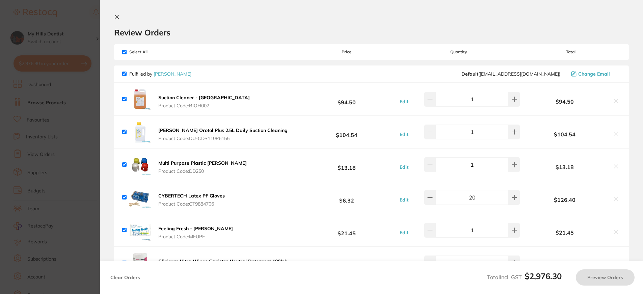
checkbox input "true"
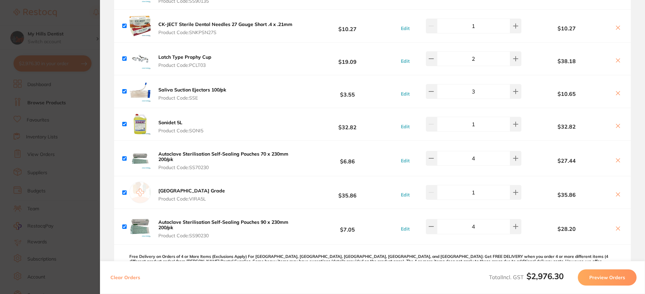
scroll to position [304, 0]
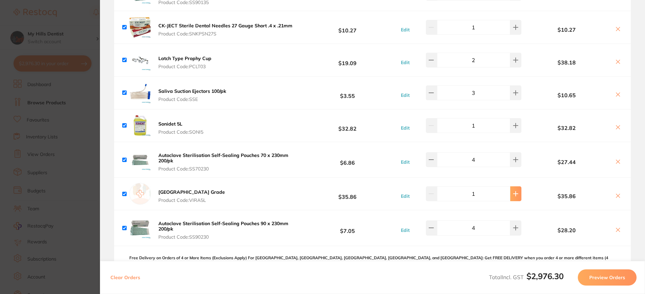
click at [516, 196] on button at bounding box center [515, 193] width 11 height 15
type input "2"
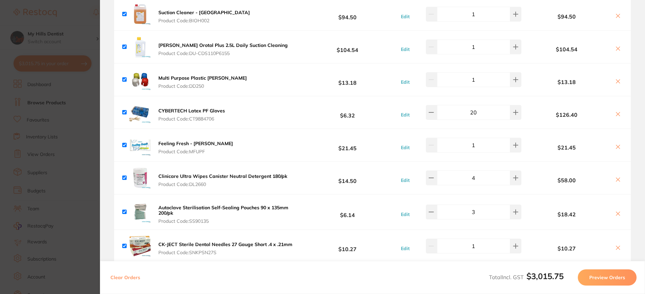
scroll to position [0, 0]
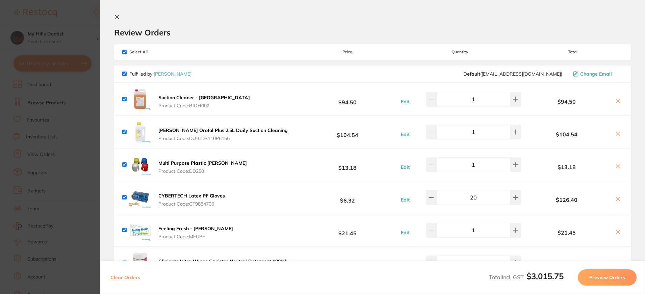
click at [117, 14] on icon at bounding box center [116, 16] width 5 height 5
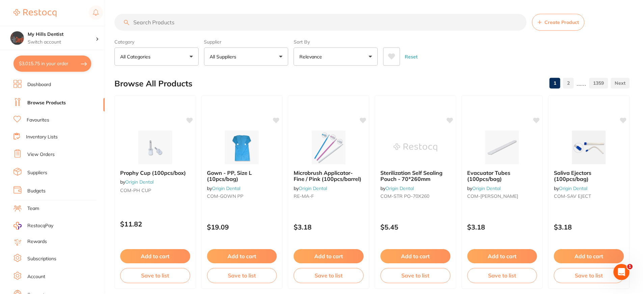
scroll to position [0, 0]
click at [160, 25] on input "search" at bounding box center [321, 21] width 412 height 17
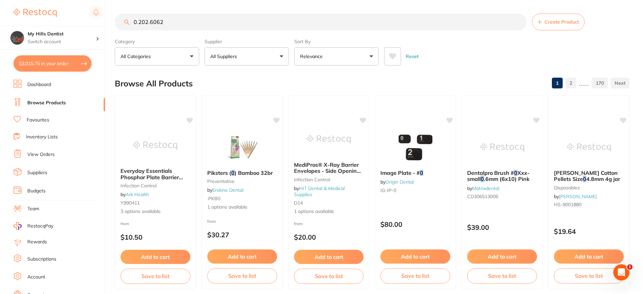
scroll to position [0, 0]
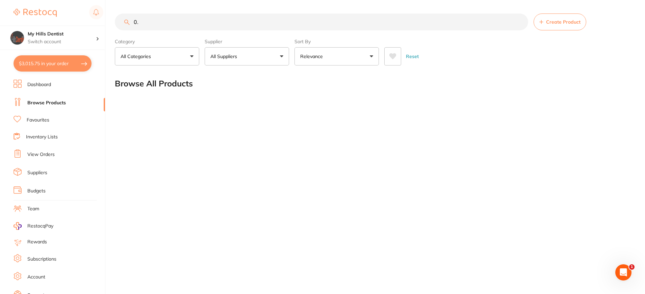
type input "0"
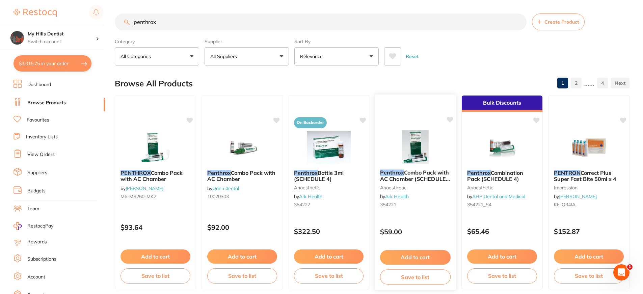
type input "penthrox"
click at [424, 153] on img at bounding box center [415, 147] width 44 height 34
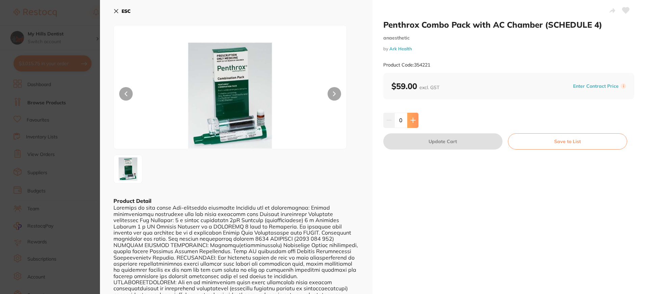
click at [414, 118] on icon at bounding box center [412, 120] width 5 height 5
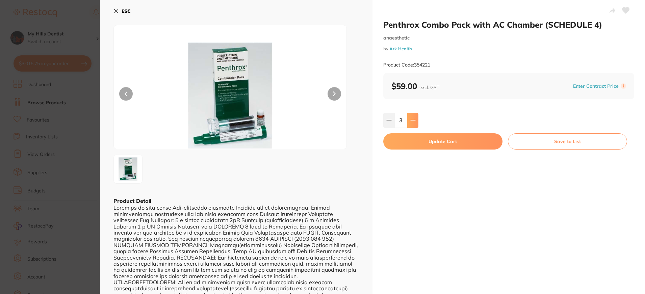
click at [414, 118] on icon at bounding box center [412, 120] width 5 height 5
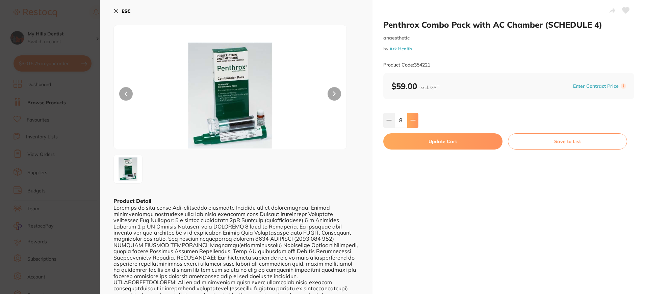
click at [414, 118] on icon at bounding box center [412, 120] width 5 height 5
type input "10"
click at [428, 139] on button "Update Cart" at bounding box center [442, 141] width 119 height 16
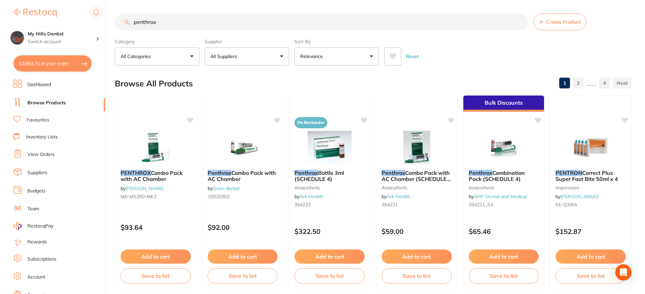
checkbox input "false"
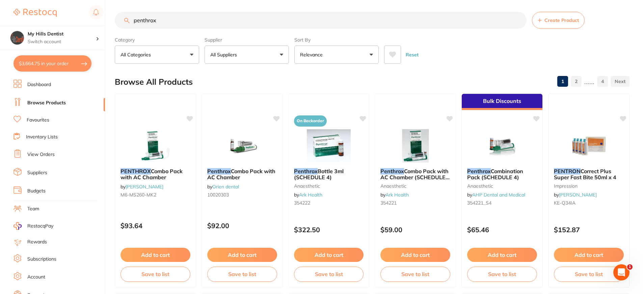
drag, startPoint x: 196, startPoint y: 21, endPoint x: -2, endPoint y: 23, distance: 197.3
click at [0, 23] on html "$3,664.75 My Hills Dentist Switch account My Hills Dentist $3,664.75 in your or…" at bounding box center [321, 145] width 643 height 294
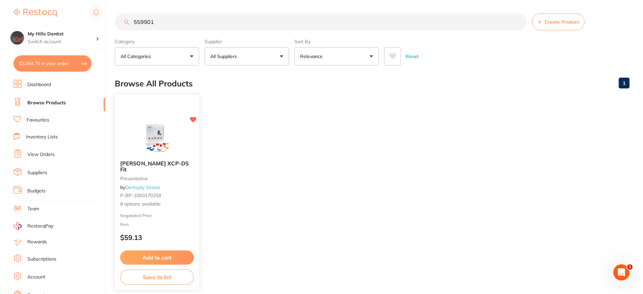
type input "559901"
click at [139, 147] on img at bounding box center [157, 138] width 44 height 34
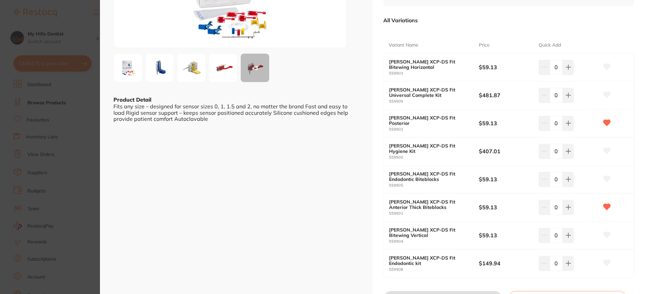
scroll to position [135, 0]
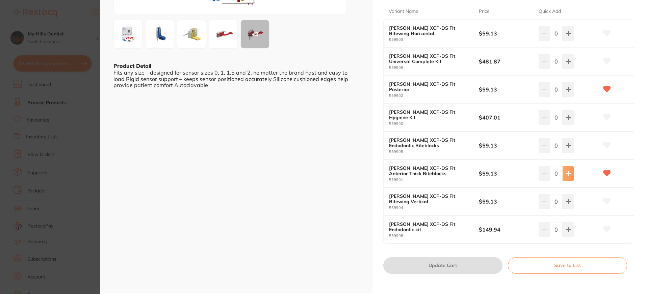
click at [569, 175] on icon at bounding box center [568, 173] width 5 height 5
type input "1"
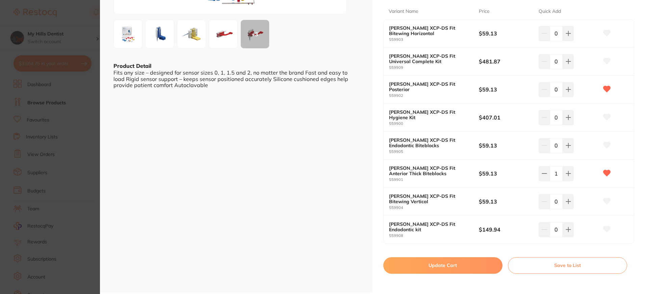
click at [460, 265] on button "Update Cart" at bounding box center [442, 265] width 119 height 16
checkbox input "false"
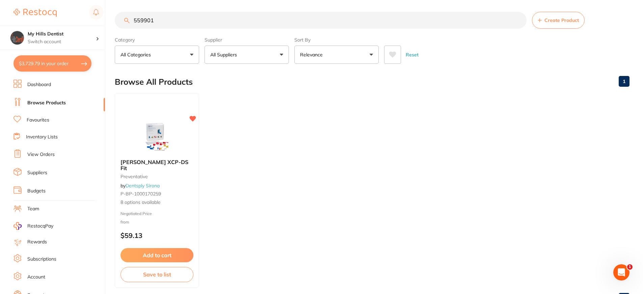
click at [62, 62] on button "$3,729.79 in your order" at bounding box center [53, 63] width 78 height 16
checkbox input "true"
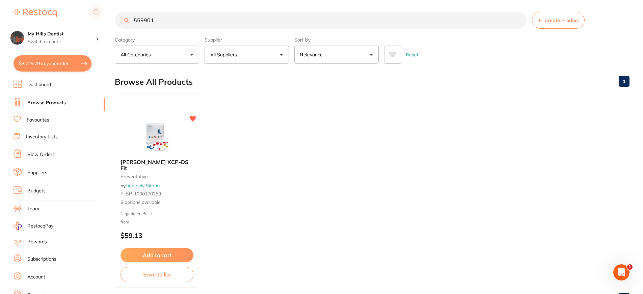
checkbox input "true"
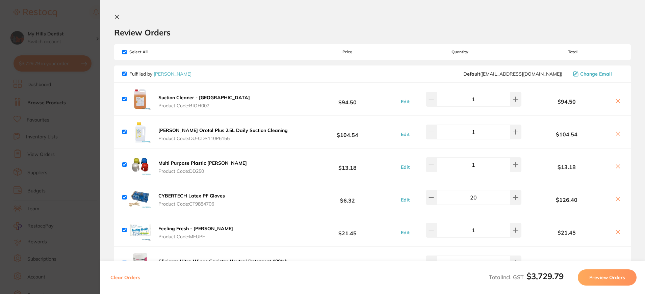
click at [117, 15] on icon at bounding box center [116, 16] width 5 height 5
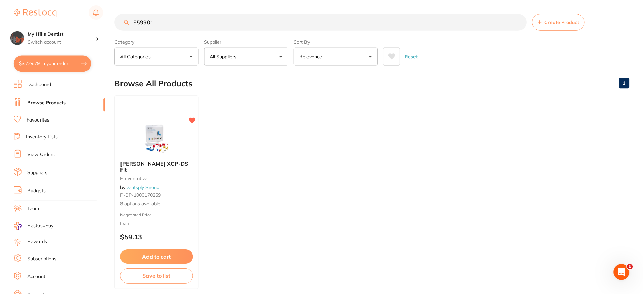
scroll to position [2, 0]
